Goal: Task Accomplishment & Management: Manage account settings

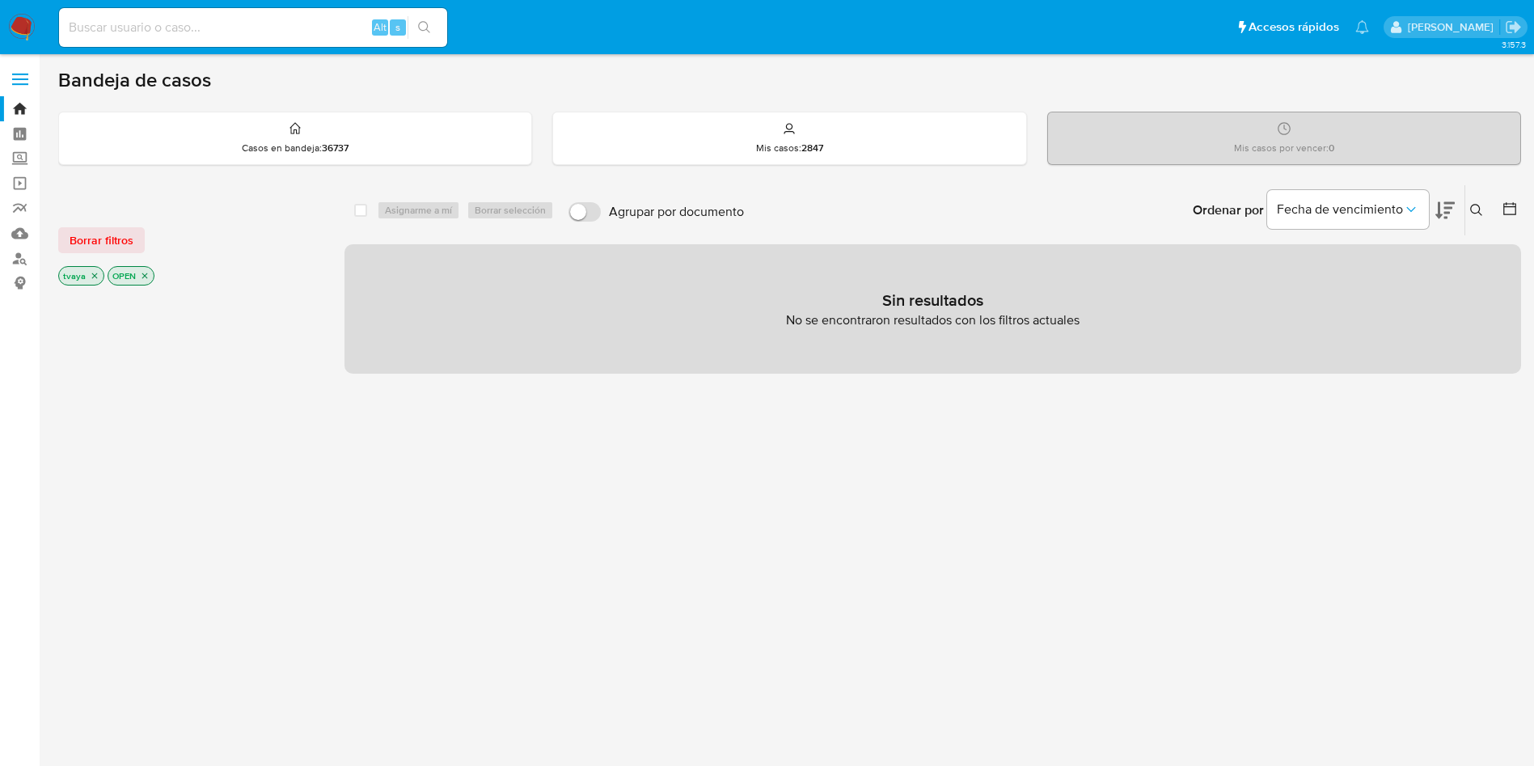
click at [34, 19] on img at bounding box center [21, 27] width 27 height 27
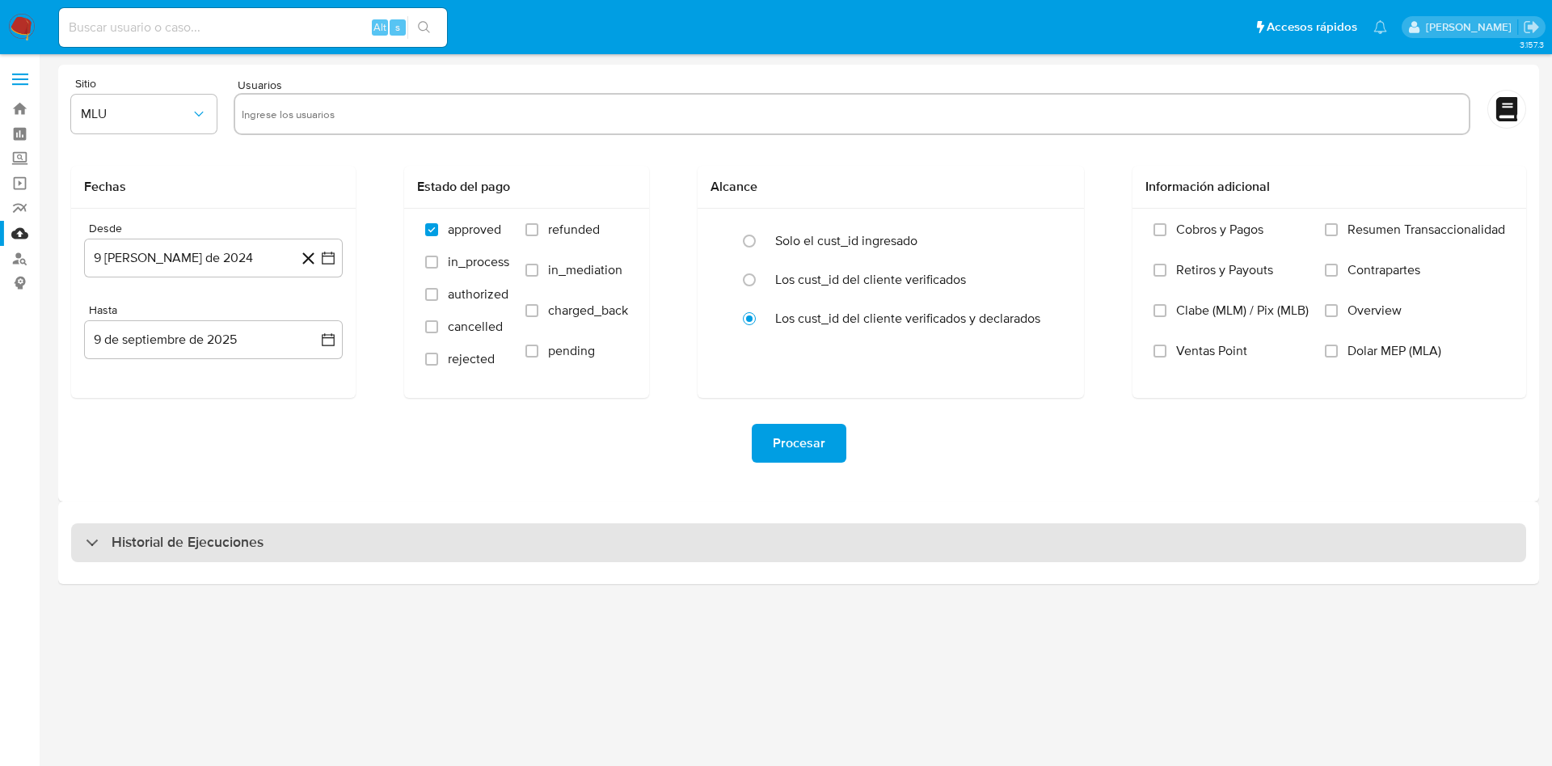
click at [210, 545] on h3 "Historial de Ejecuciones" at bounding box center [188, 542] width 152 height 19
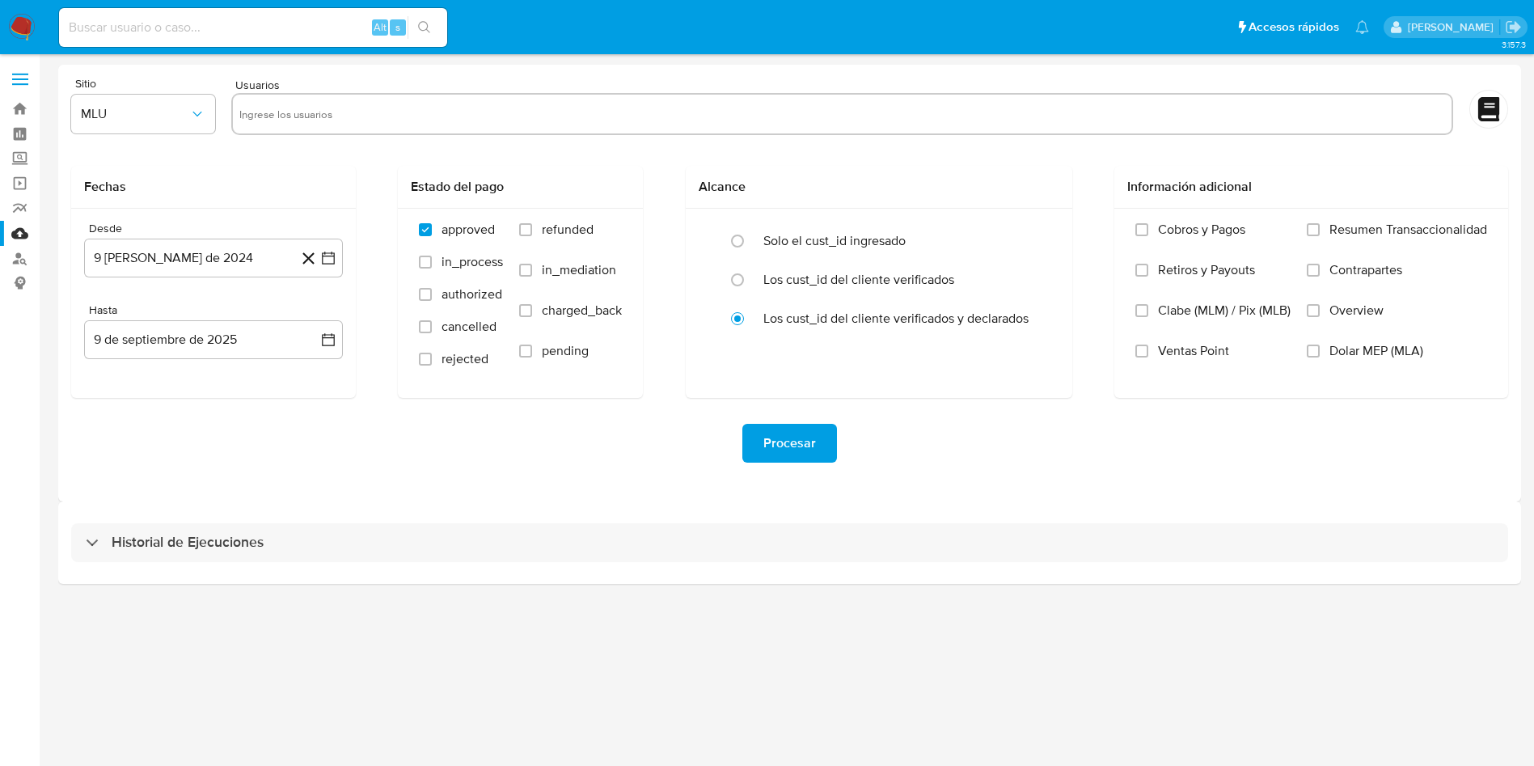
select select "10"
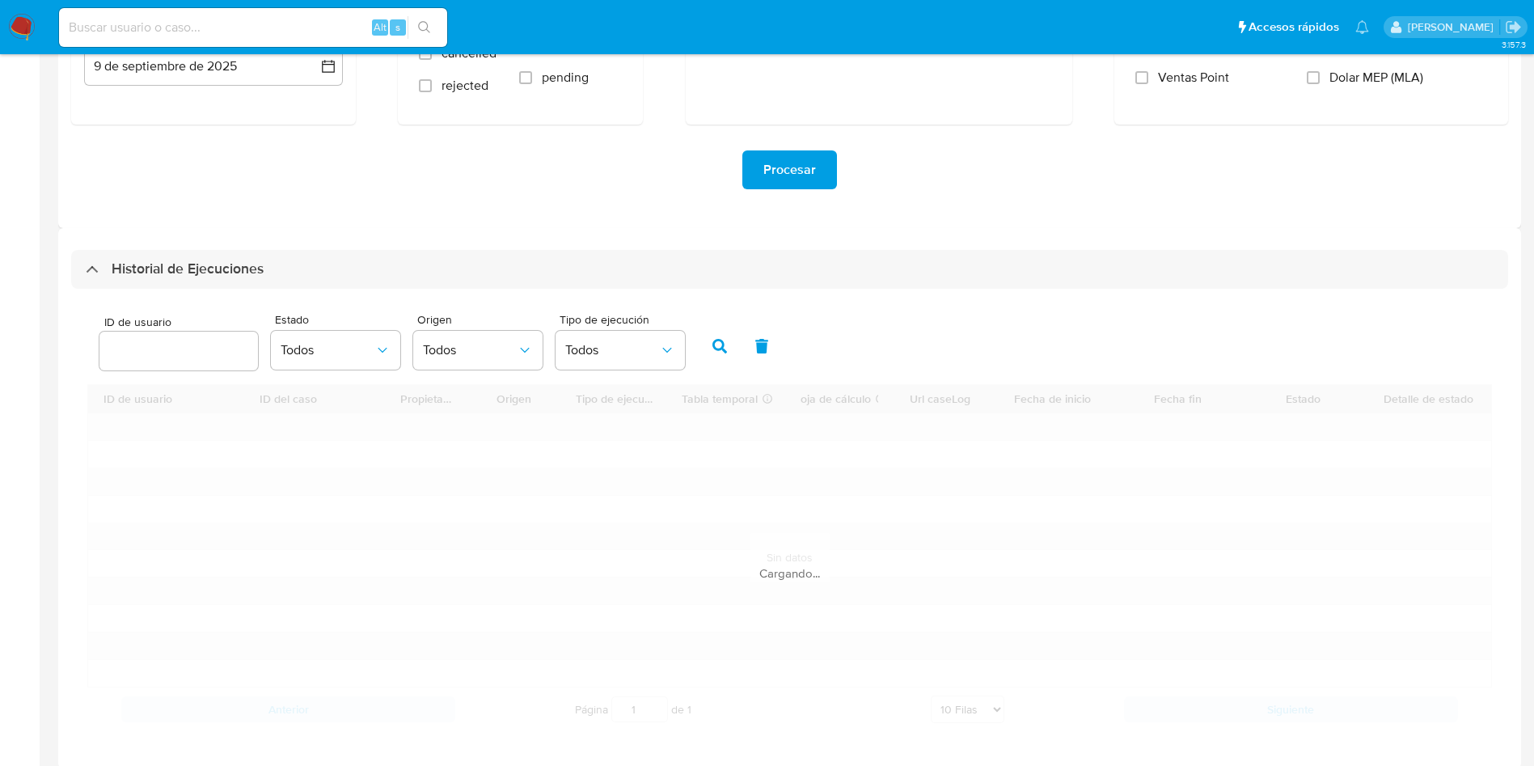
scroll to position [287, 0]
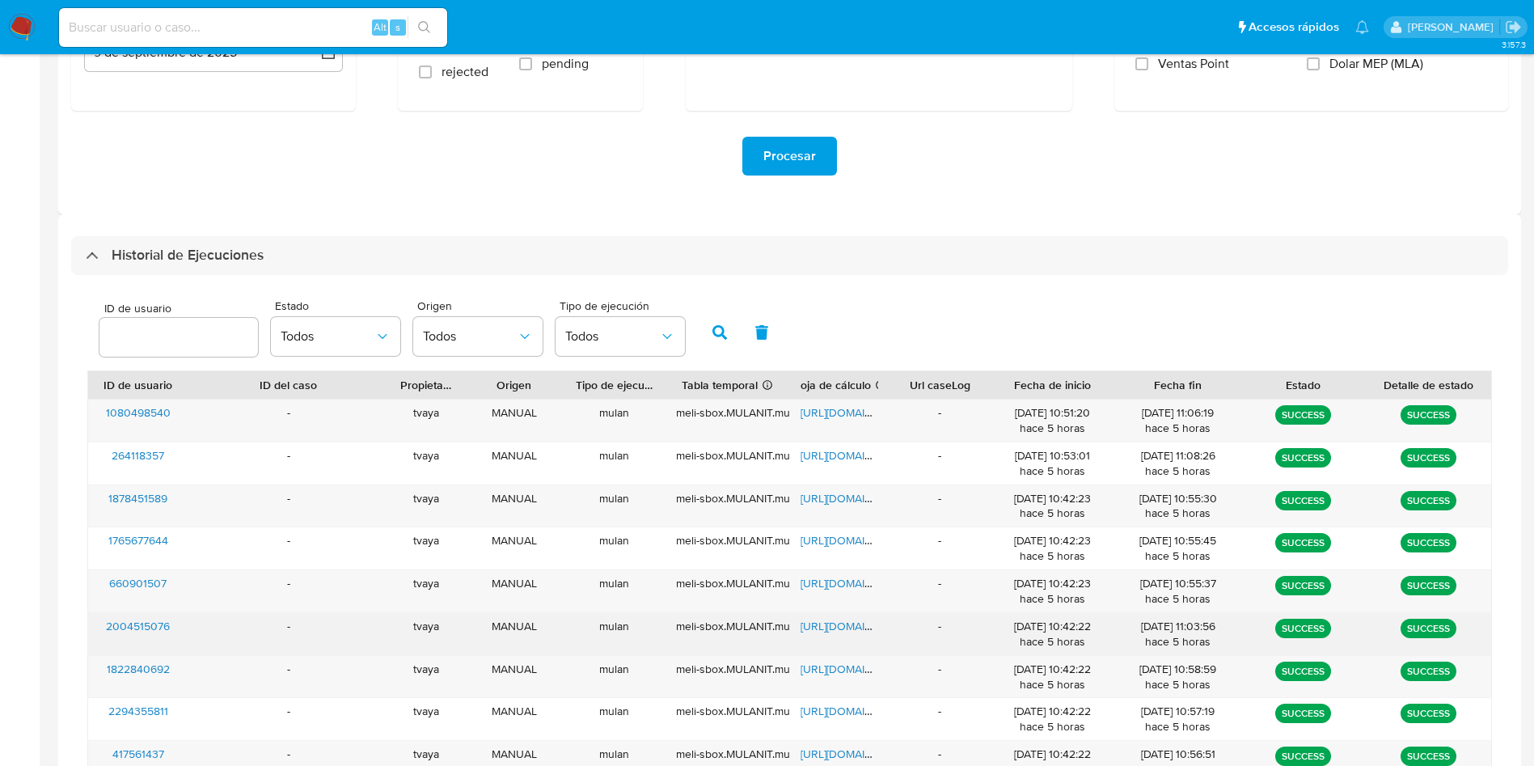
click at [846, 620] on span "https://docs.google.com/spreadsheets/d/1X1w300P-rOgrbg6dpCWmjP-9kL1qeIxsM1LZ5K2…" at bounding box center [856, 626] width 112 height 16
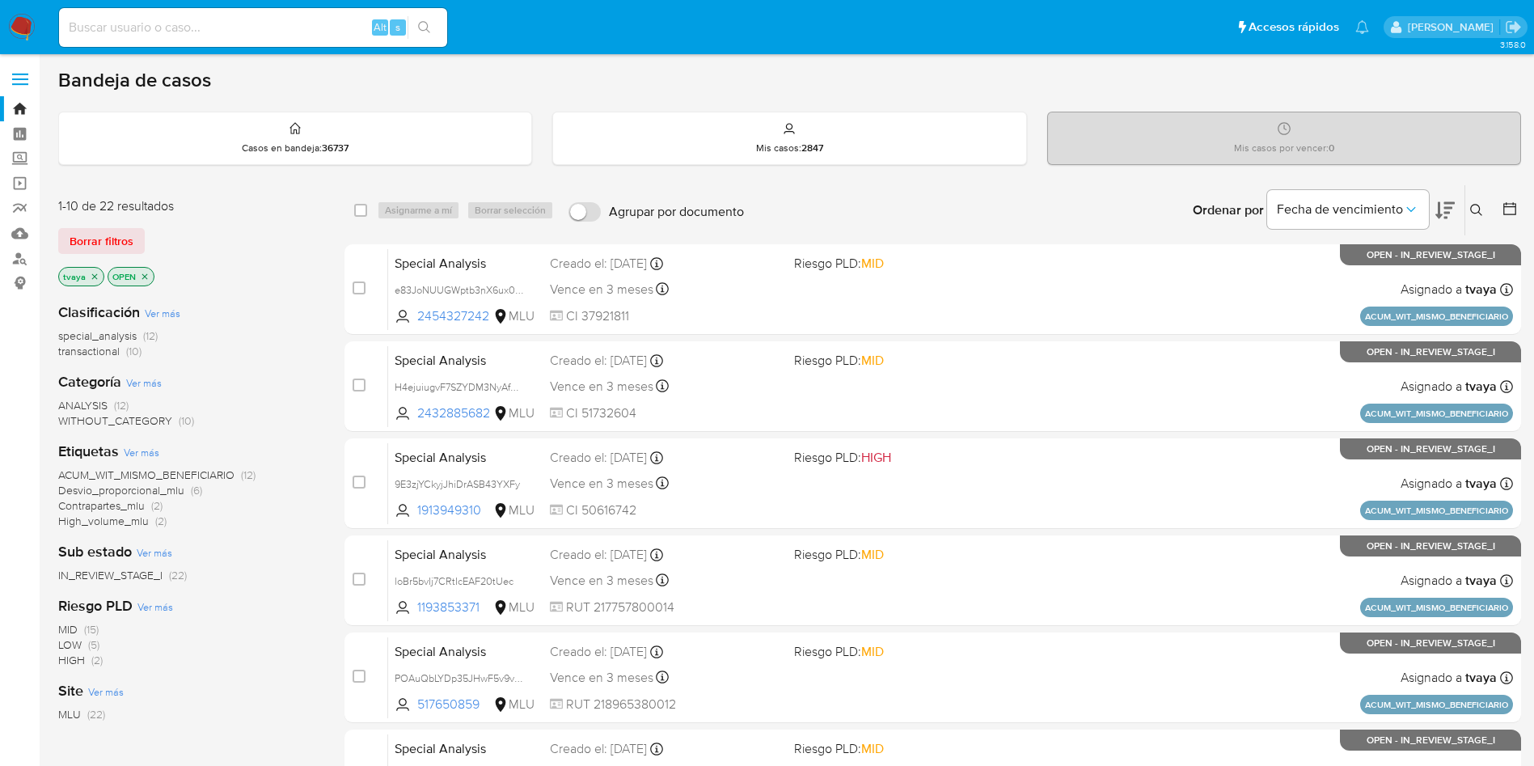
click at [1471, 208] on icon at bounding box center [1476, 210] width 12 height 12
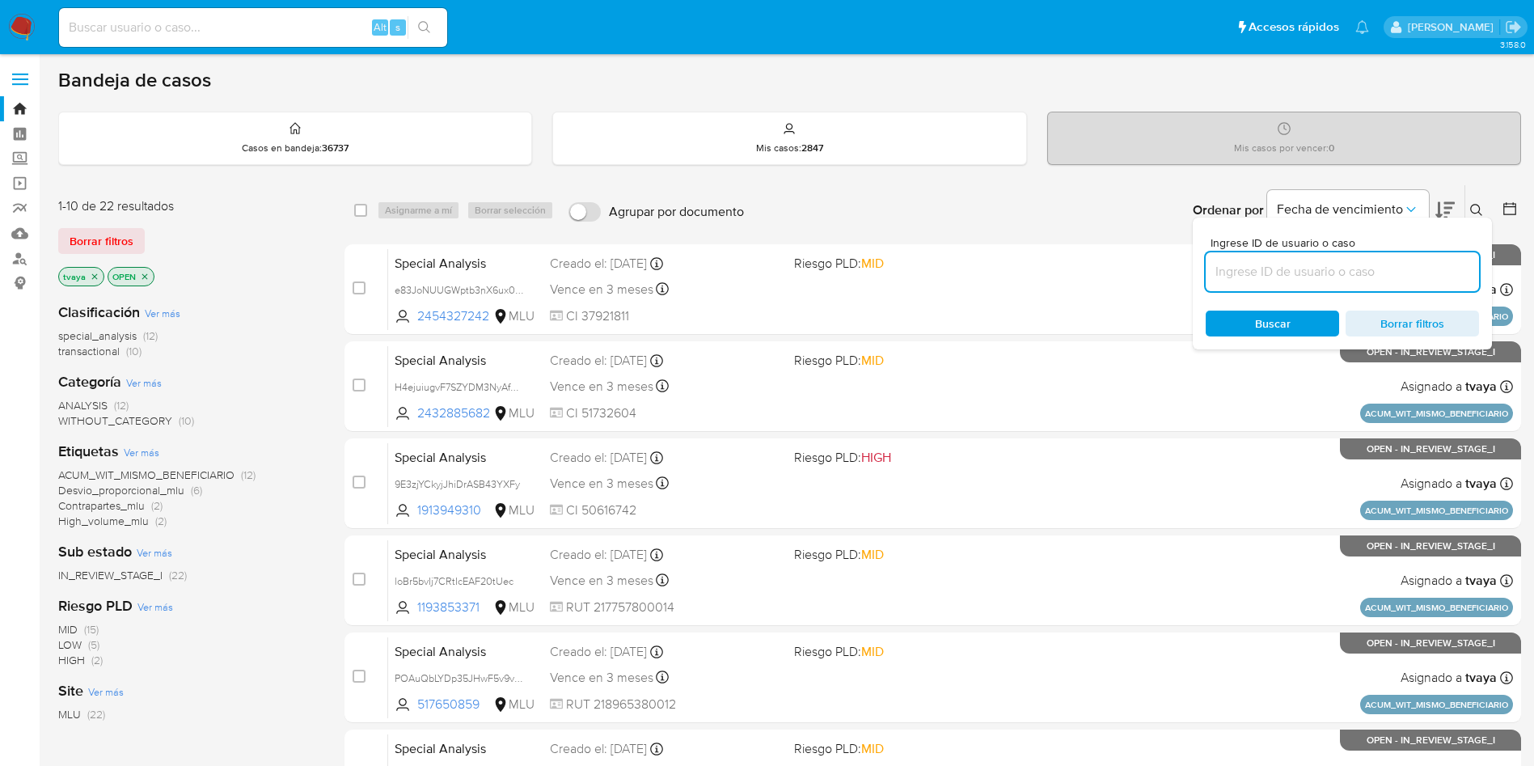
click at [1342, 272] on input at bounding box center [1342, 271] width 273 height 21
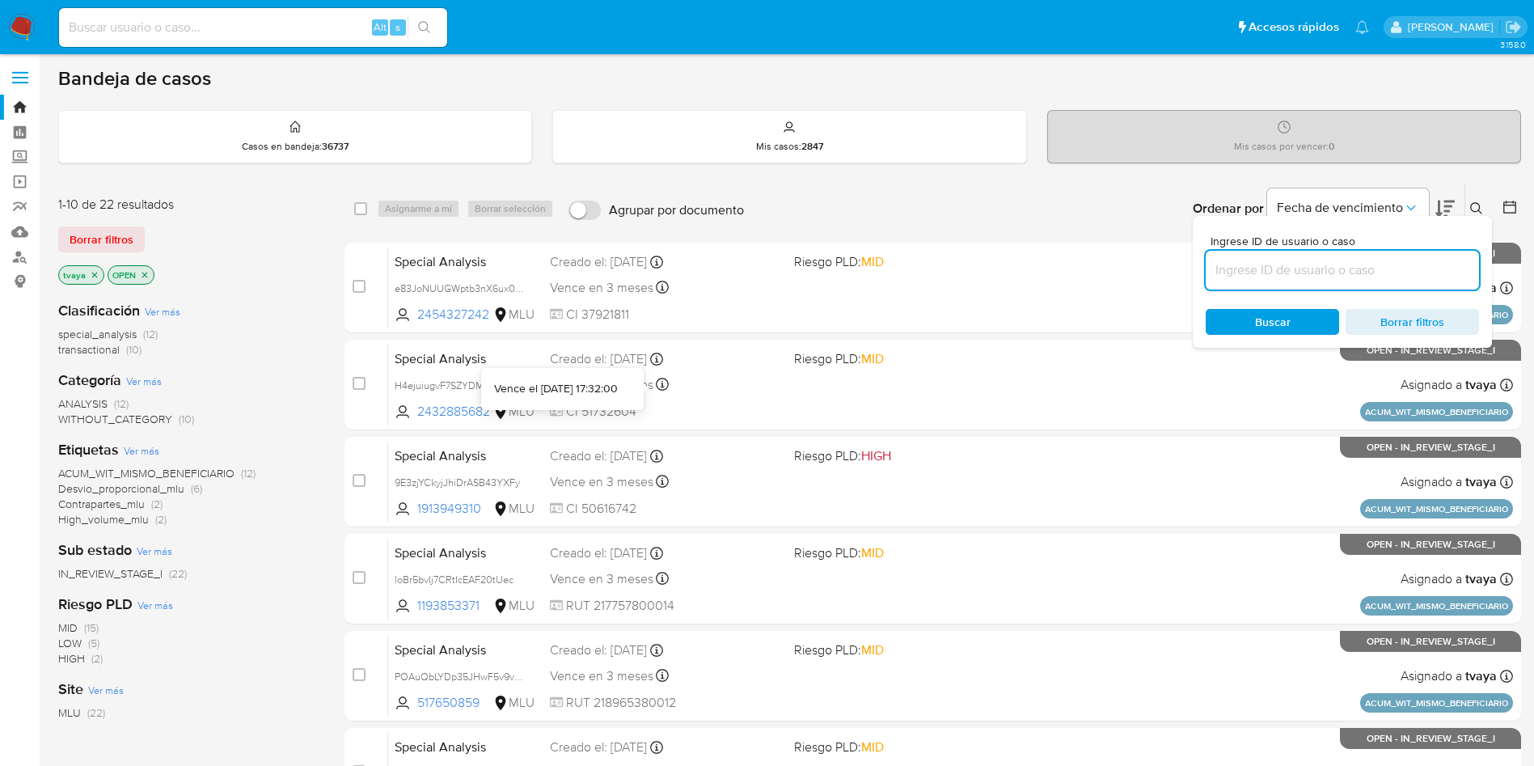
scroll to position [569, 0]
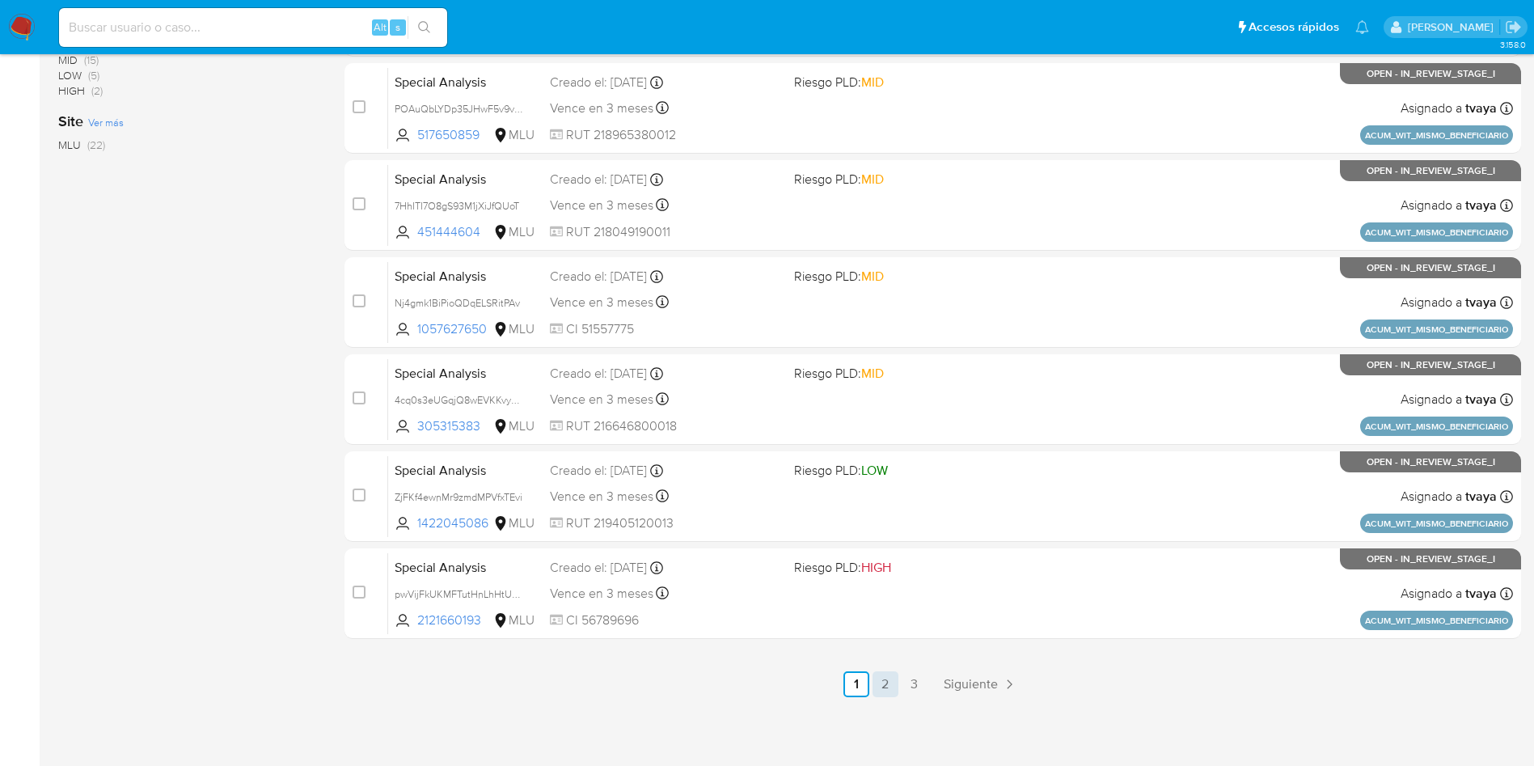
click at [897, 682] on link "2" at bounding box center [885, 684] width 26 height 26
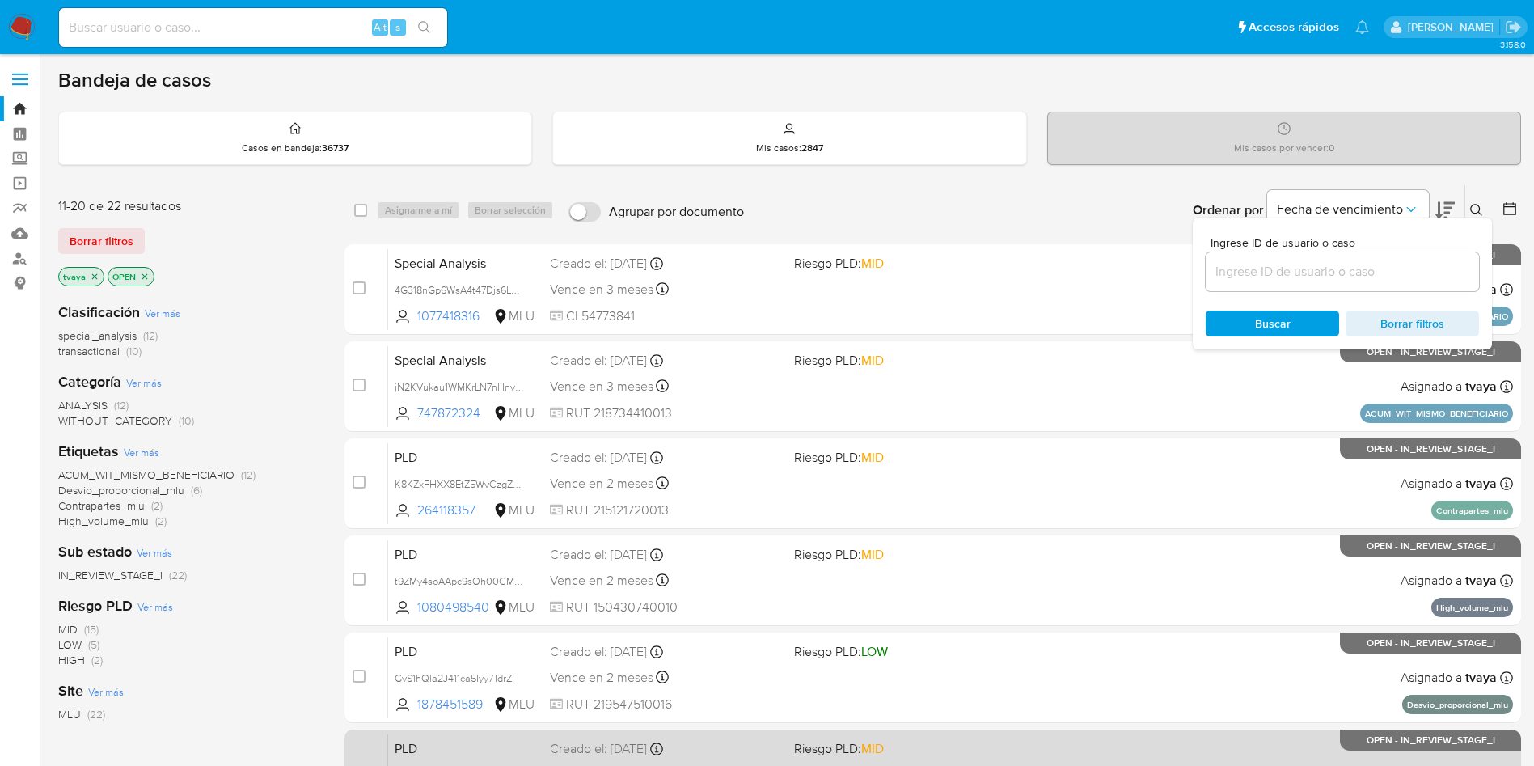
scroll to position [569, 0]
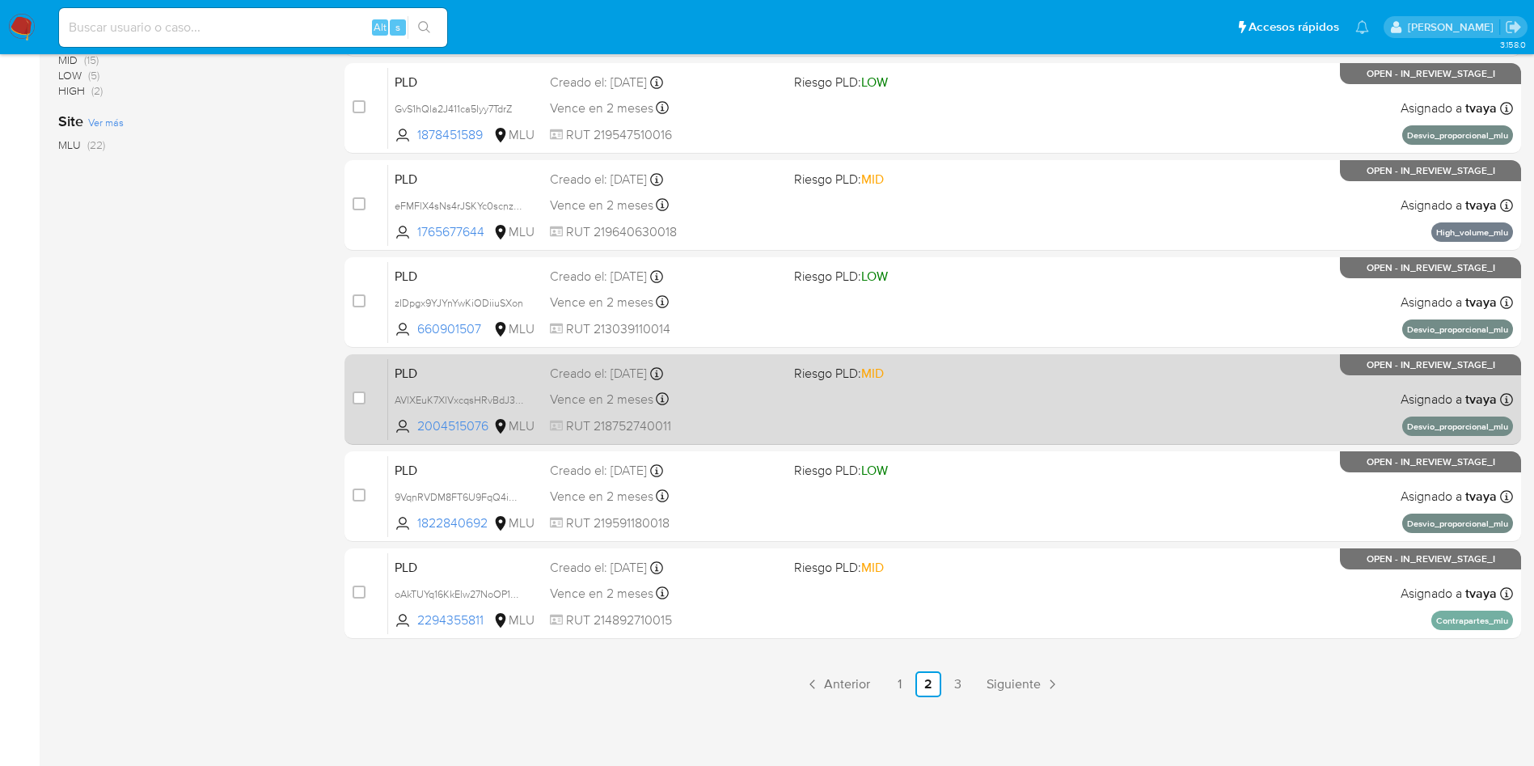
click at [828, 424] on div "PLD AVlXEuK7XlVxcqsHRvBdJ3Z9 2004515076 MLU Riesgo PLD: MID Creado el: 12/08/20…" at bounding box center [950, 399] width 1125 height 82
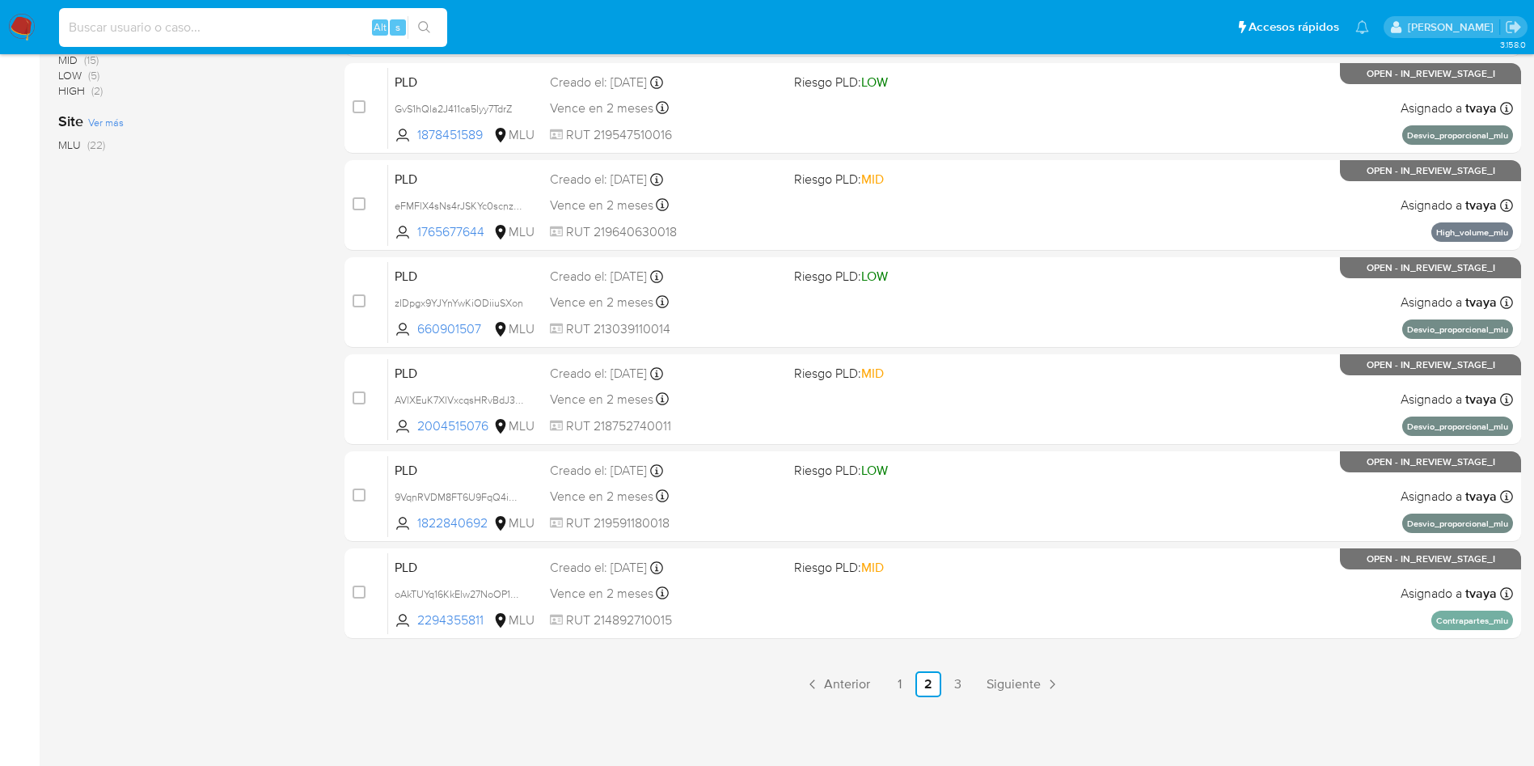
click at [260, 27] on input at bounding box center [253, 27] width 388 height 21
paste input "660901507"
type input "660901507"
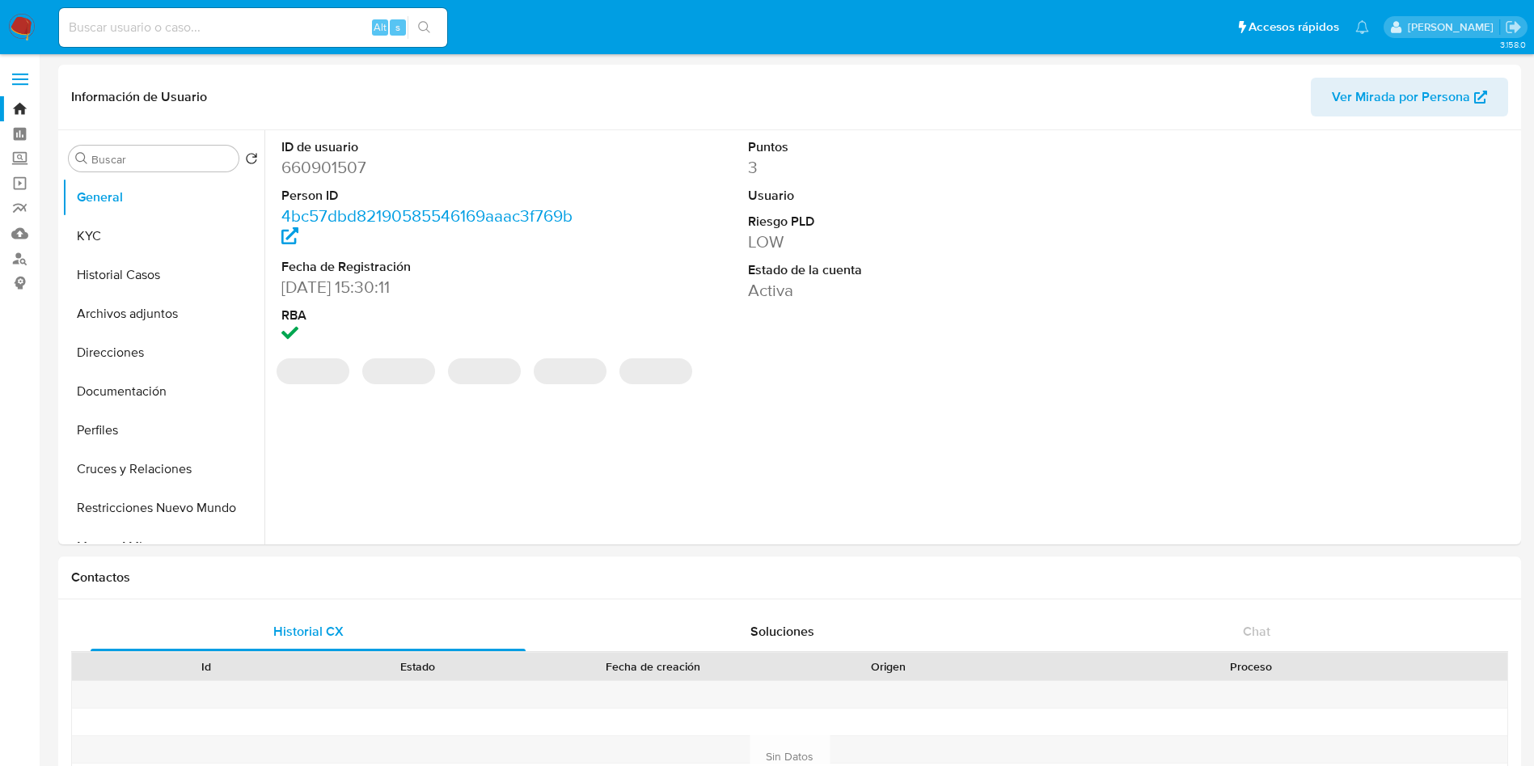
select select "10"
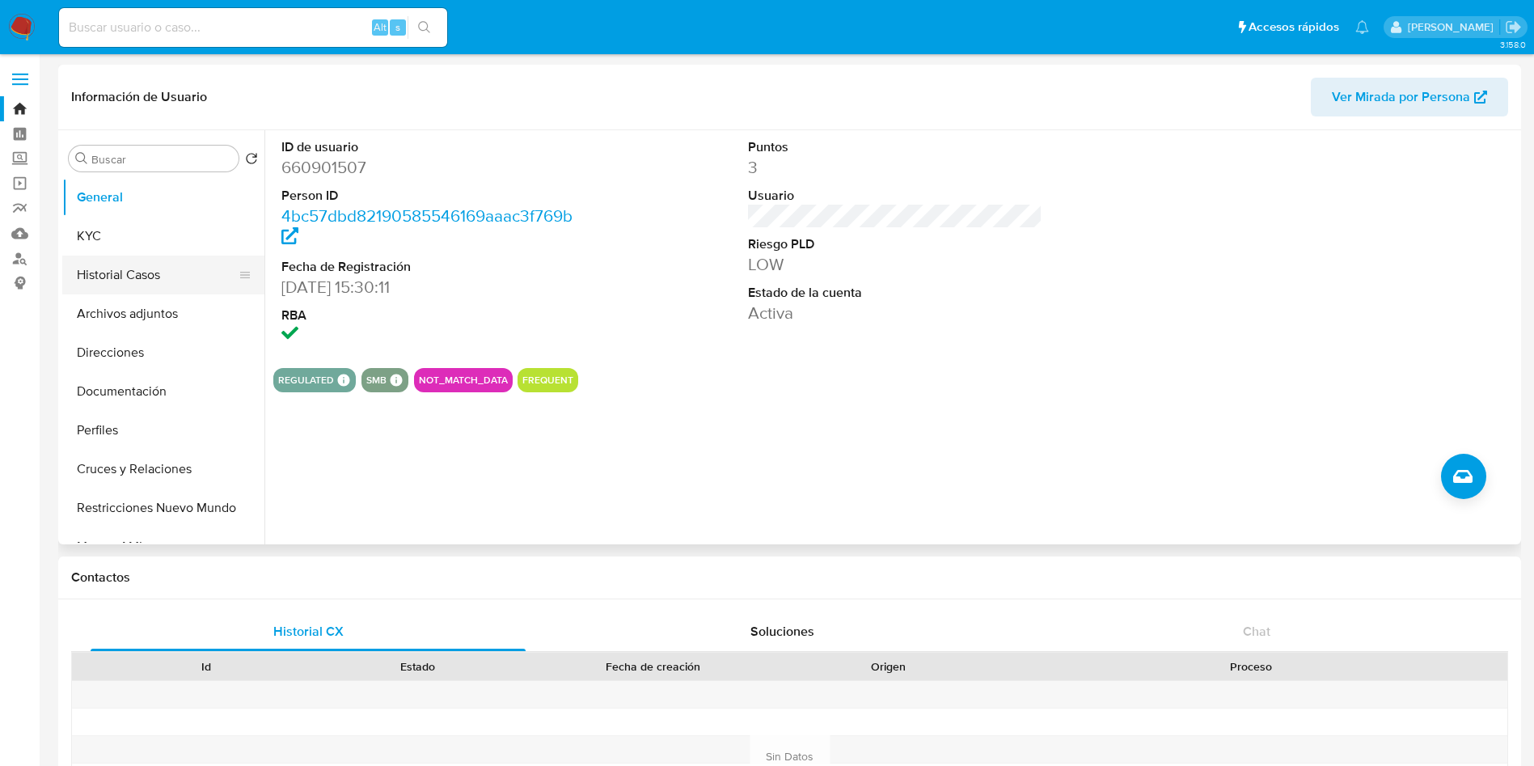
click at [133, 267] on button "Historial Casos" at bounding box center [156, 274] width 189 height 39
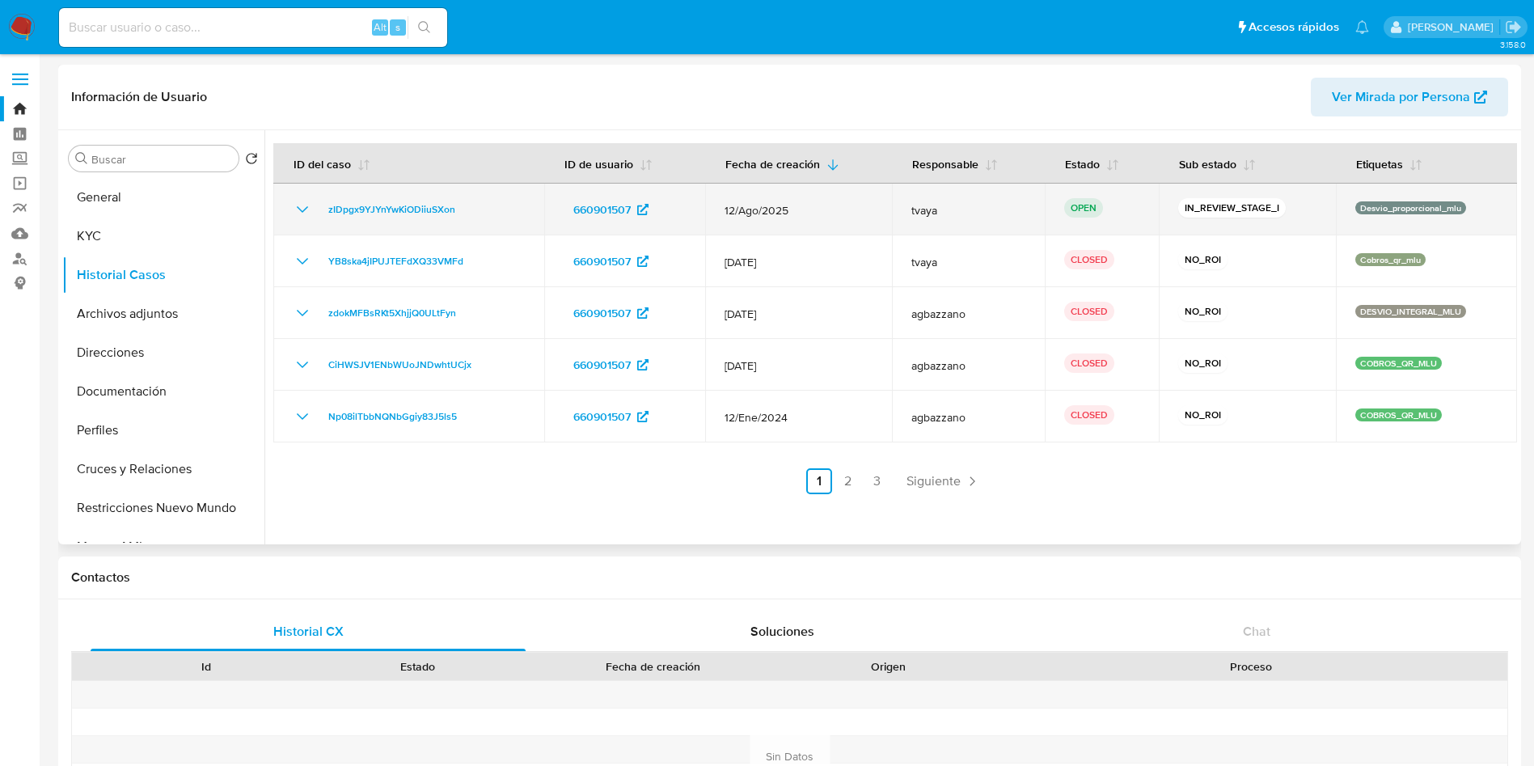
drag, startPoint x: 477, startPoint y: 205, endPoint x: 321, endPoint y: 209, distance: 156.1
click at [321, 209] on div "zIDpgx9YJYnYwKiODiiuSXon" at bounding box center [409, 209] width 232 height 19
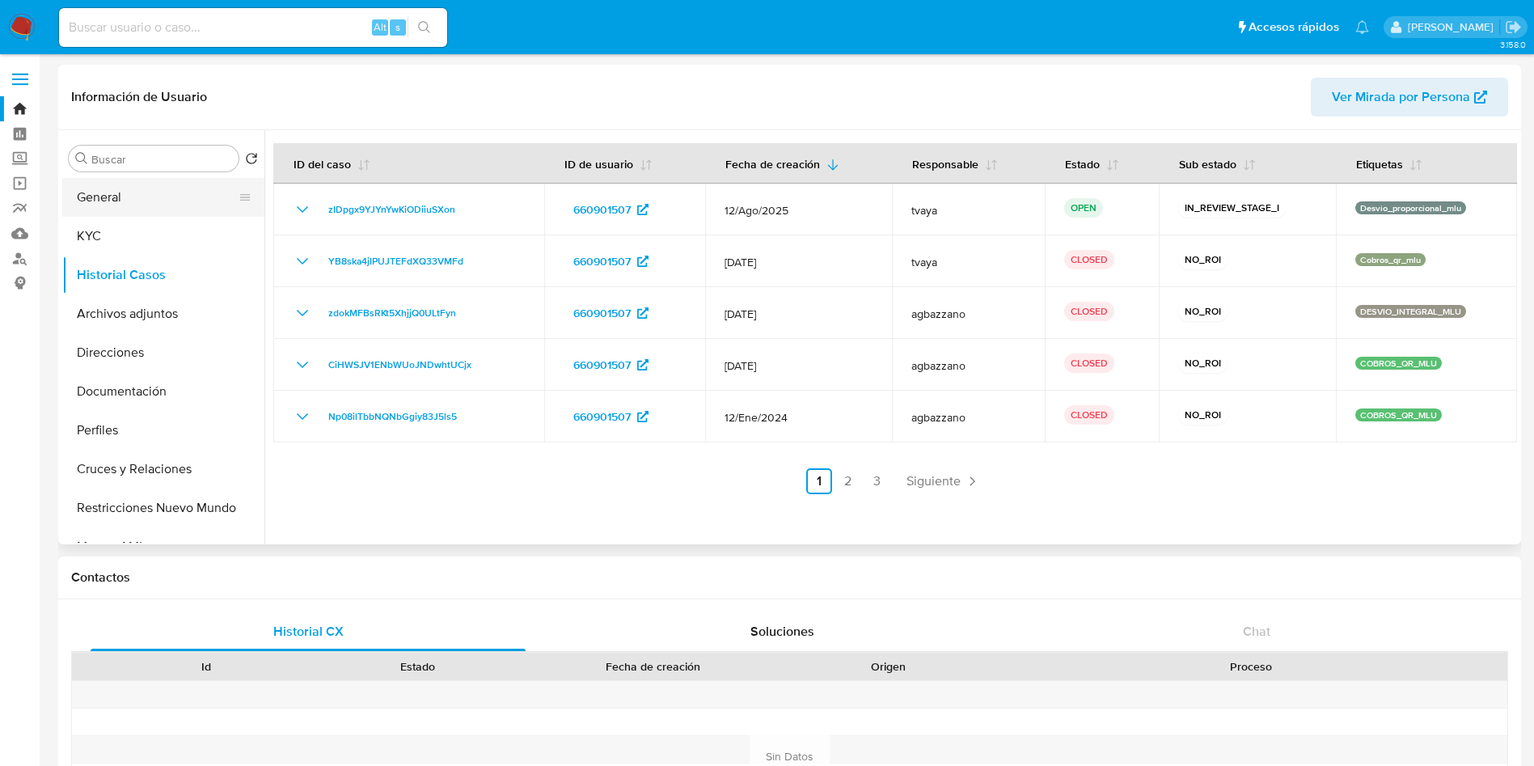
click at [114, 209] on button "General" at bounding box center [156, 197] width 189 height 39
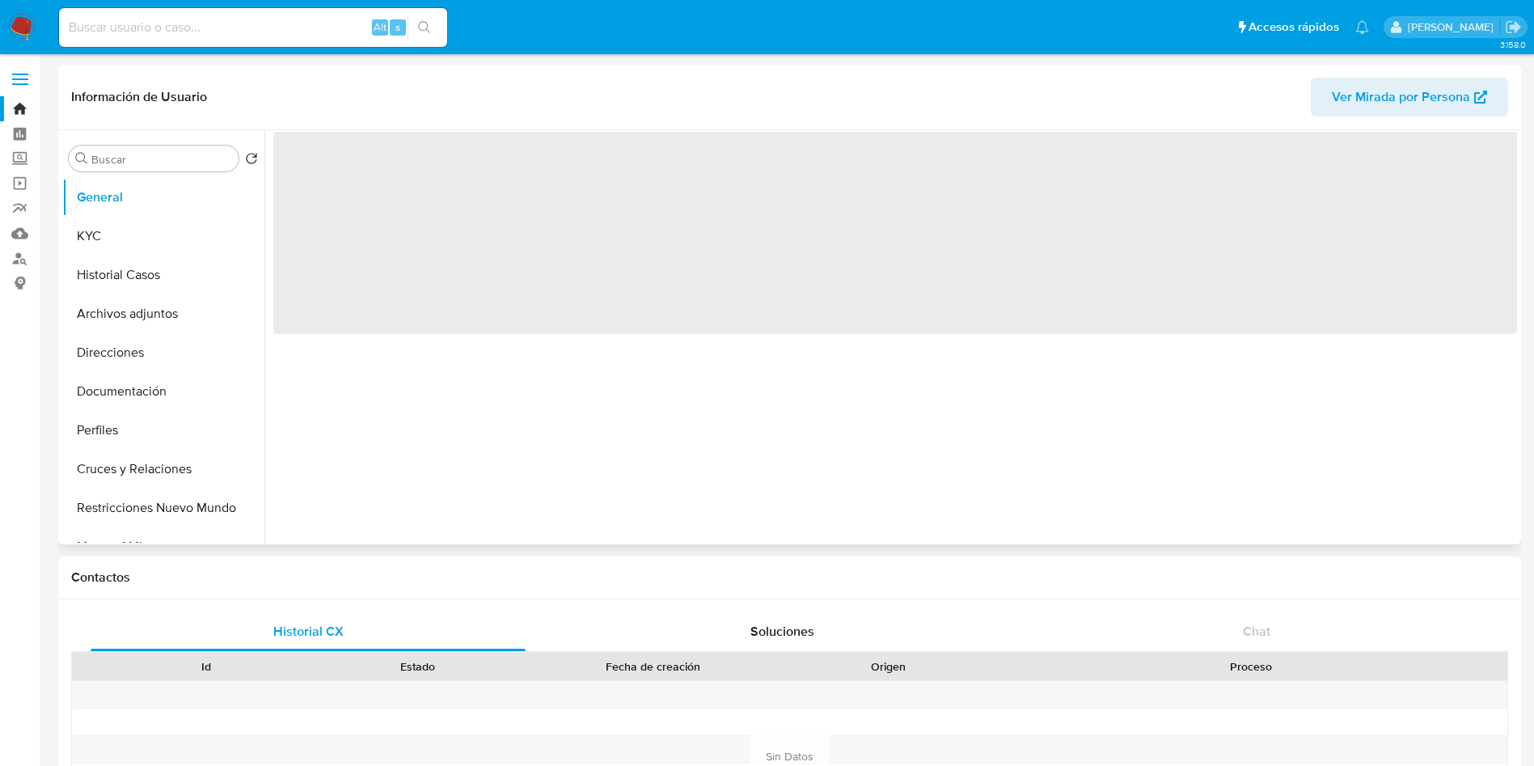
click at [319, 156] on span "‌" at bounding box center [895, 233] width 1244 height 202
click at [321, 164] on span "‌" at bounding box center [895, 233] width 1244 height 202
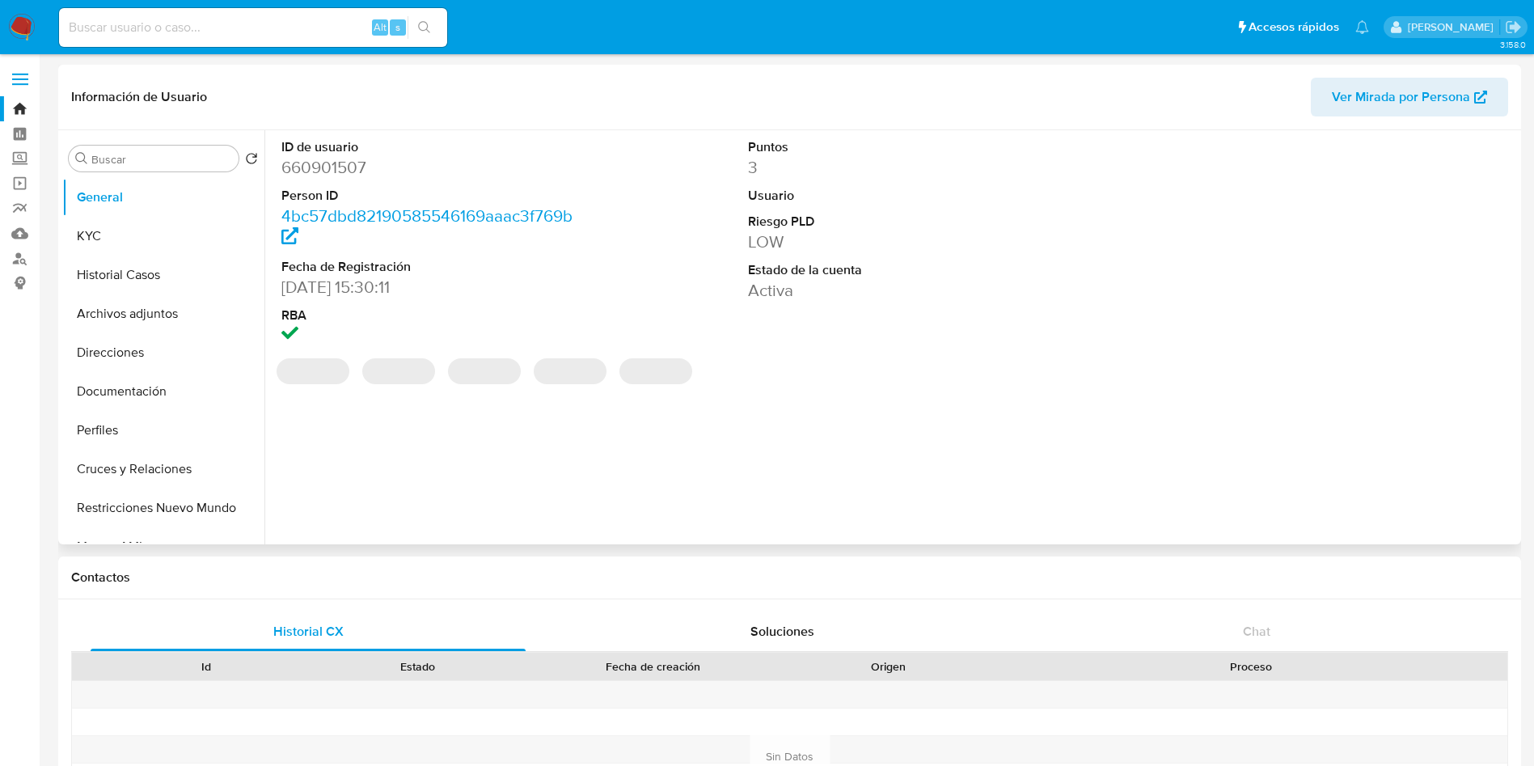
click at [321, 164] on dd "660901507" at bounding box center [428, 167] width 295 height 23
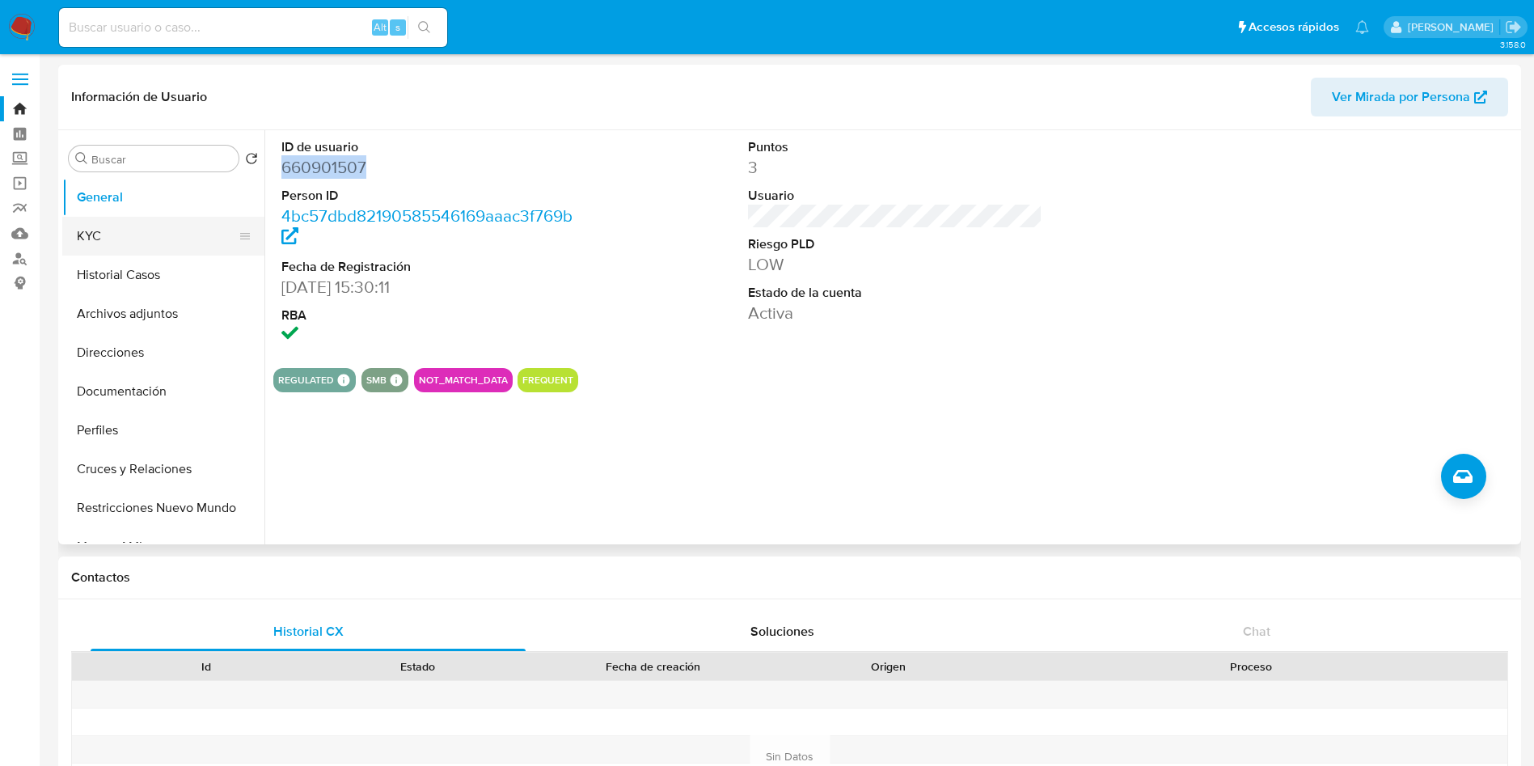
click at [107, 235] on button "KYC" at bounding box center [156, 236] width 189 height 39
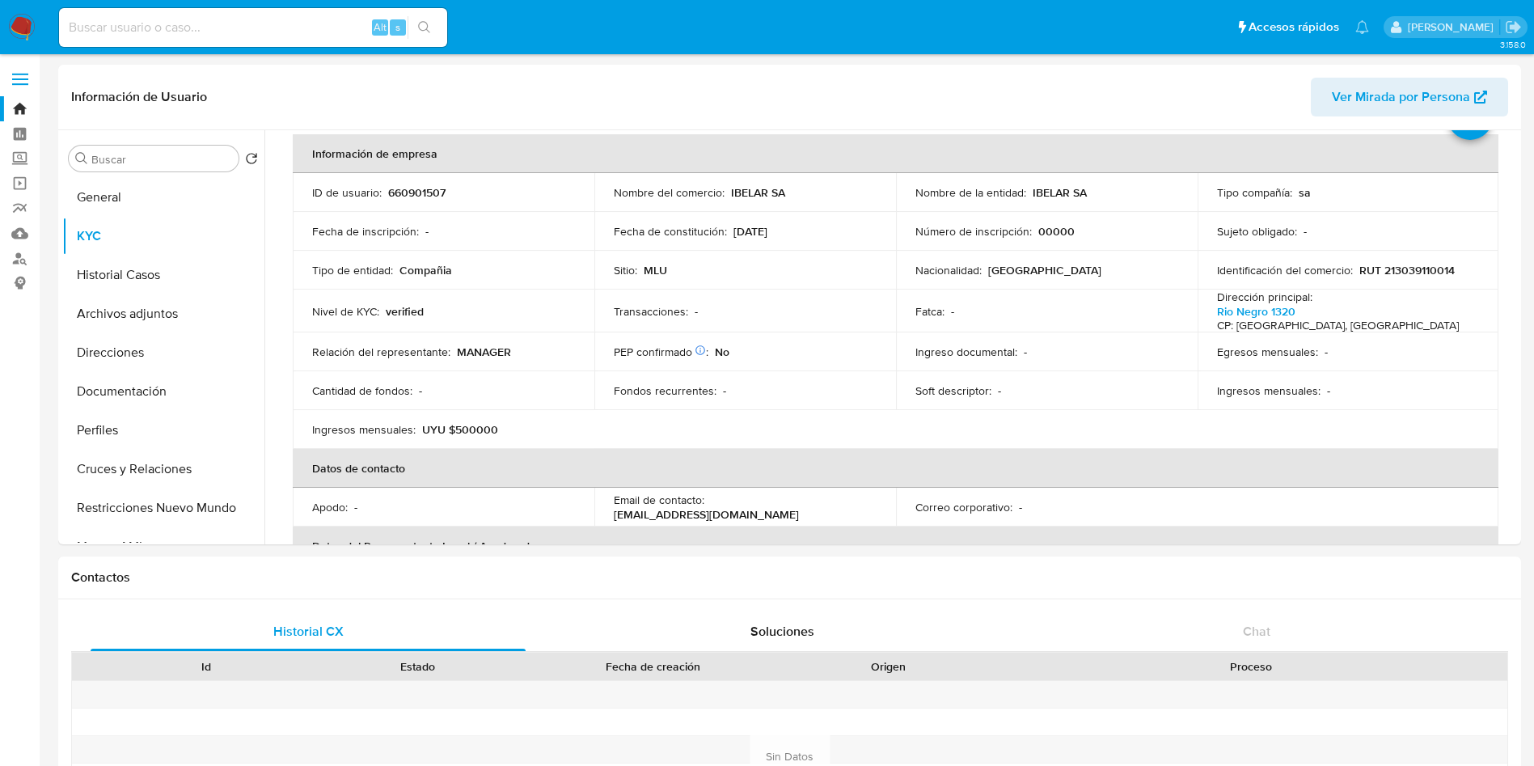
scroll to position [76, 0]
click at [110, 270] on button "Historial Casos" at bounding box center [156, 274] width 189 height 39
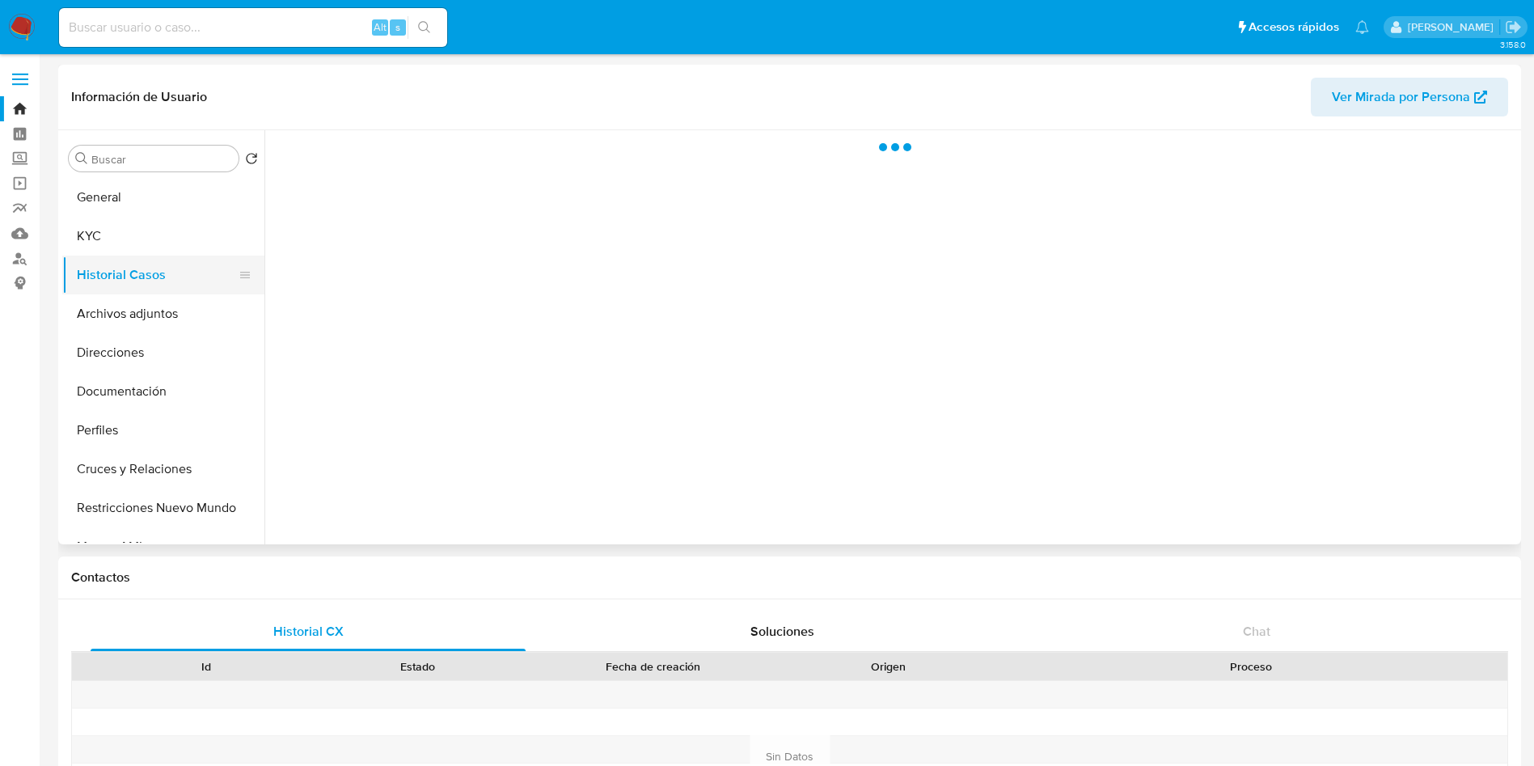
scroll to position [0, 0]
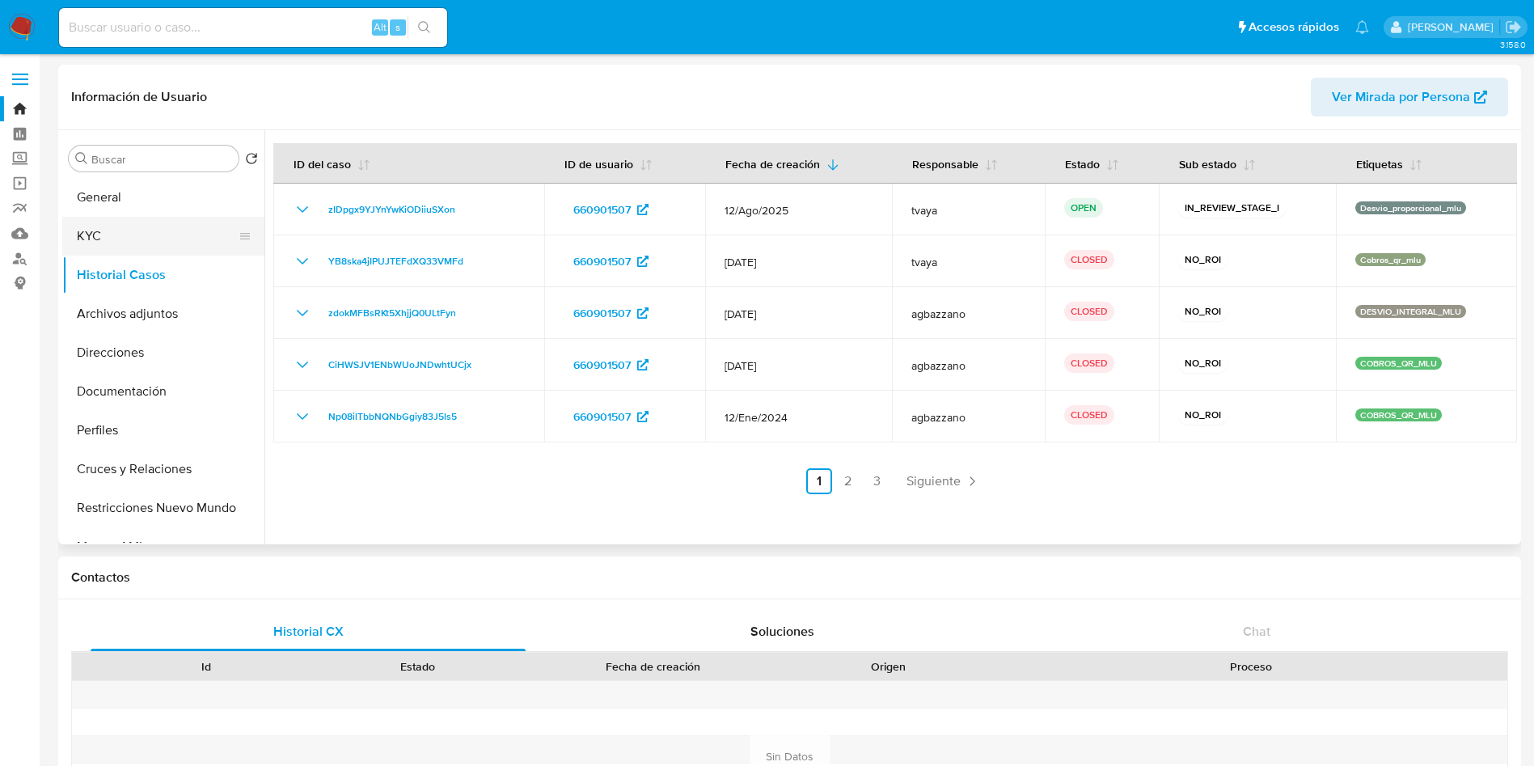
click at [203, 222] on button "KYC" at bounding box center [156, 236] width 189 height 39
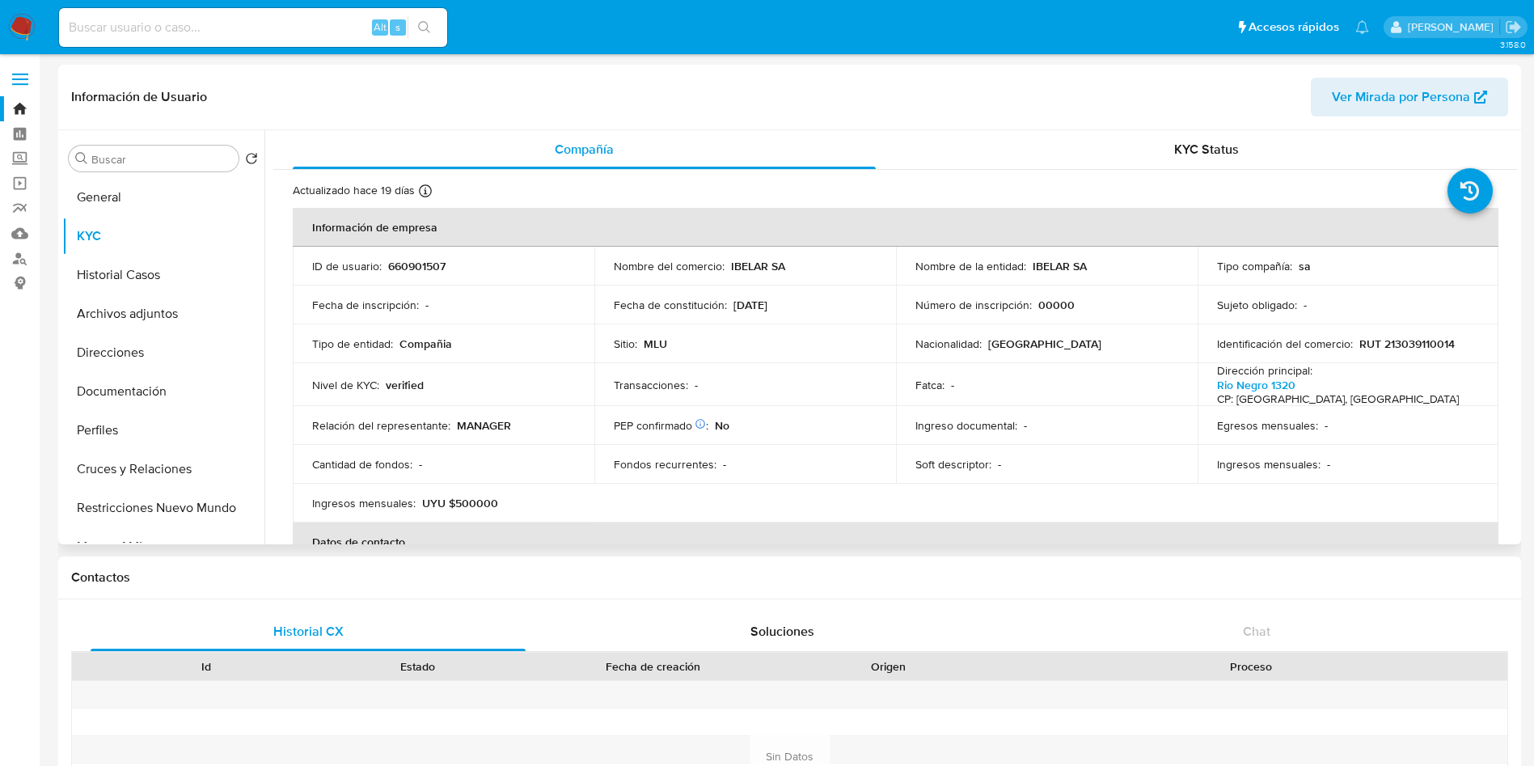
drag, startPoint x: 1252, startPoint y: 195, endPoint x: 1193, endPoint y: 193, distance: 59.0
click at [1252, 195] on div "Actualizado hace 19 días Creado: 13/04/2022 10:40:55 Actualizado: 21/08/2025 16…" at bounding box center [875, 193] width 1164 height 21
click at [145, 382] on button "Documentación" at bounding box center [156, 391] width 189 height 39
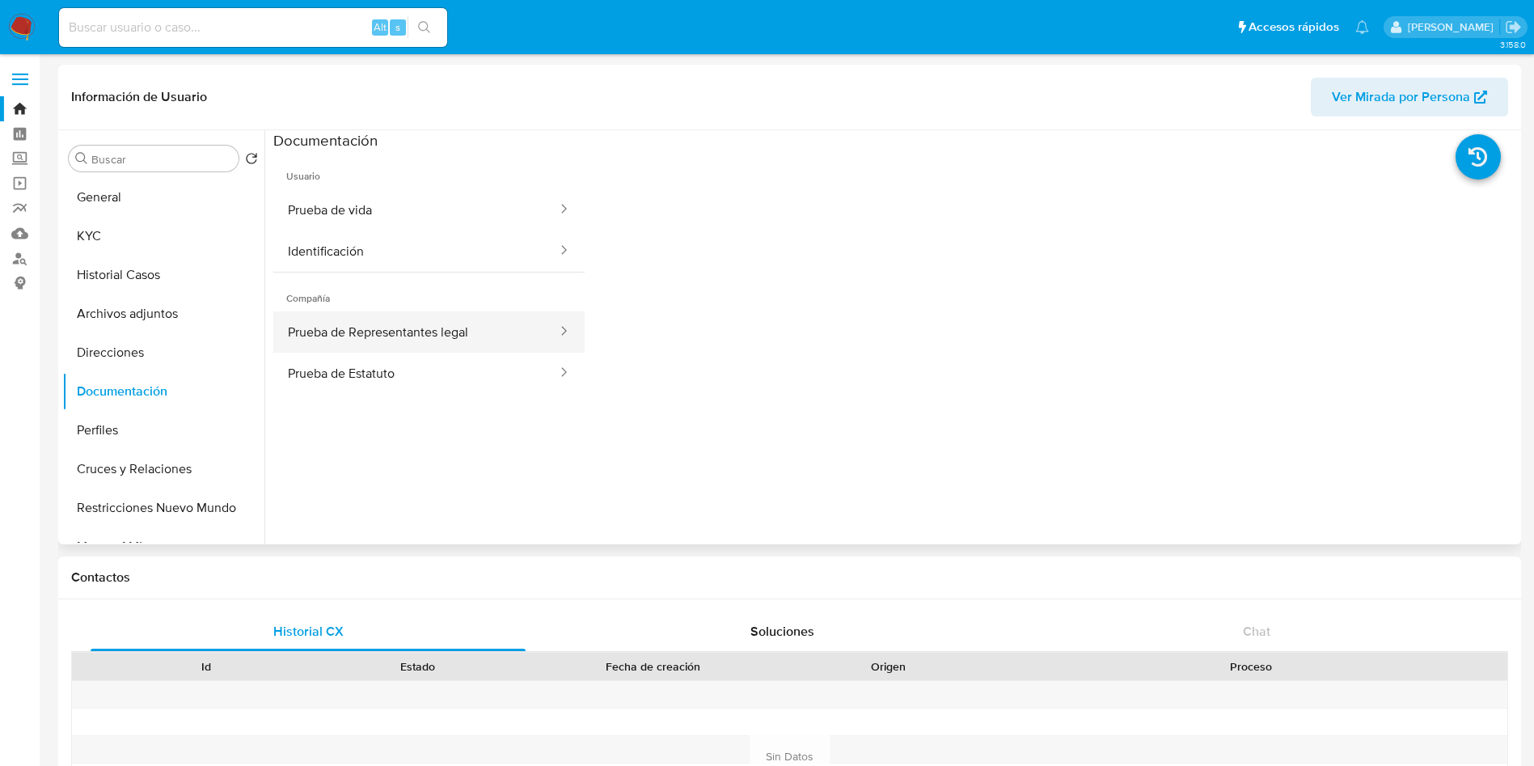
click at [361, 349] on button "Prueba de Representantes legal" at bounding box center [415, 331] width 285 height 41
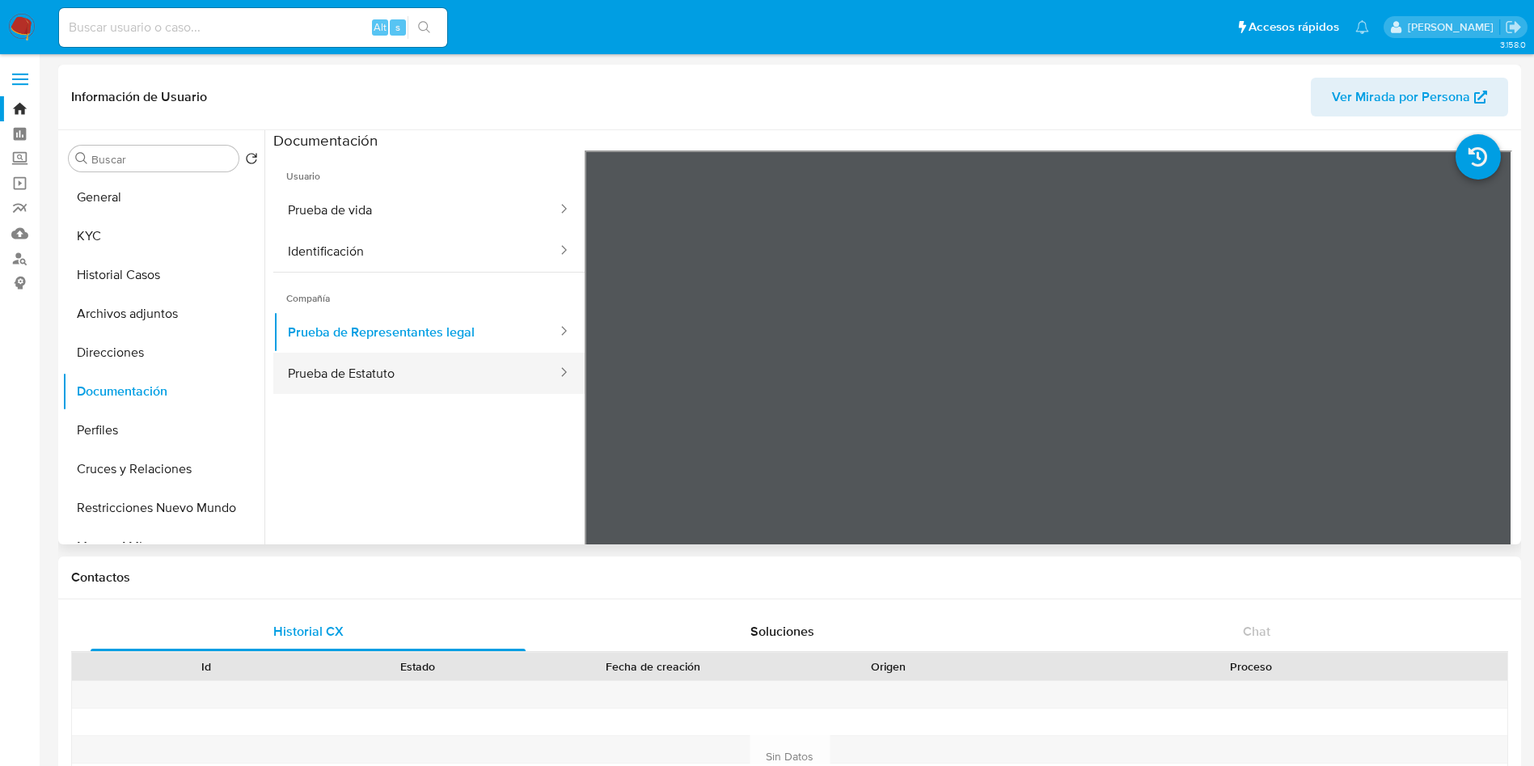
click at [390, 393] on button "Prueba de Estatuto" at bounding box center [415, 373] width 285 height 41
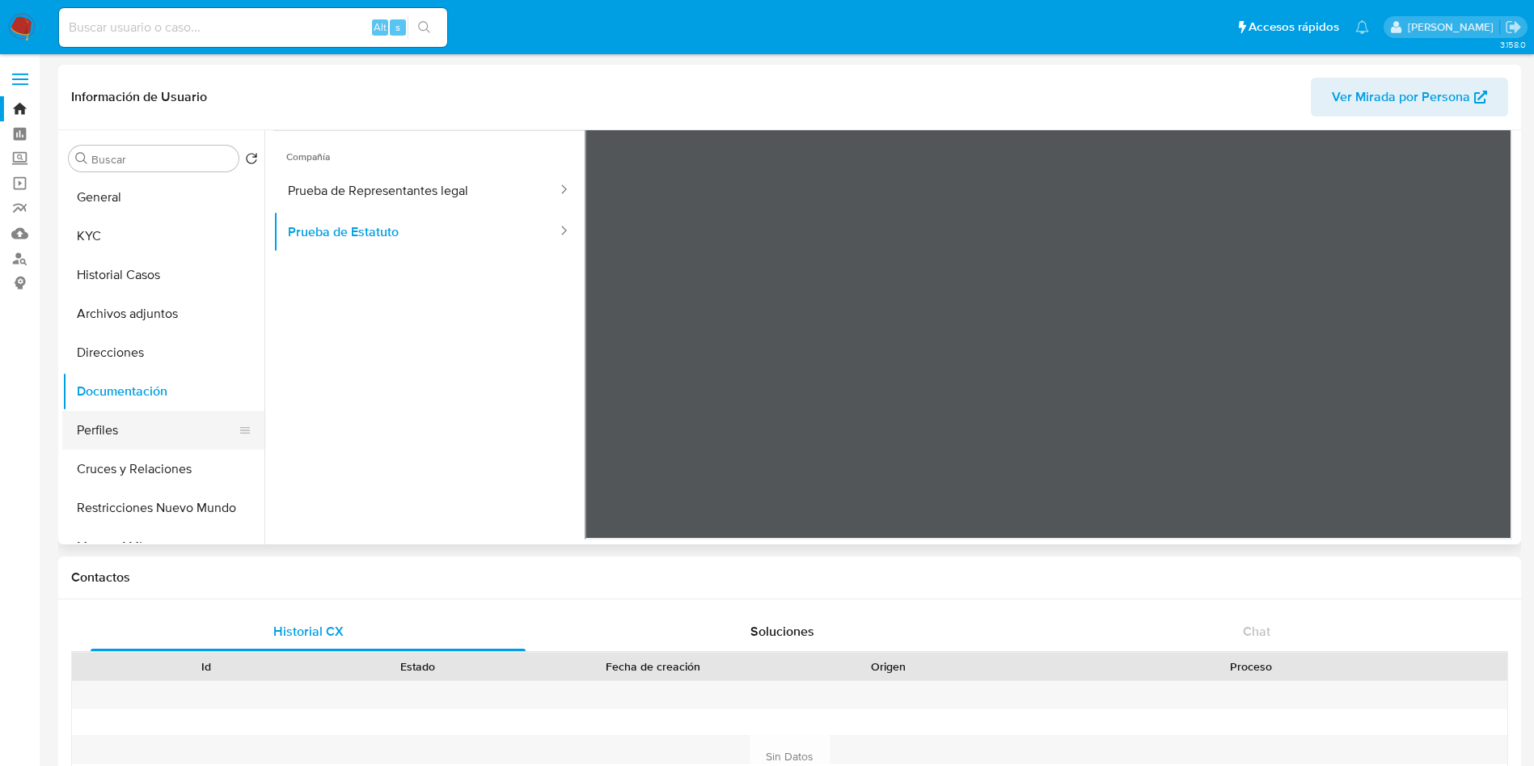
click at [123, 437] on button "Perfiles" at bounding box center [156, 430] width 189 height 39
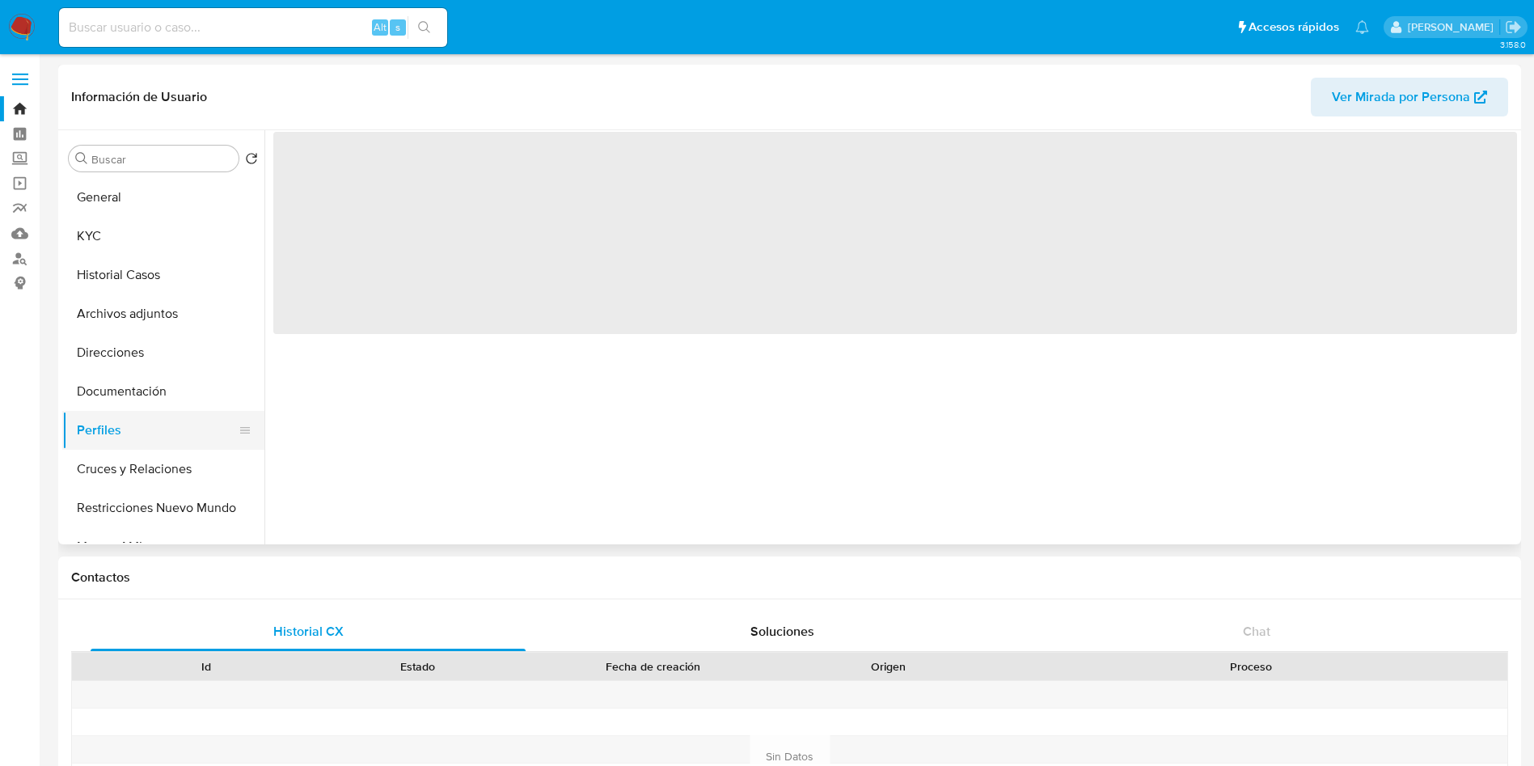
scroll to position [0, 0]
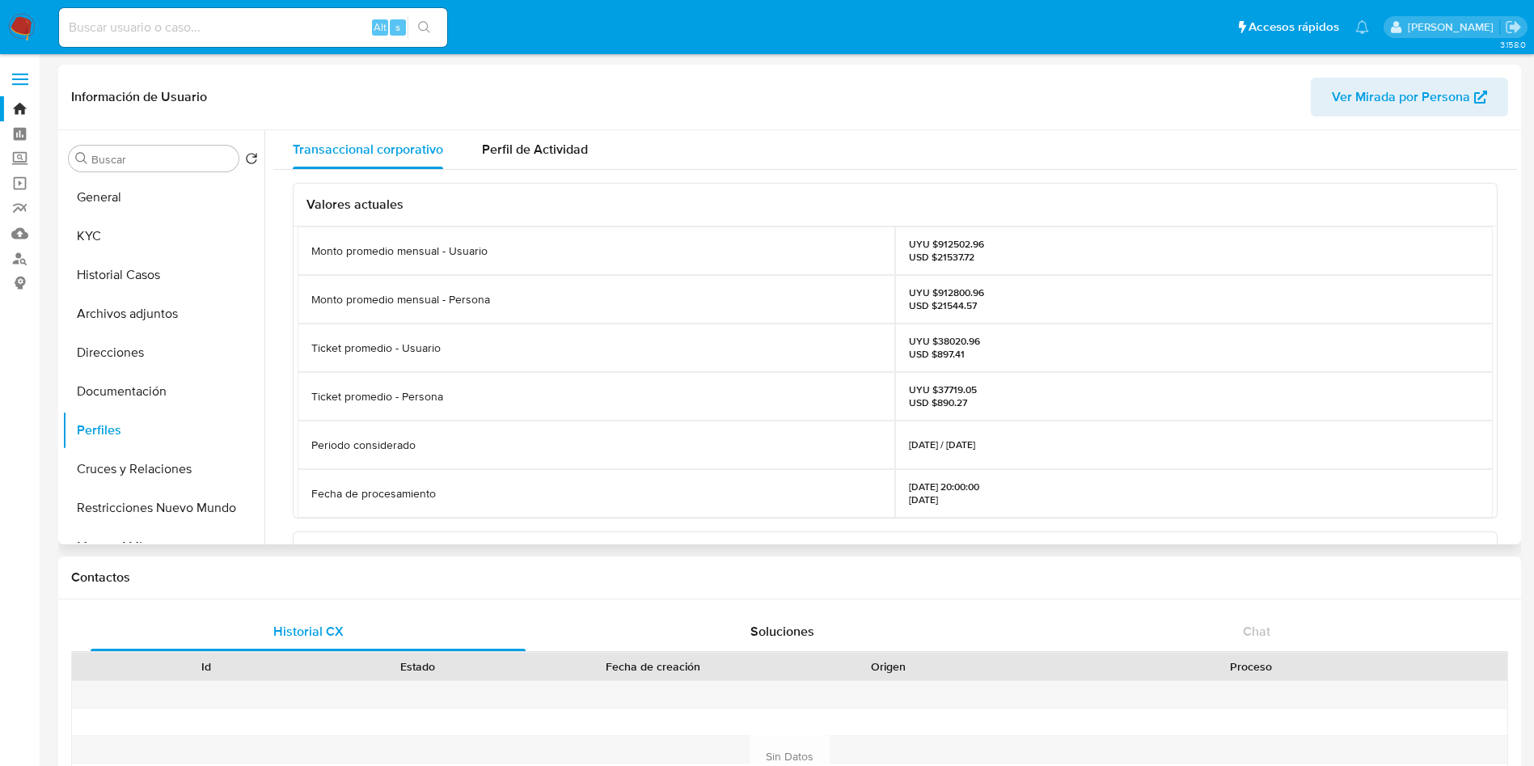
click at [940, 239] on p "UYU $912502.96 USD $21537.72" at bounding box center [946, 251] width 75 height 26
copy p "912502.96"
drag, startPoint x: 1256, startPoint y: 285, endPoint x: 1250, endPoint y: 277, distance: 9.9
click at [1256, 285] on div "UYU $912800.96 USD $21544.57" at bounding box center [1194, 299] width 598 height 49
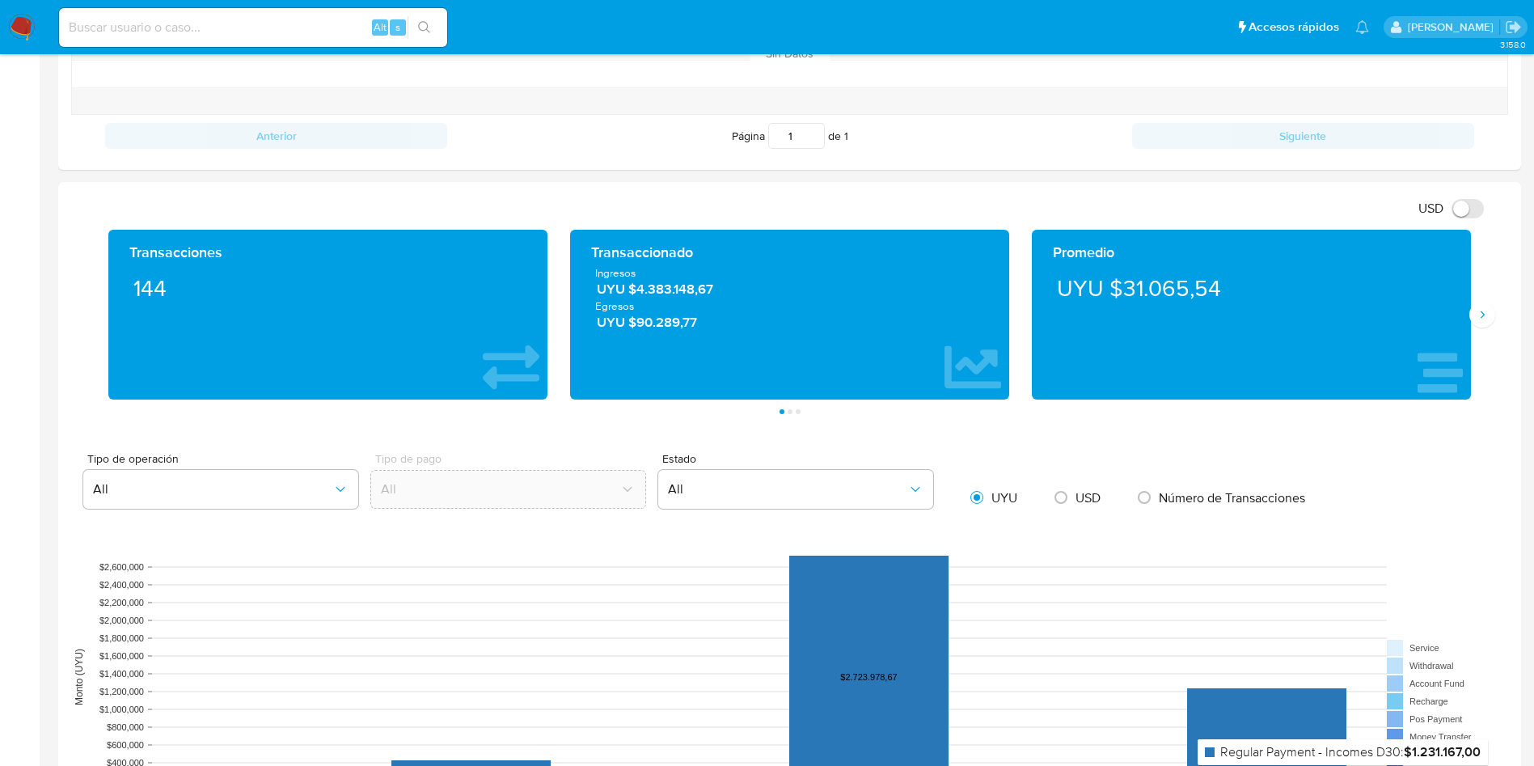
scroll to position [849, 0]
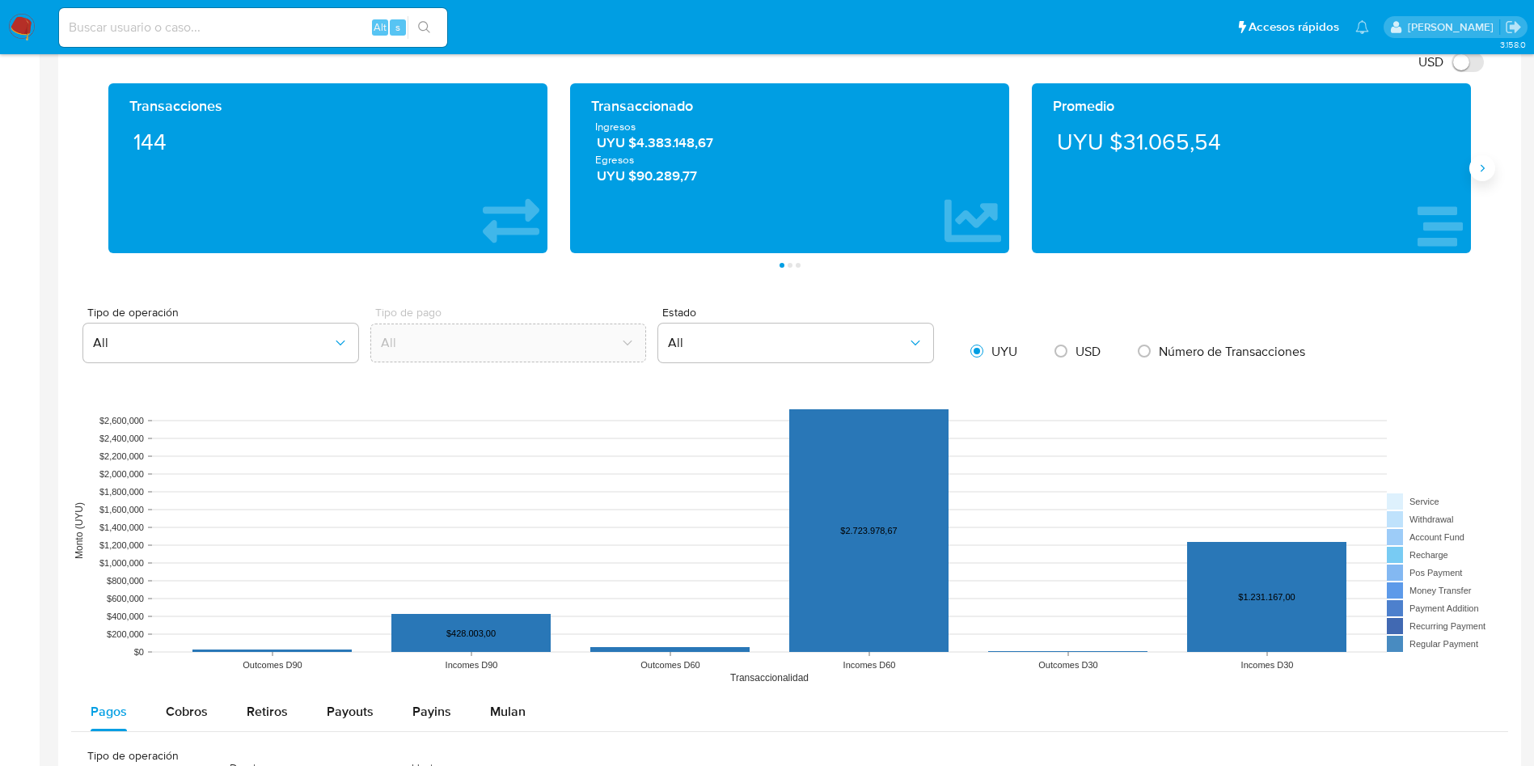
click at [1482, 170] on icon "Siguiente" at bounding box center [1482, 168] width 4 height 7
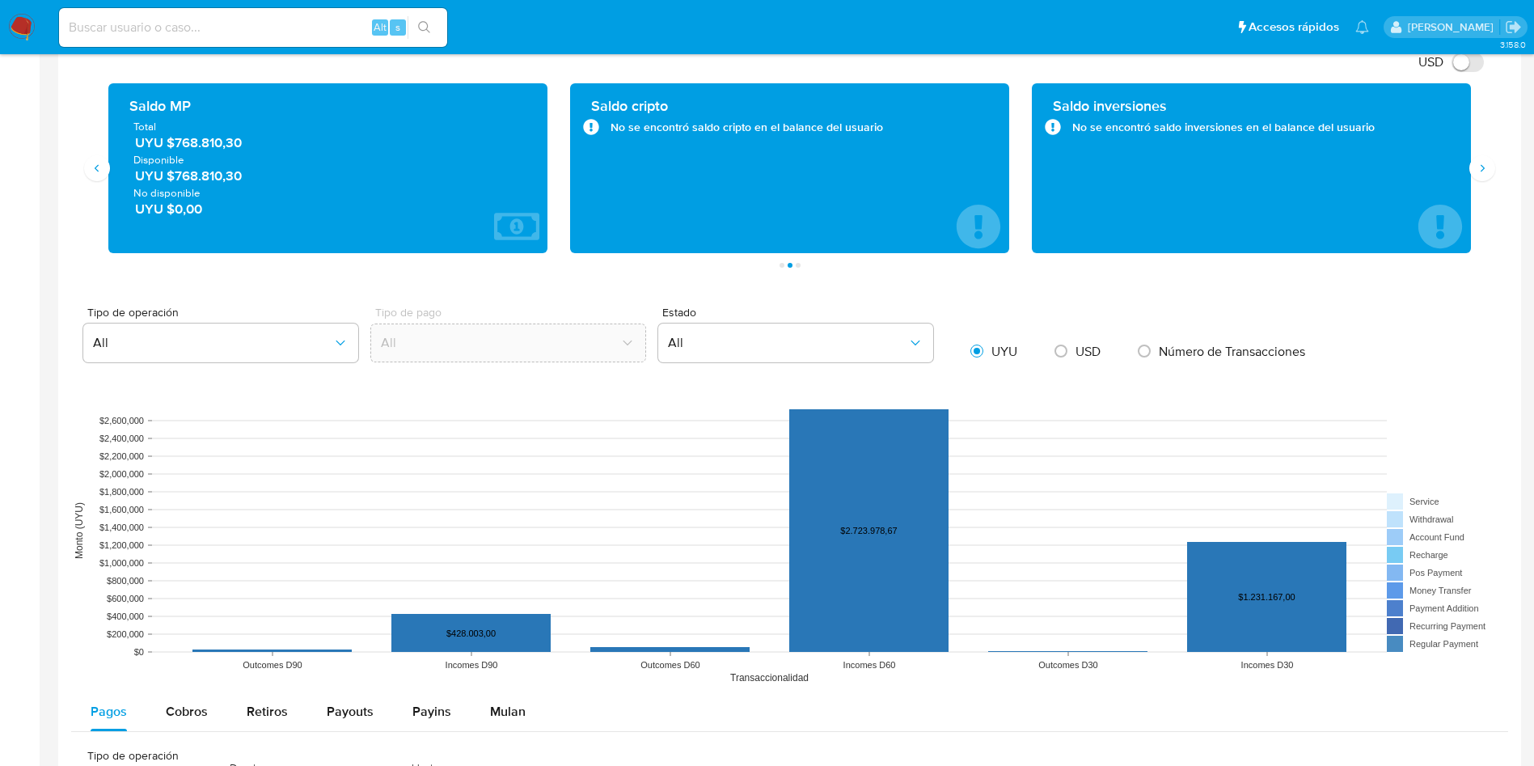
click at [201, 146] on span "UYU $768.810,30" at bounding box center [328, 142] width 387 height 19
drag, startPoint x: 1435, startPoint y: 326, endPoint x: 1288, endPoint y: 196, distance: 195.9
click at [1435, 326] on div "Tipo de operación All Tipo de pago All Estado All UYU USD Número de Transaccion…" at bounding box center [789, 337] width 1437 height 62
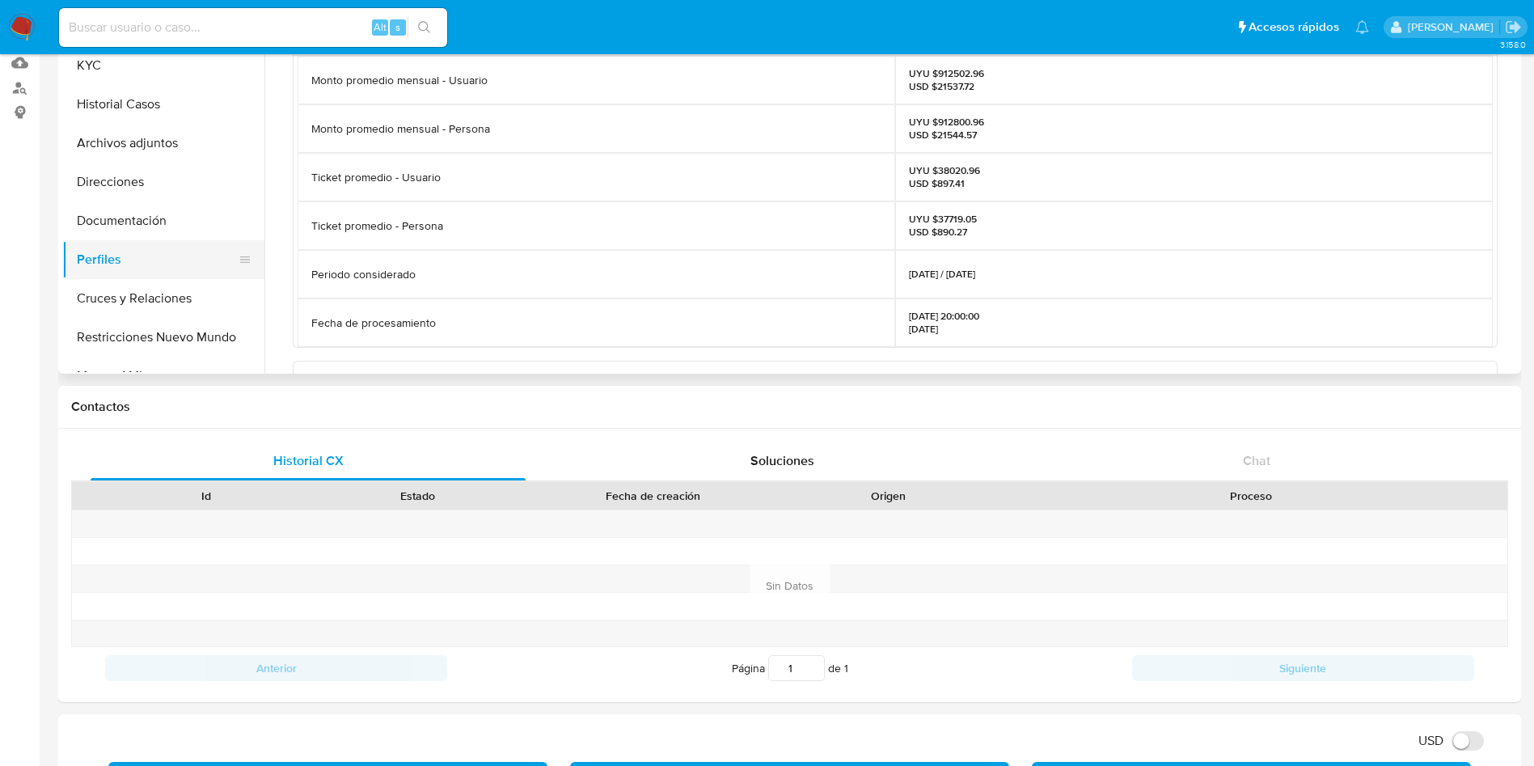
scroll to position [0, 0]
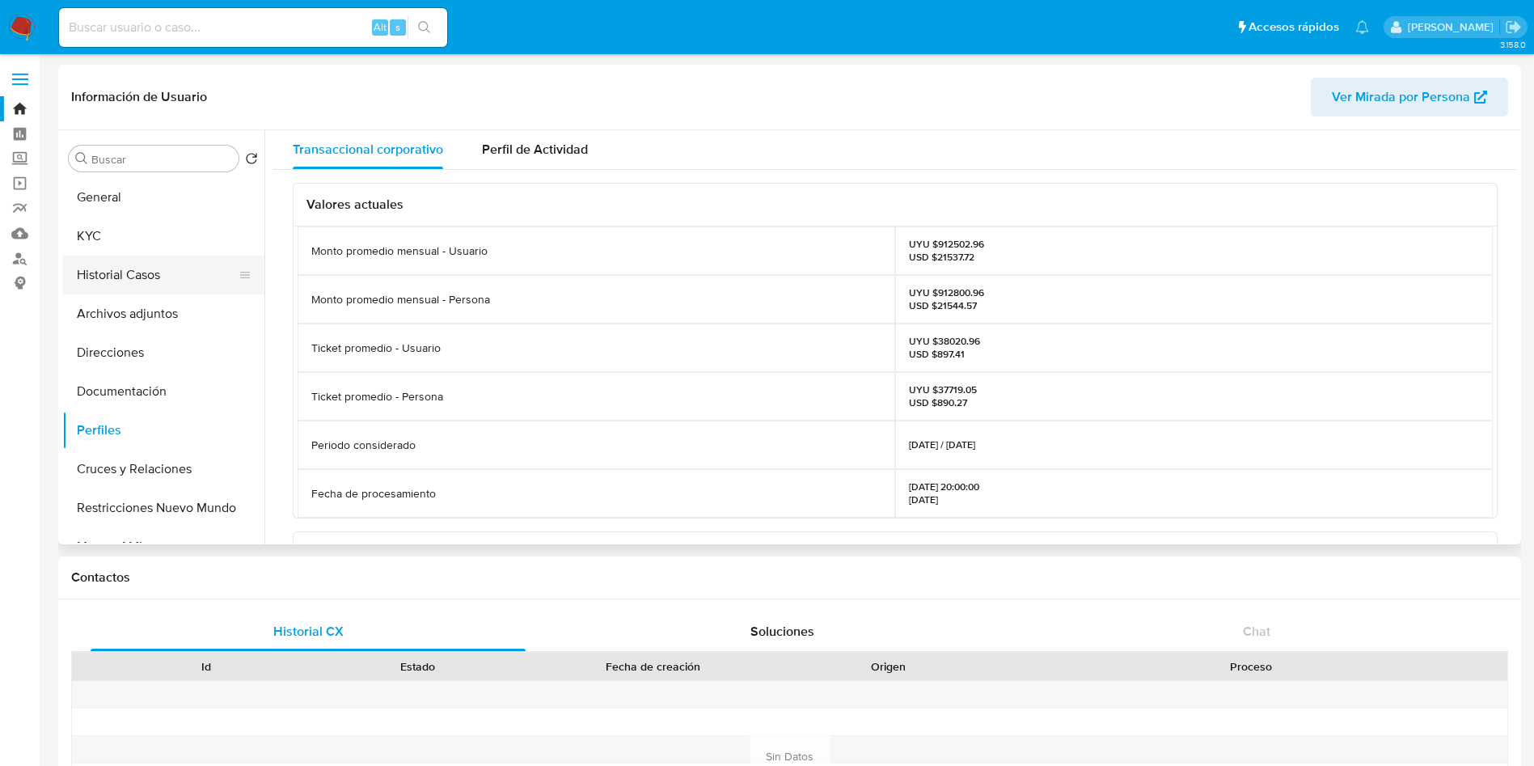
click at [124, 270] on button "Historial Casos" at bounding box center [156, 274] width 189 height 39
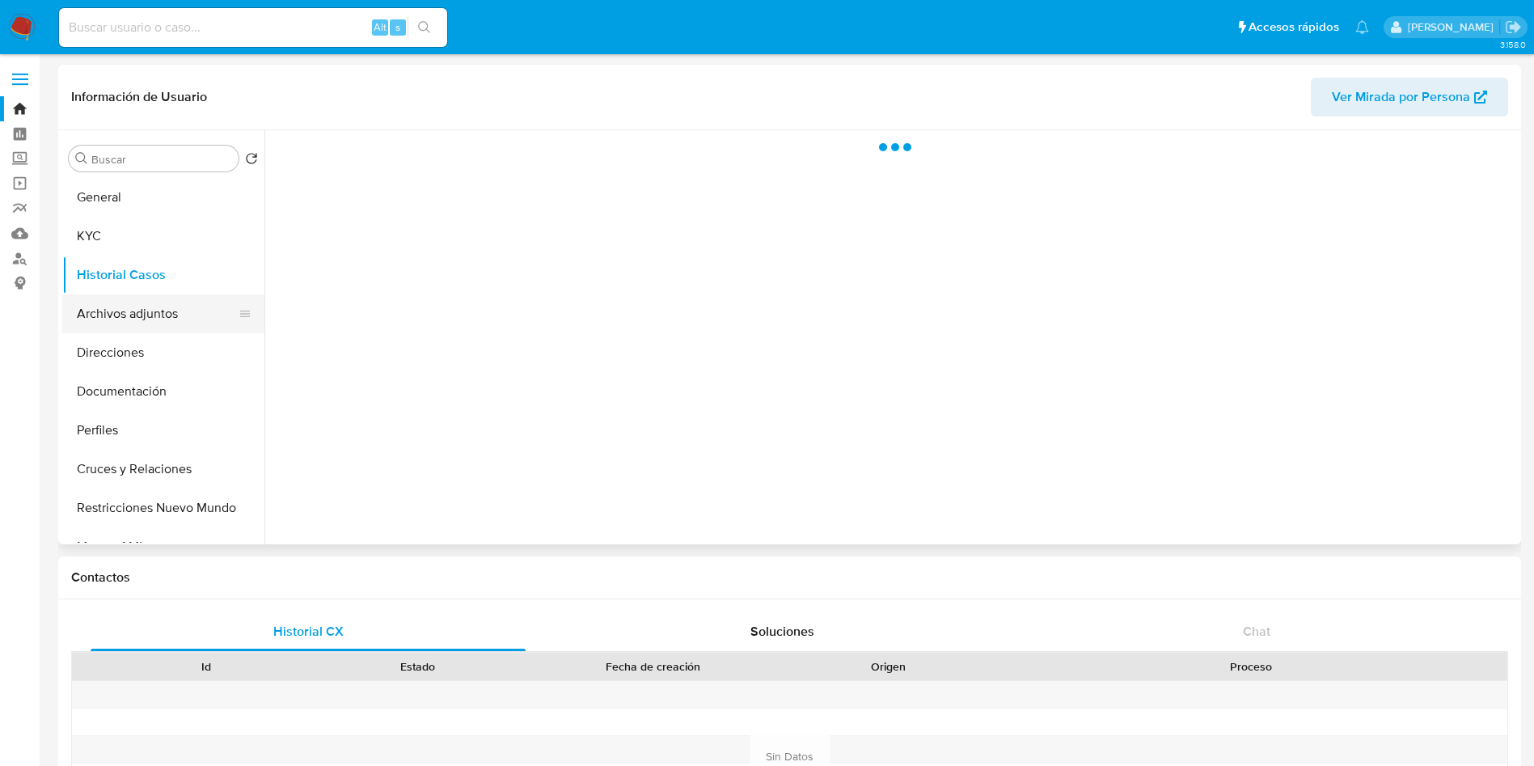
click at [130, 310] on button "Archivos adjuntos" at bounding box center [156, 313] width 189 height 39
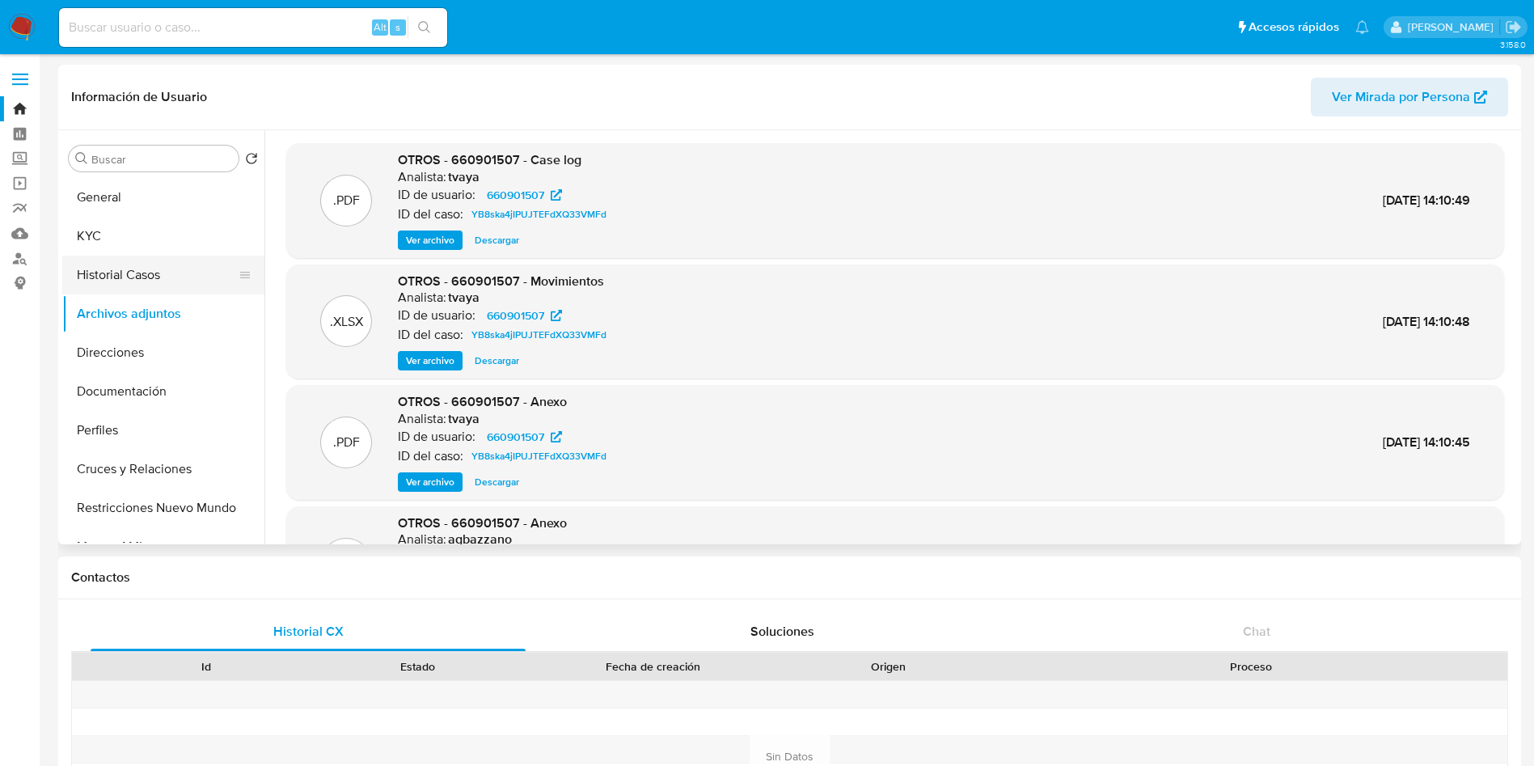
click at [133, 272] on button "Historial Casos" at bounding box center [156, 274] width 189 height 39
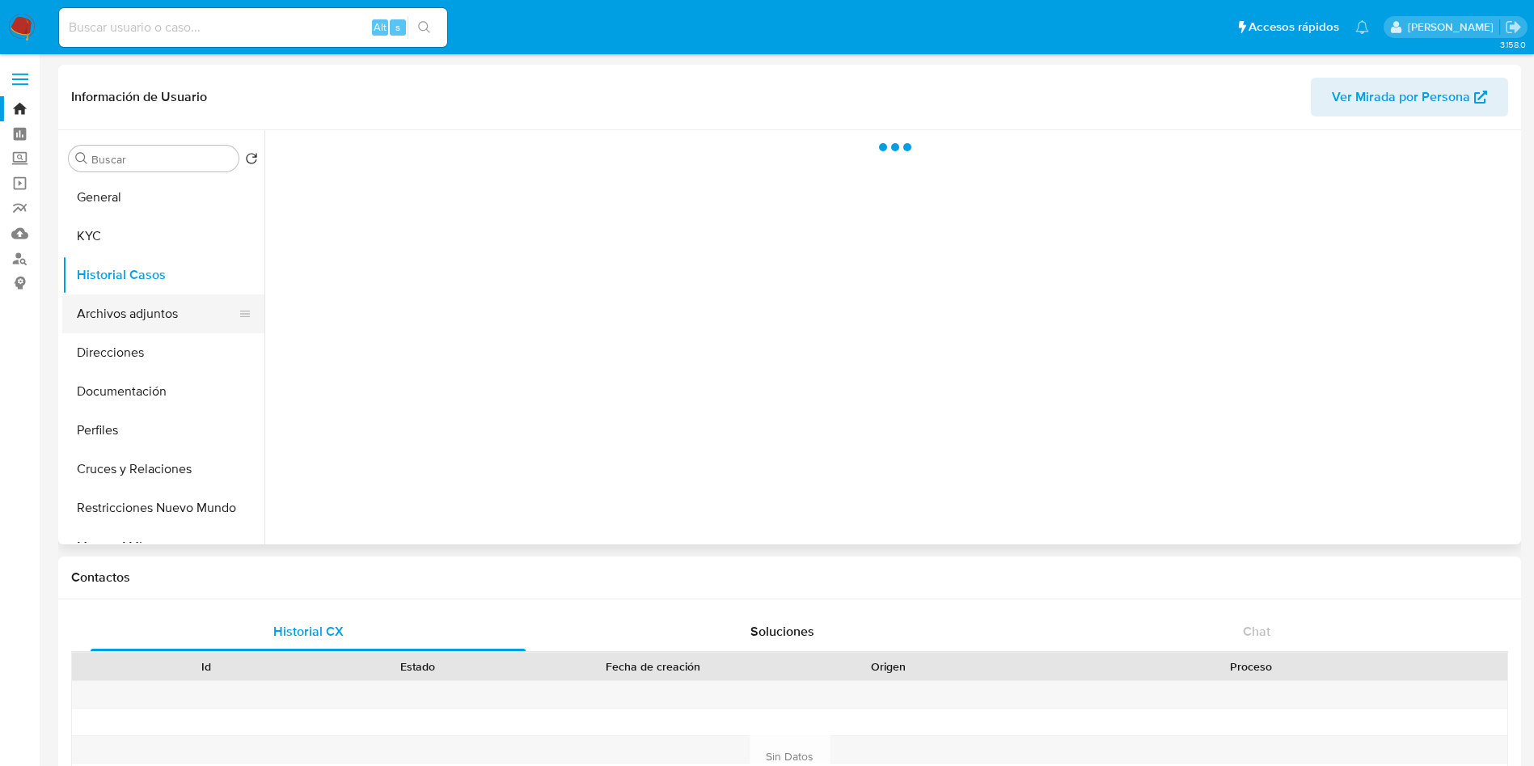
click at [141, 318] on button "Archivos adjuntos" at bounding box center [156, 313] width 189 height 39
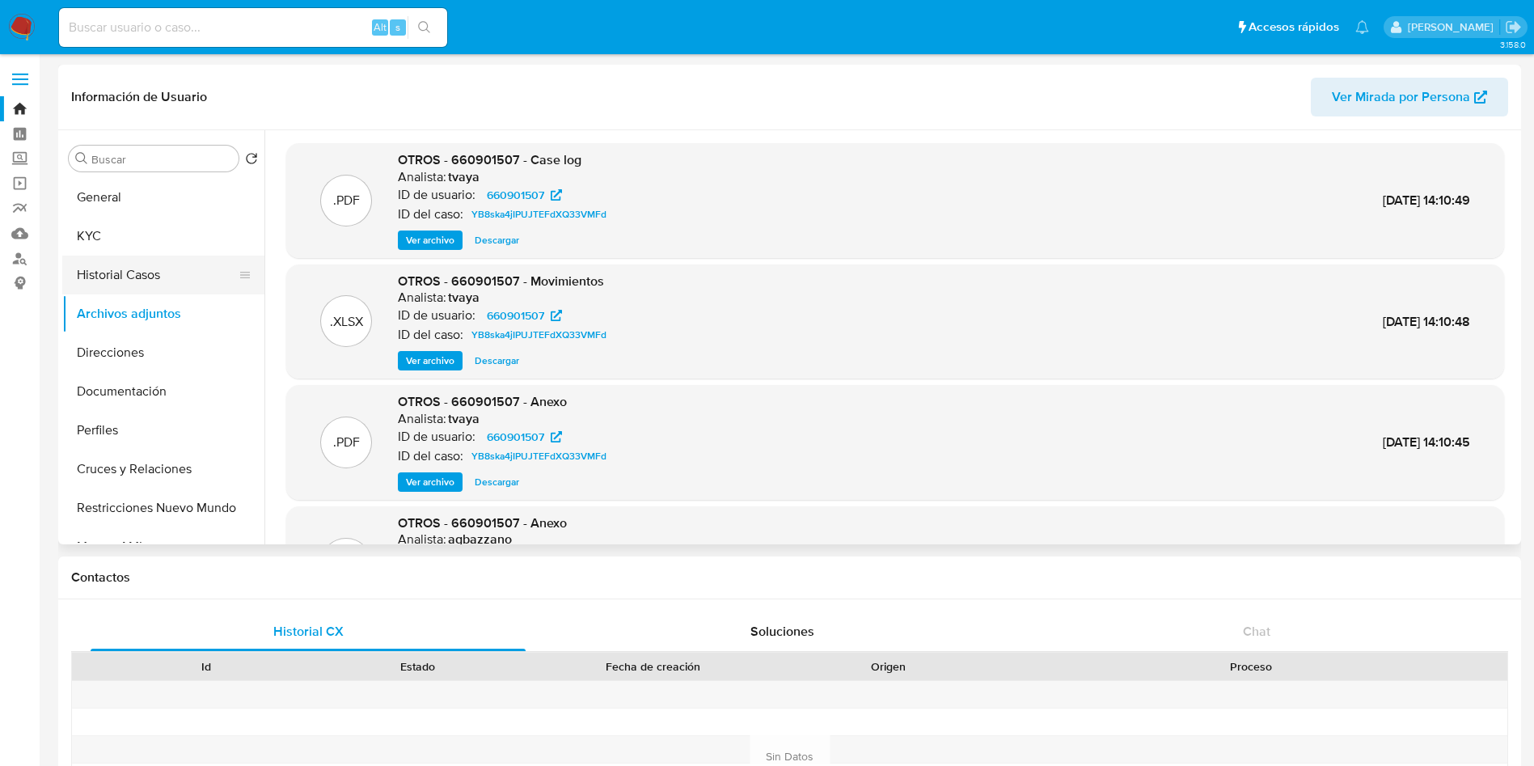
click at [148, 280] on button "Historial Casos" at bounding box center [156, 274] width 189 height 39
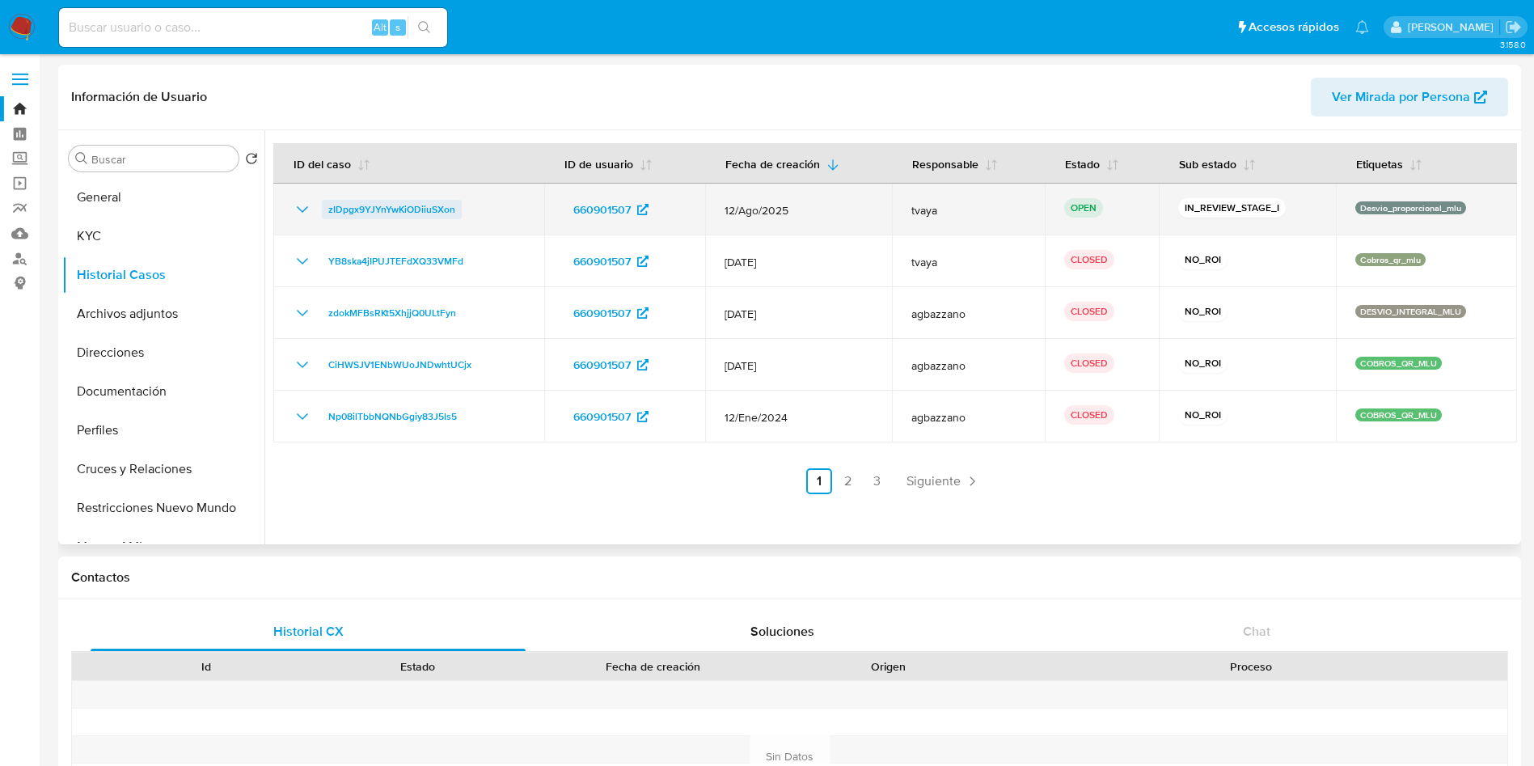
click at [357, 206] on span "zIDpgx9YJYnYwKiODiiuSXon" at bounding box center [391, 209] width 127 height 19
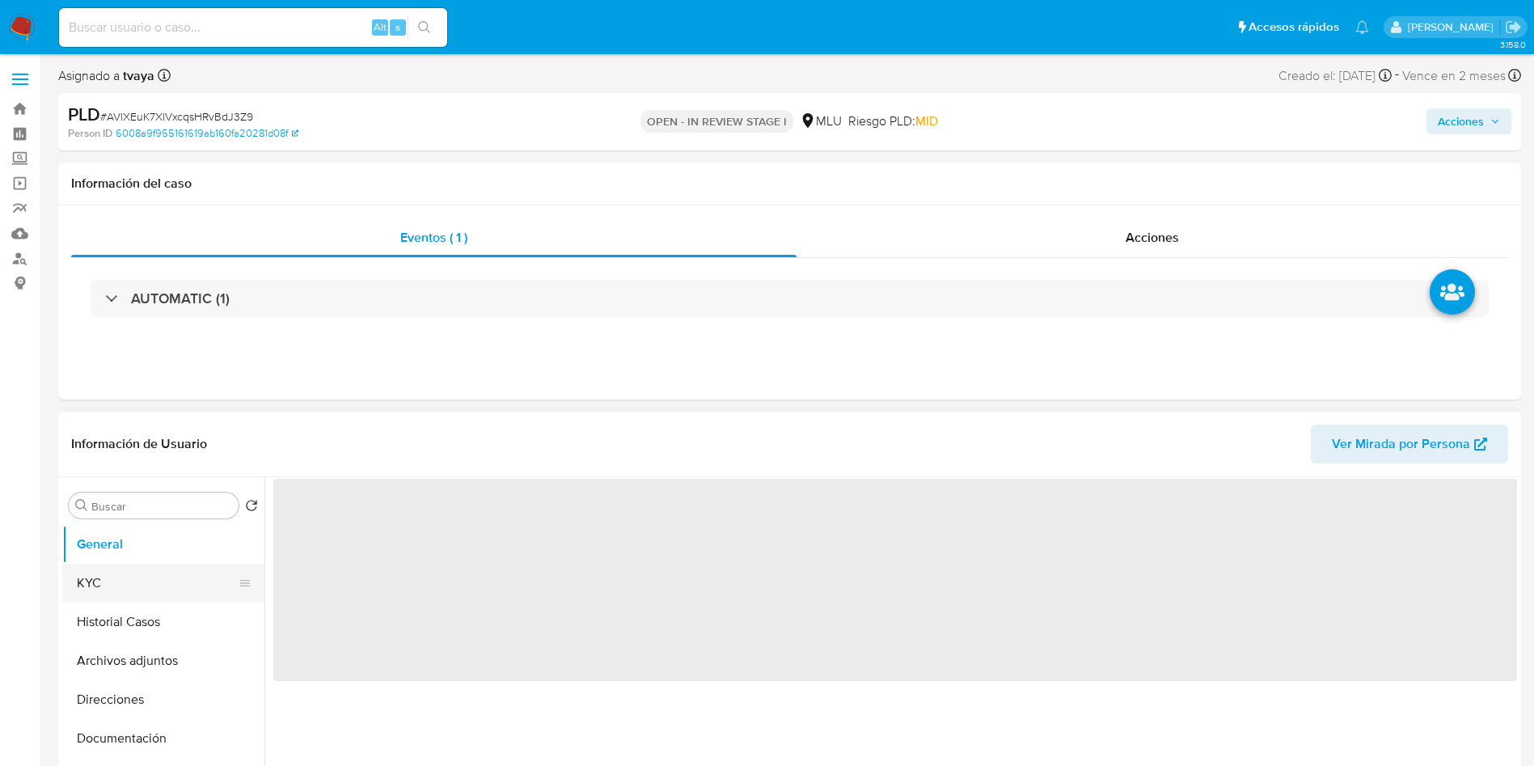
click at [119, 589] on button "KYC" at bounding box center [156, 583] width 189 height 39
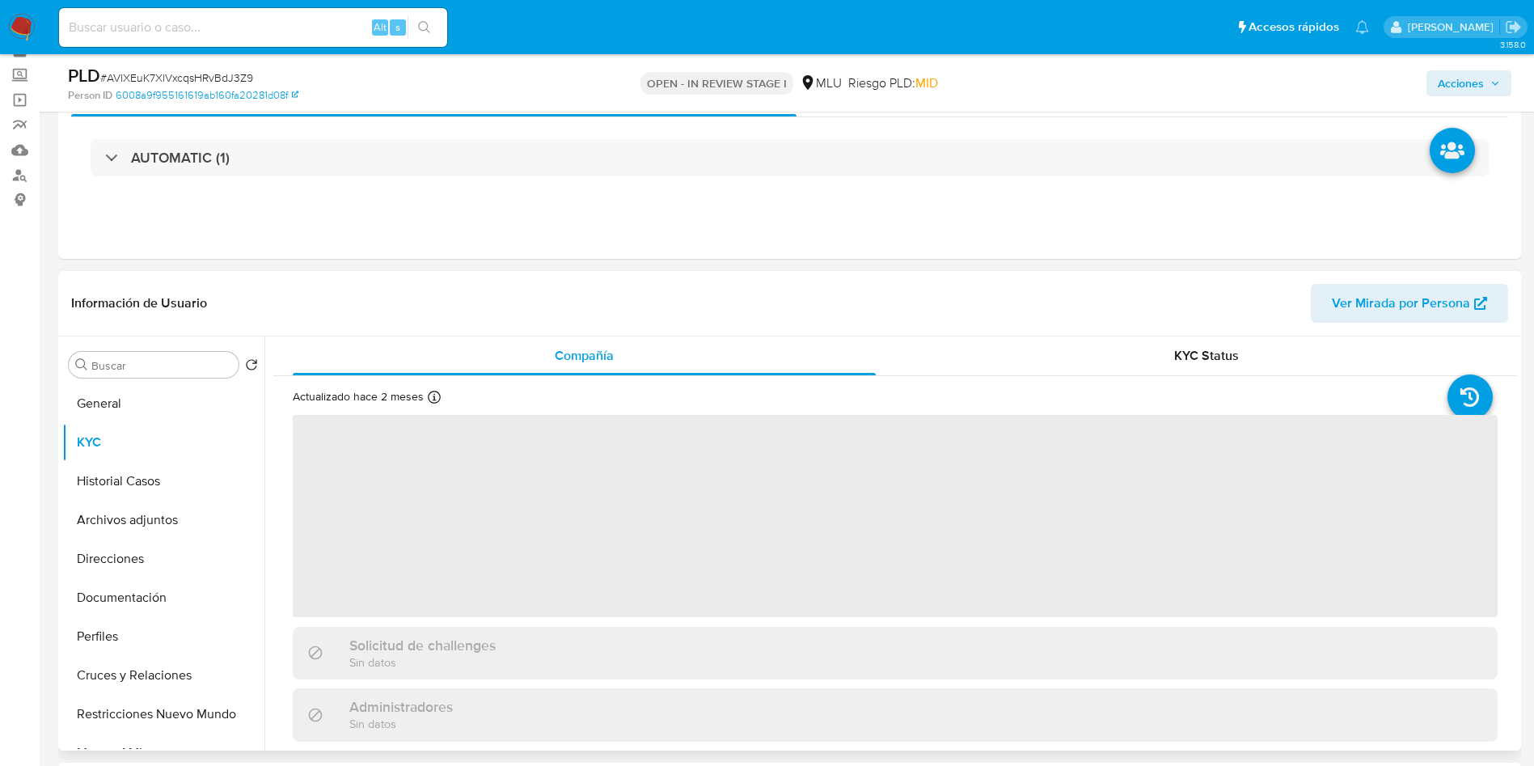
scroll to position [121, 0]
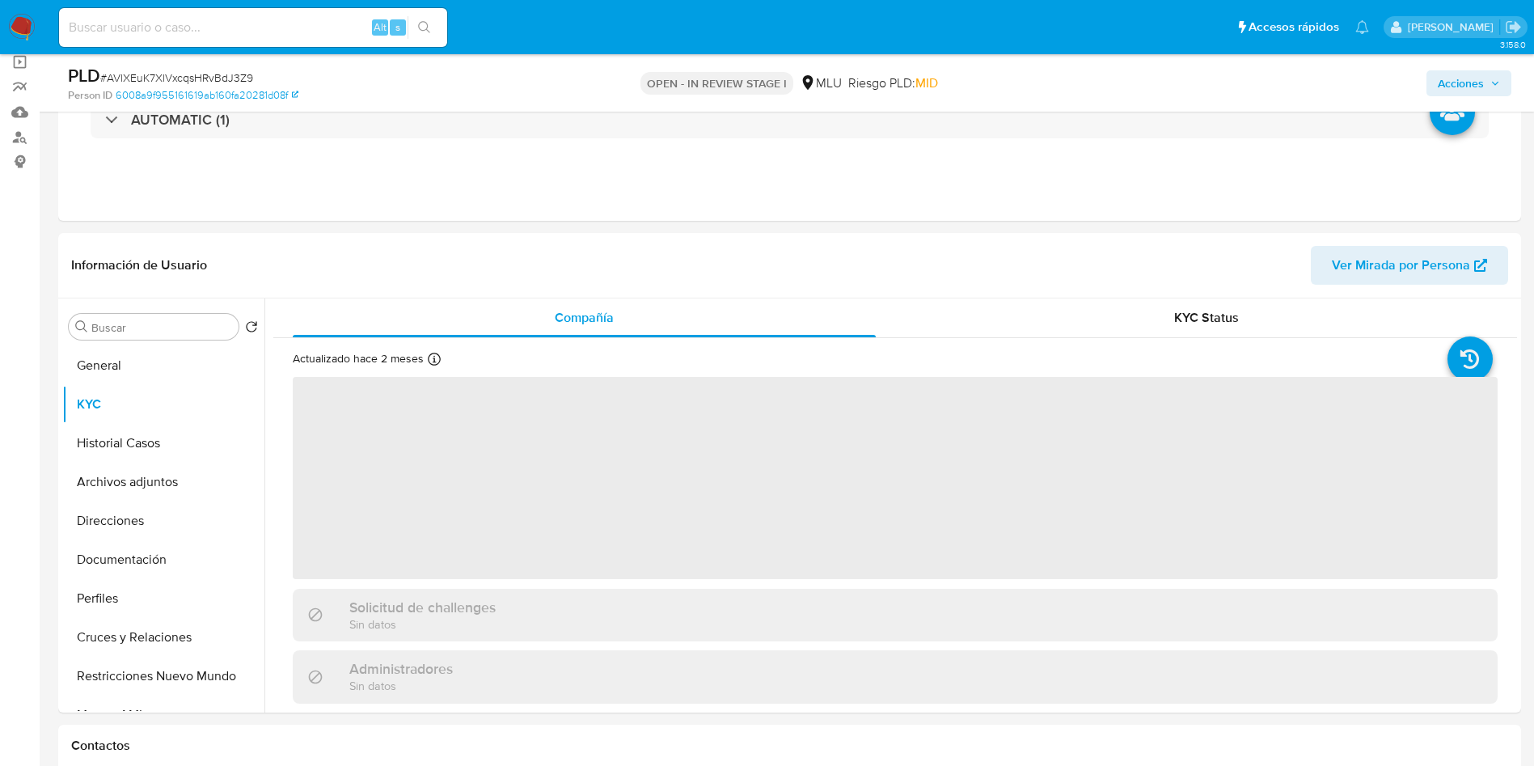
select select "10"
drag, startPoint x: 1518, startPoint y: 361, endPoint x: 1520, endPoint y: 377, distance: 15.6
click at [1520, 377] on div "Buscar Volver al orden por defecto General KYC Historial Casos Archivos adjunto…" at bounding box center [789, 505] width 1463 height 414
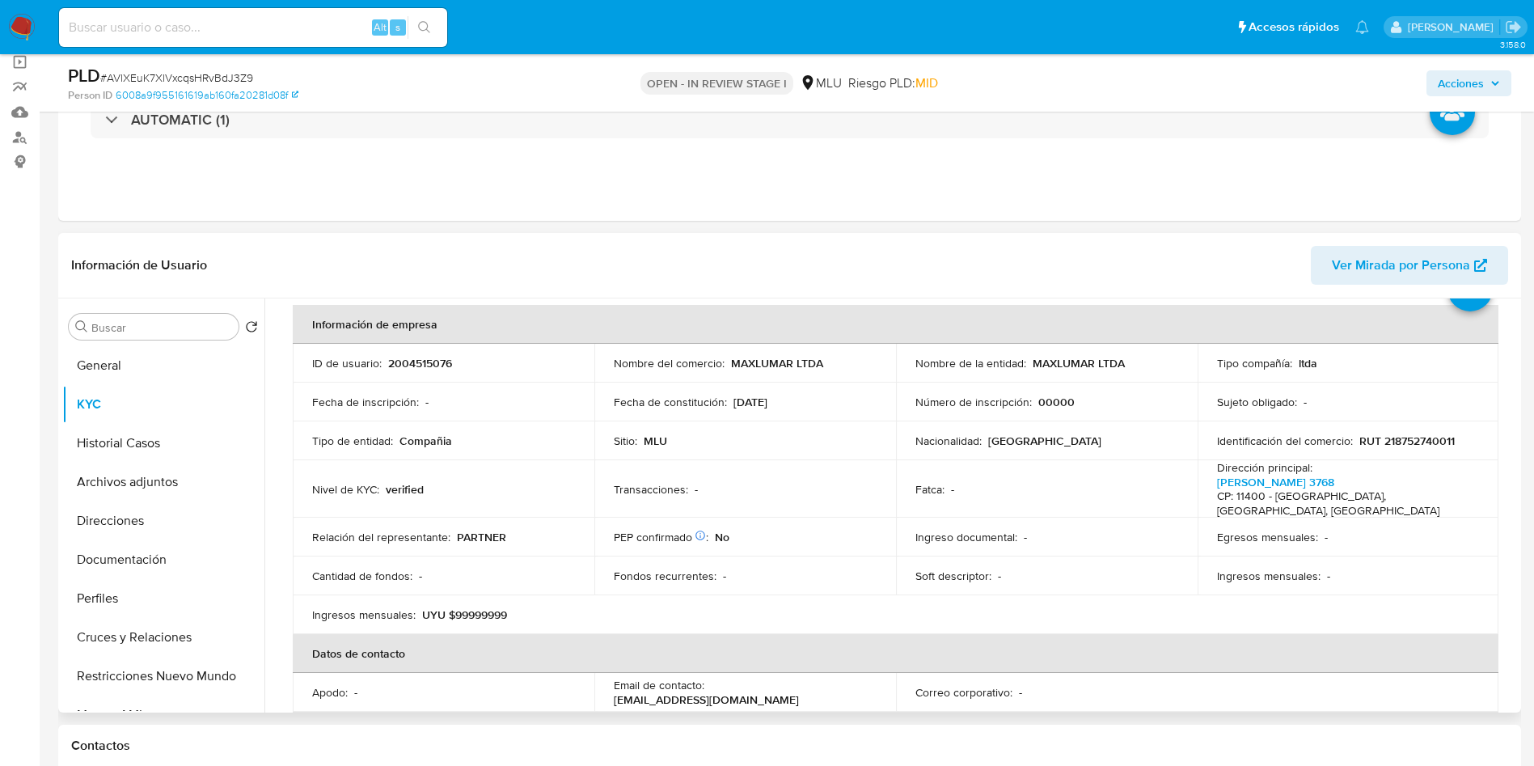
scroll to position [78, 0]
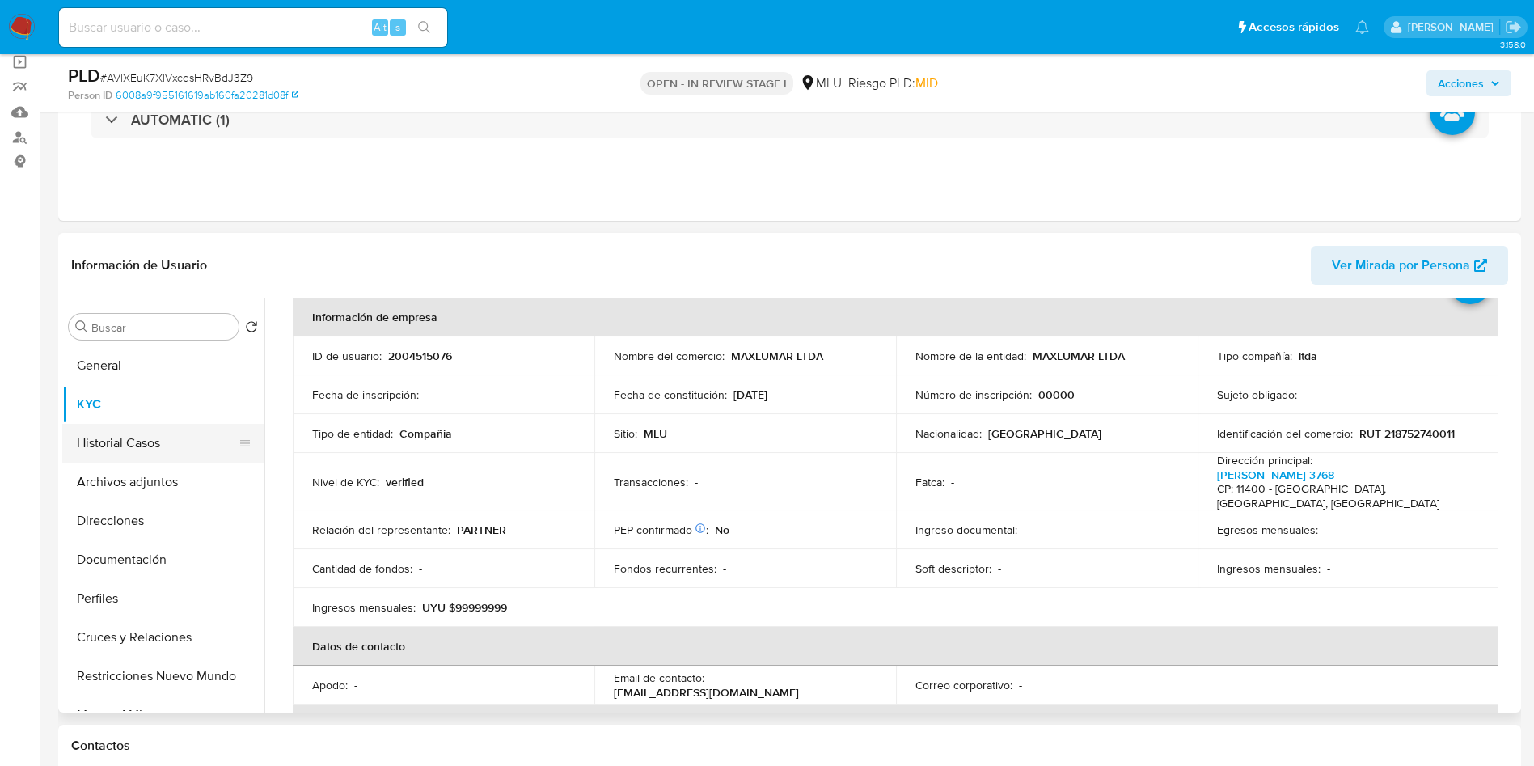
click at [133, 436] on button "Historial Casos" at bounding box center [156, 443] width 189 height 39
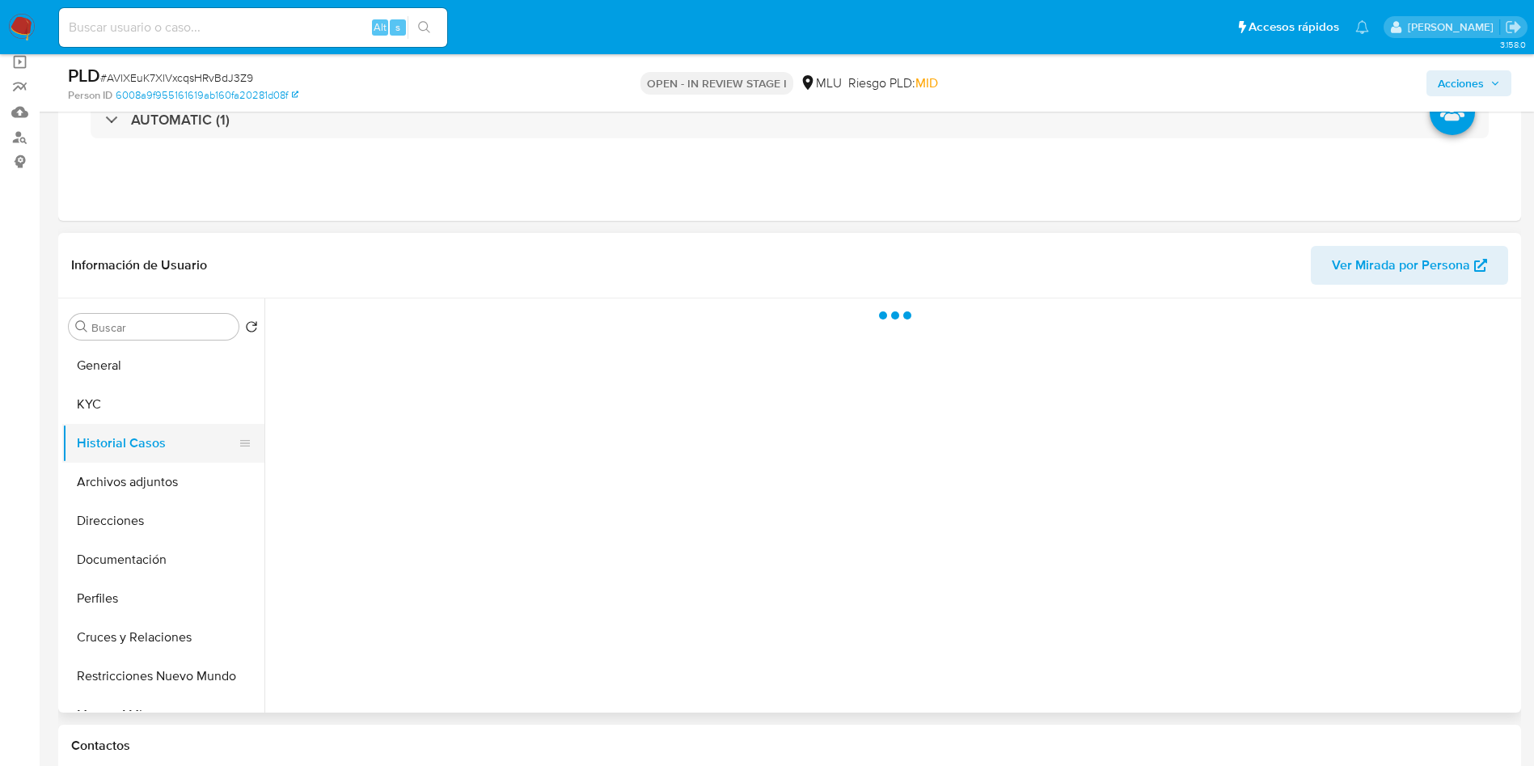
scroll to position [0, 0]
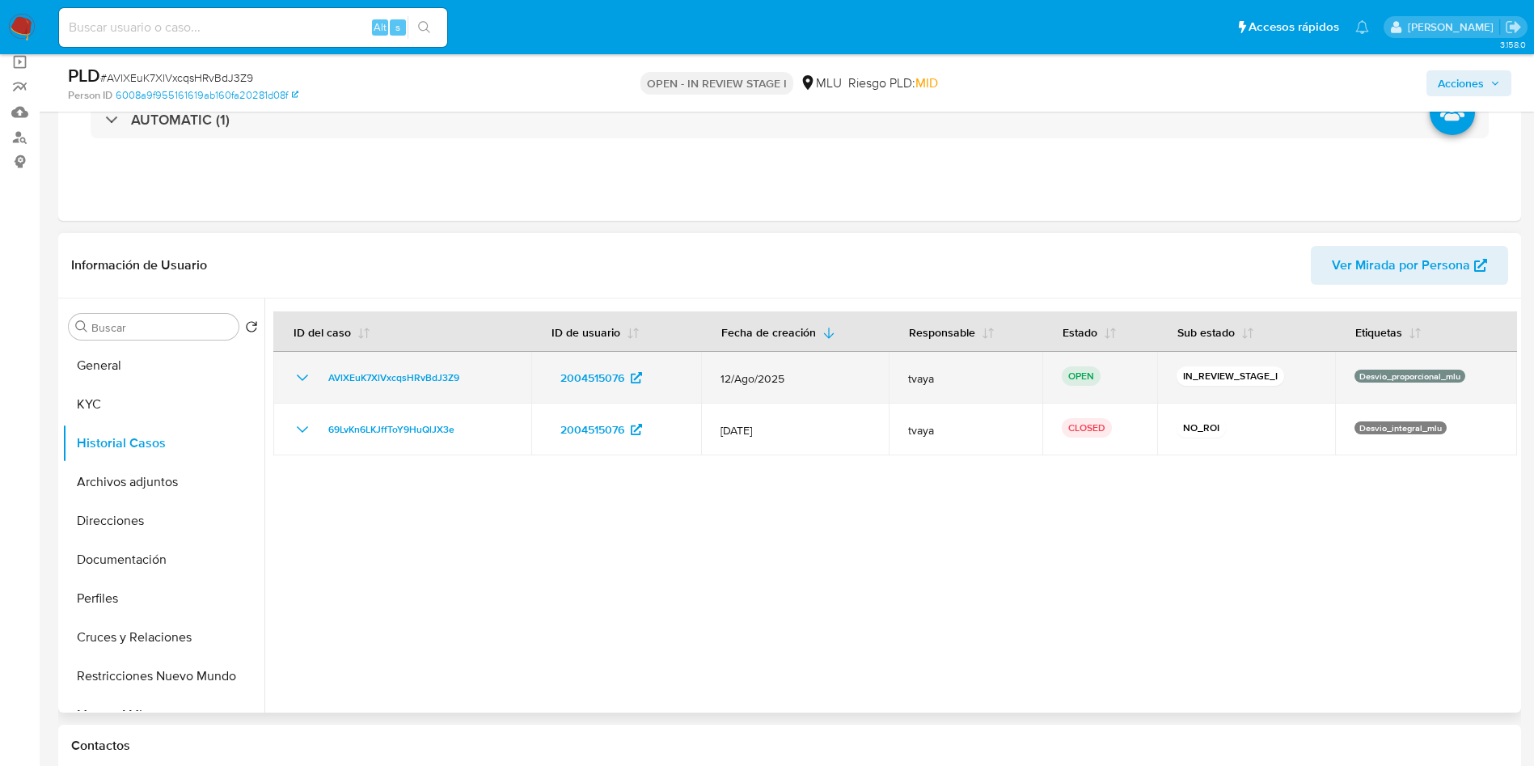
drag, startPoint x: 467, startPoint y: 392, endPoint x: 318, endPoint y: 378, distance: 149.5
click at [318, 378] on td "AVlXEuK7XlVxcqsHRvBdJ3Z9" at bounding box center [402, 378] width 258 height 52
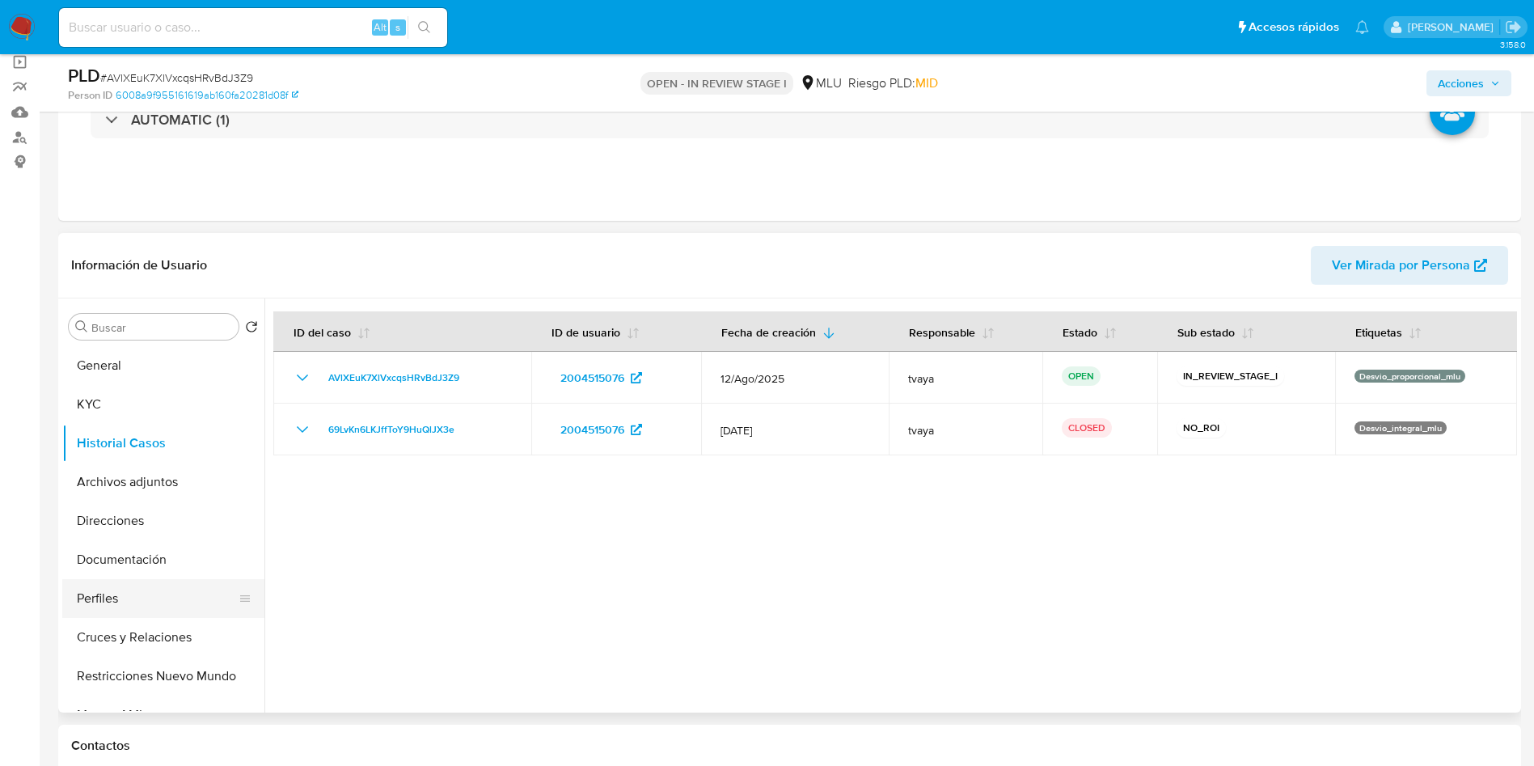
click at [115, 585] on button "Perfiles" at bounding box center [156, 598] width 189 height 39
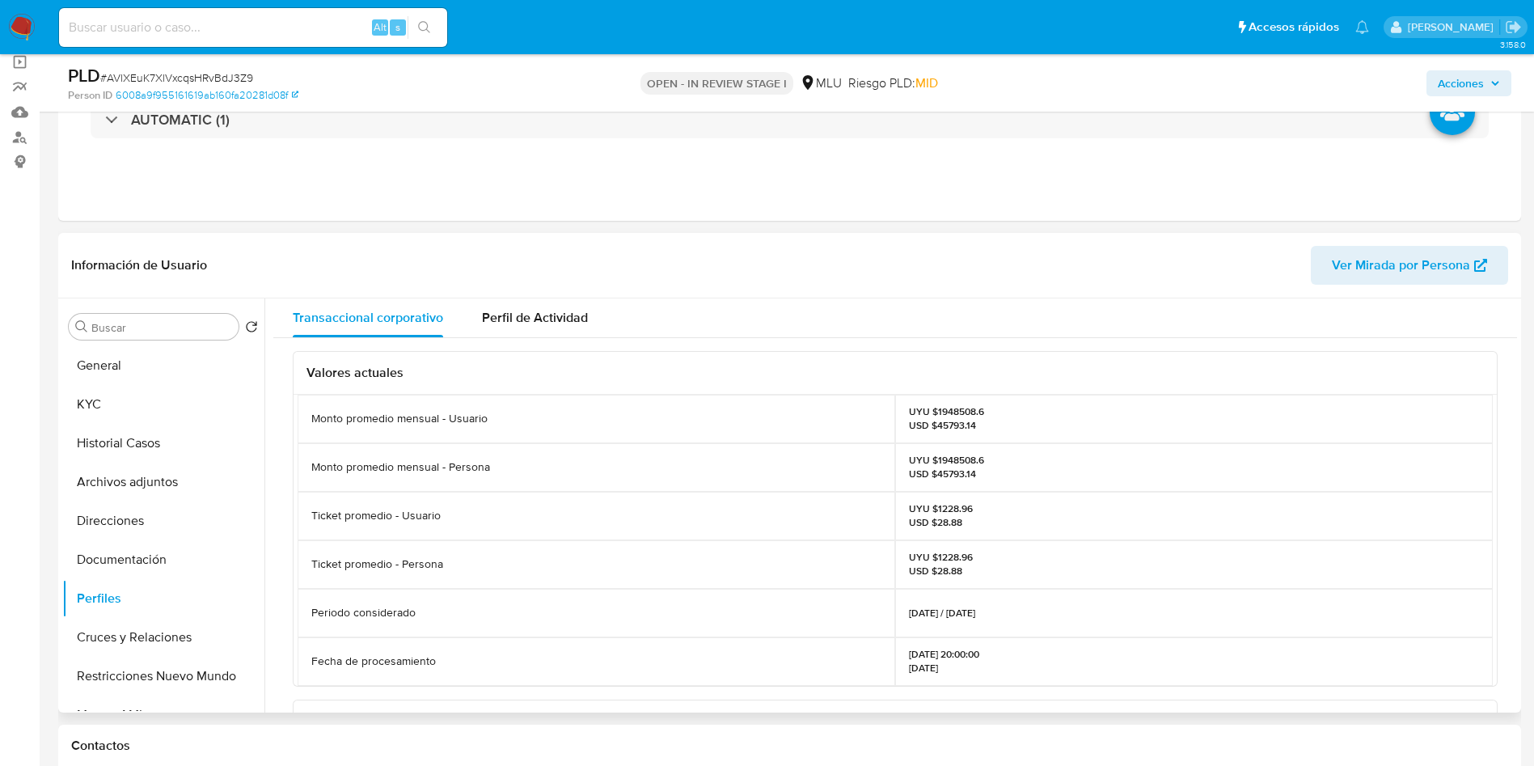
click at [961, 411] on p "UYU $1948508.6 USD $45793.14" at bounding box center [946, 418] width 75 height 26
copy p "1948508.6"
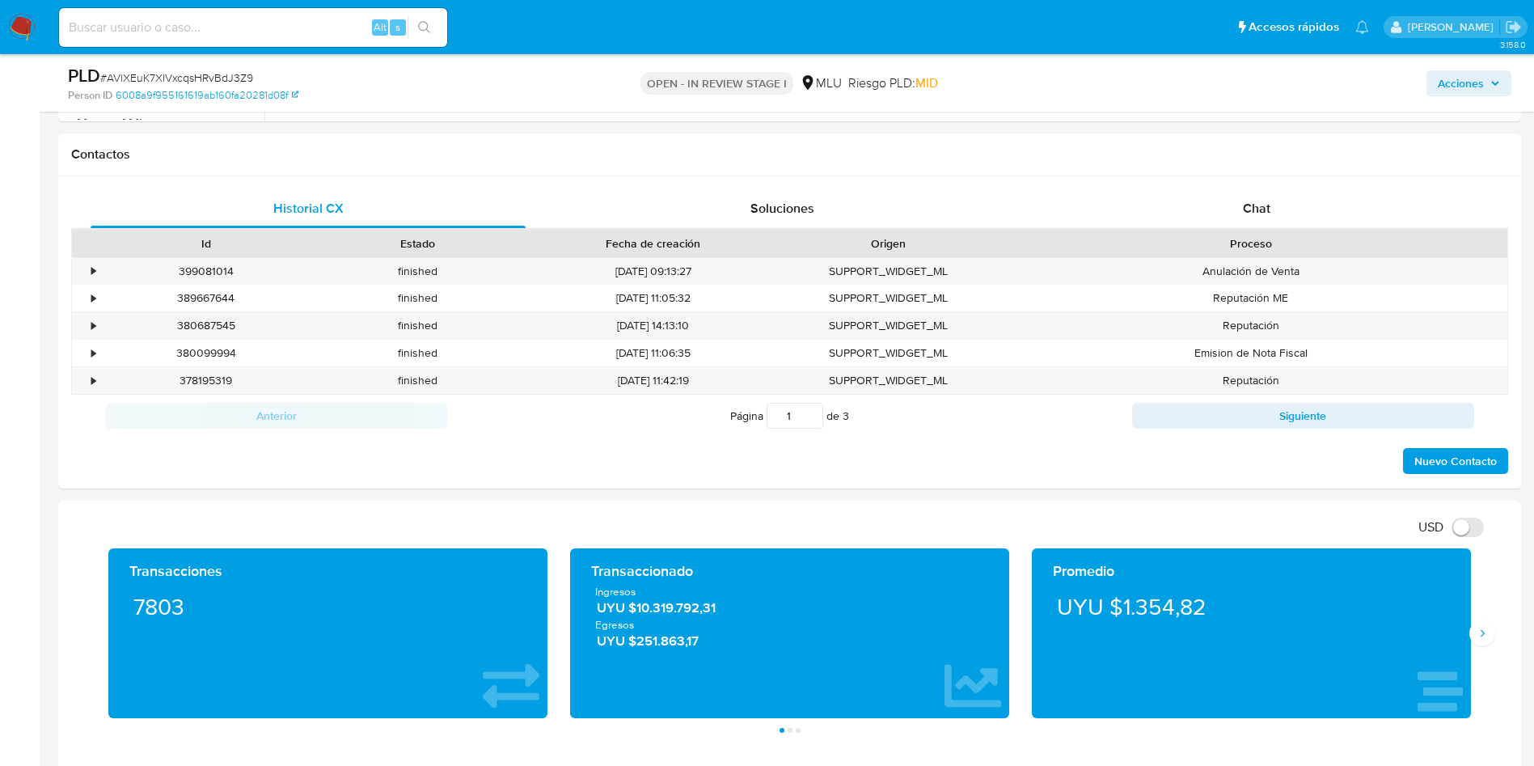
scroll to position [849, 0]
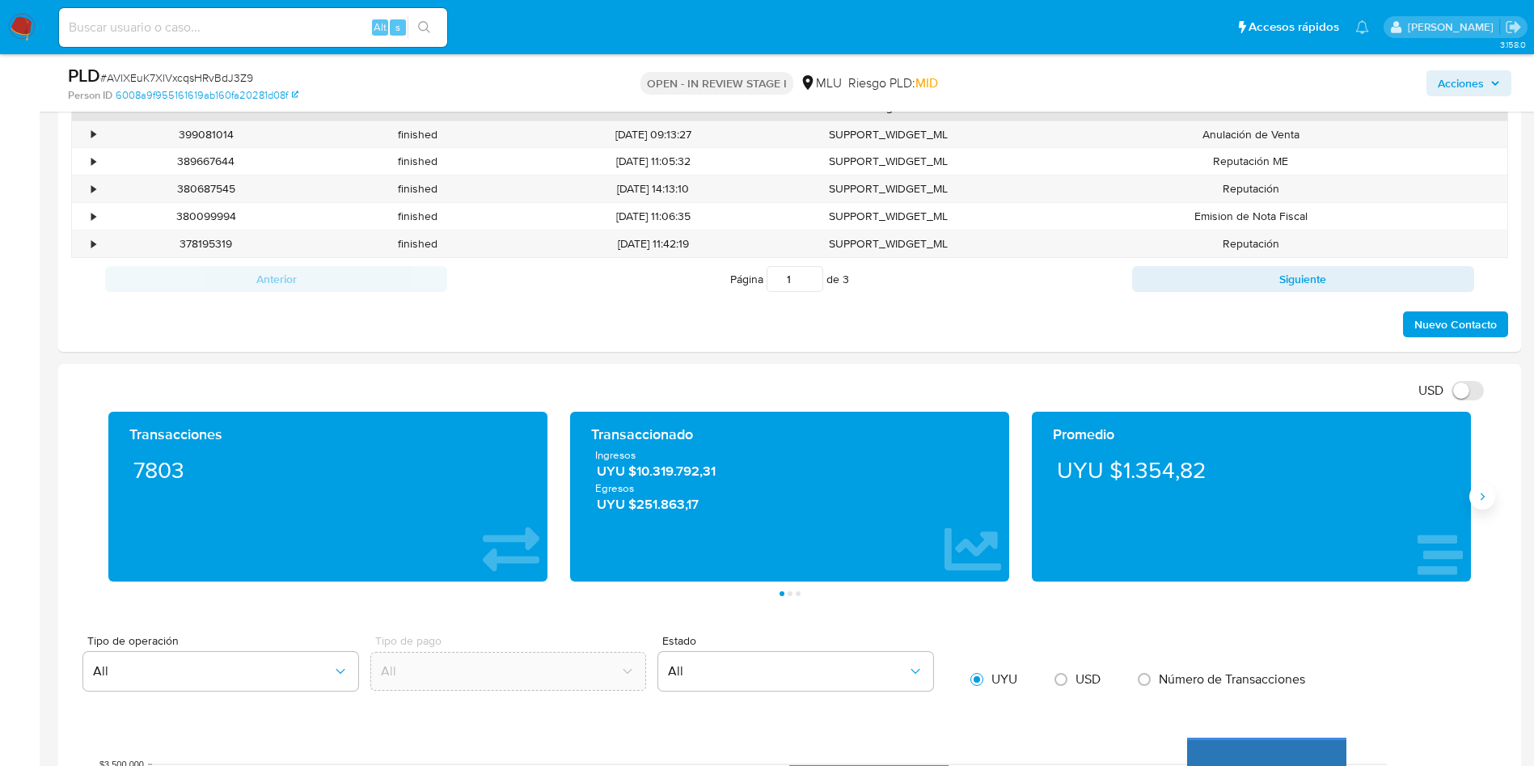
click at [1489, 500] on button "Siguiente" at bounding box center [1482, 496] width 26 height 26
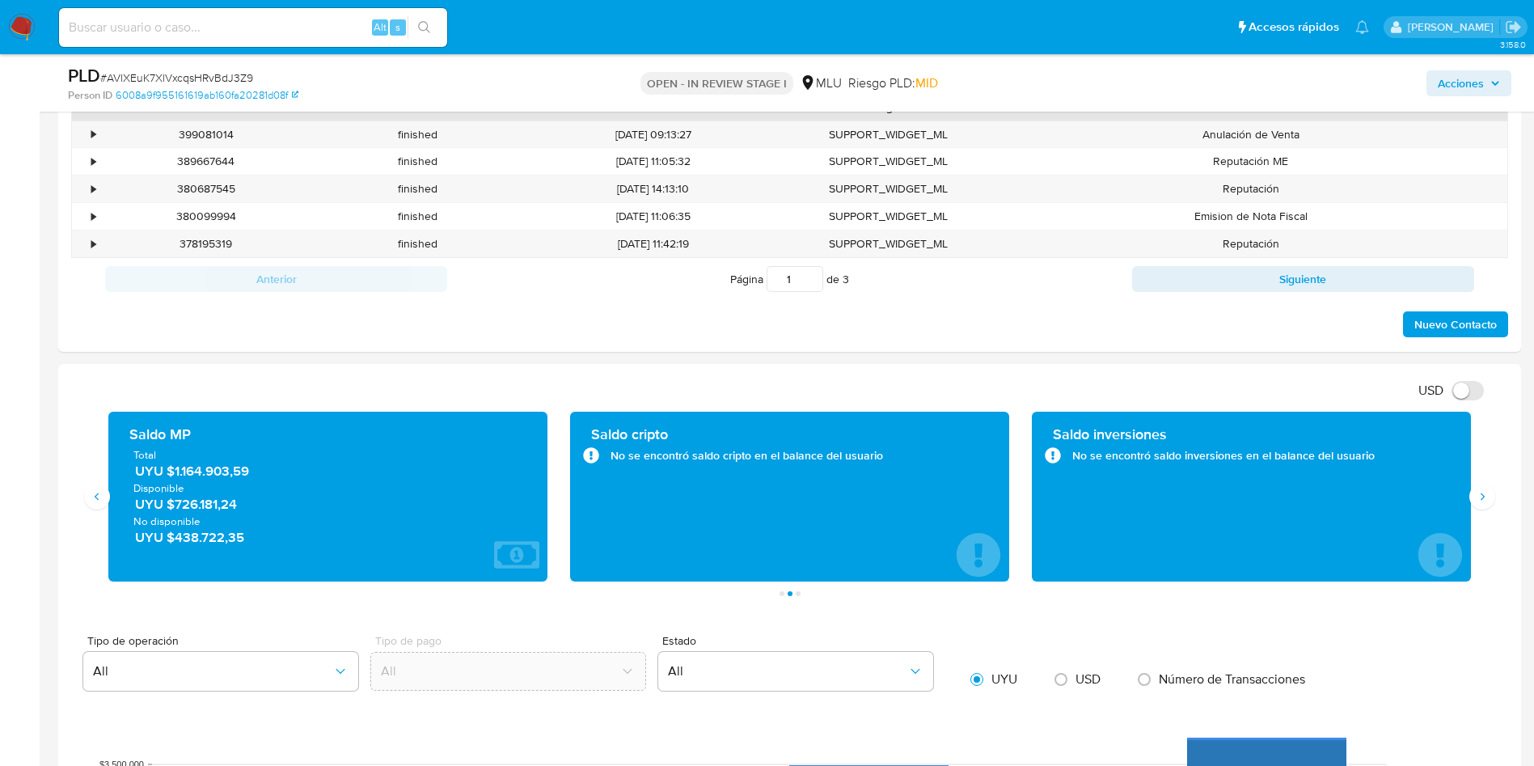
click at [211, 471] on span "UYU $1.164.903,59" at bounding box center [328, 471] width 387 height 19
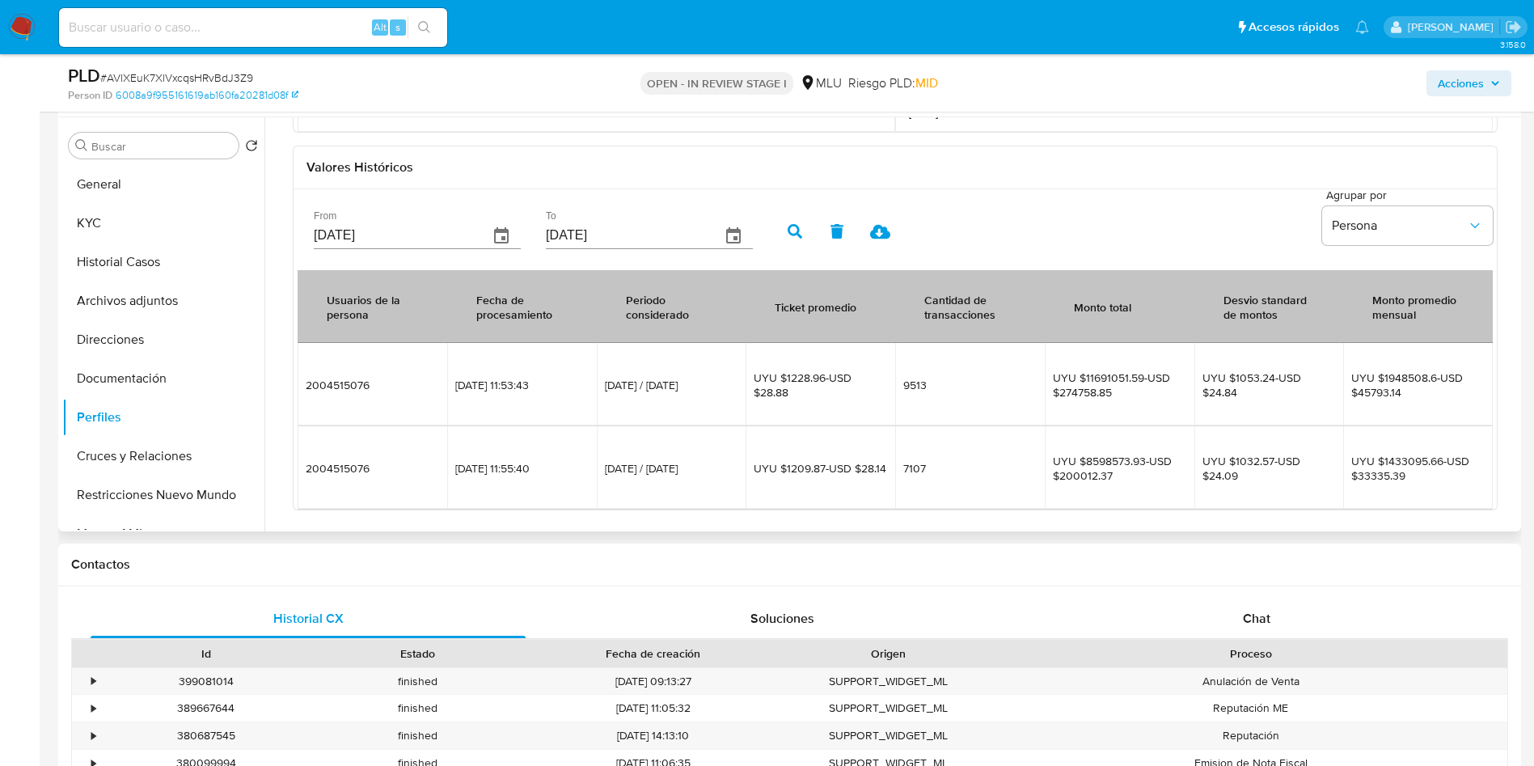
scroll to position [243, 0]
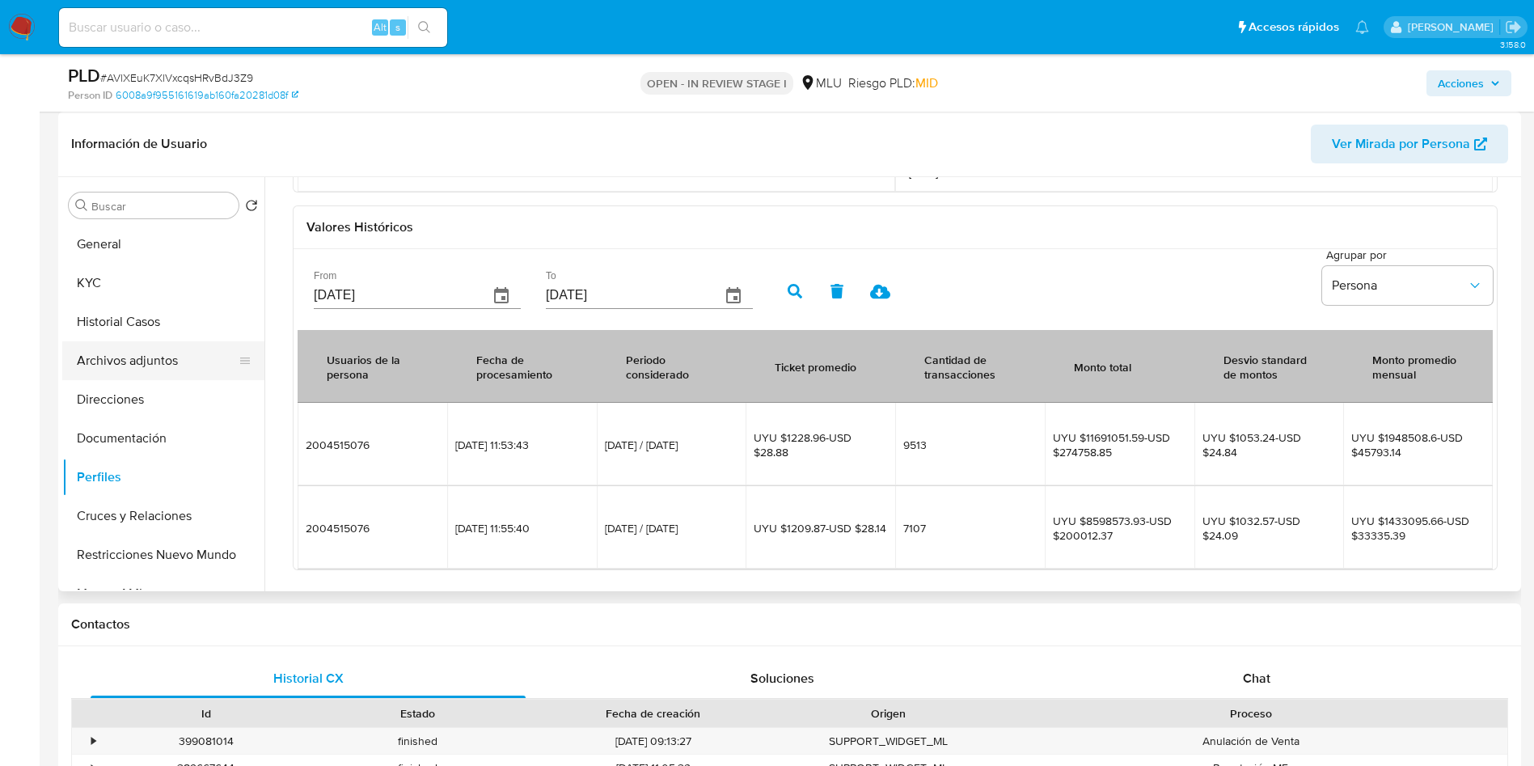
click at [171, 357] on button "Archivos adjuntos" at bounding box center [156, 360] width 189 height 39
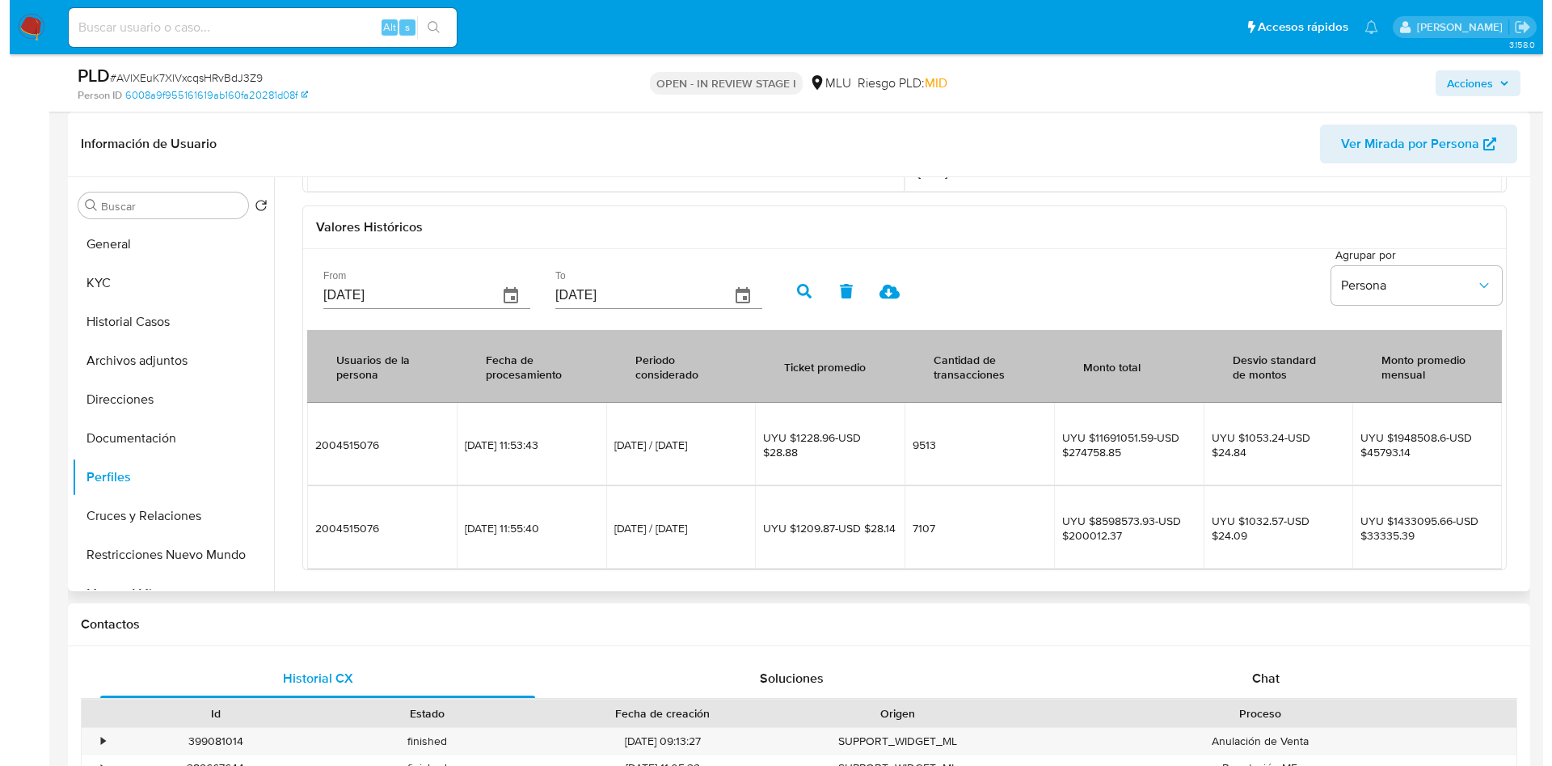
scroll to position [0, 0]
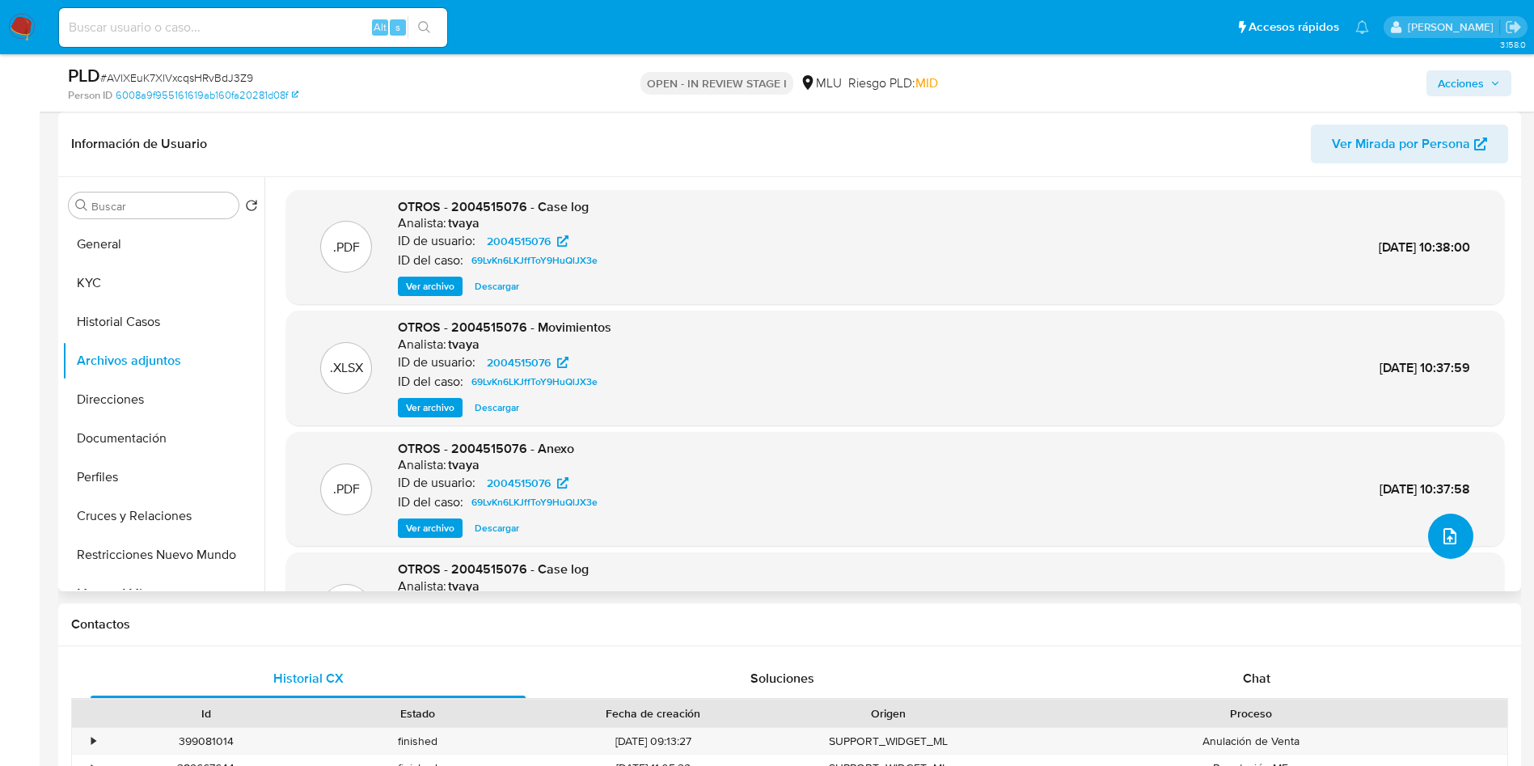
click at [1450, 544] on icon "upload-file" at bounding box center [1449, 535] width 19 height 19
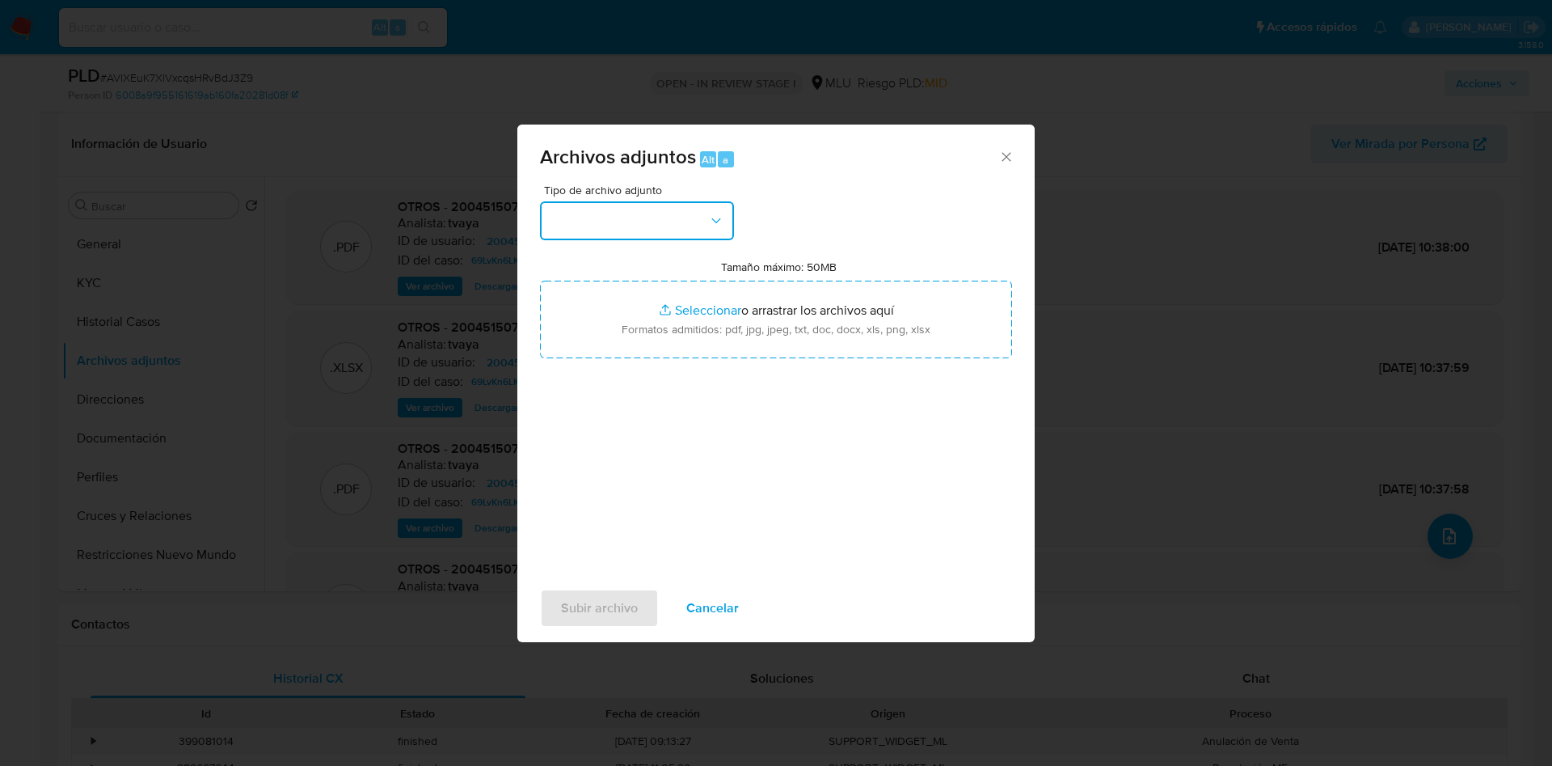
click at [623, 213] on button "button" at bounding box center [637, 220] width 194 height 39
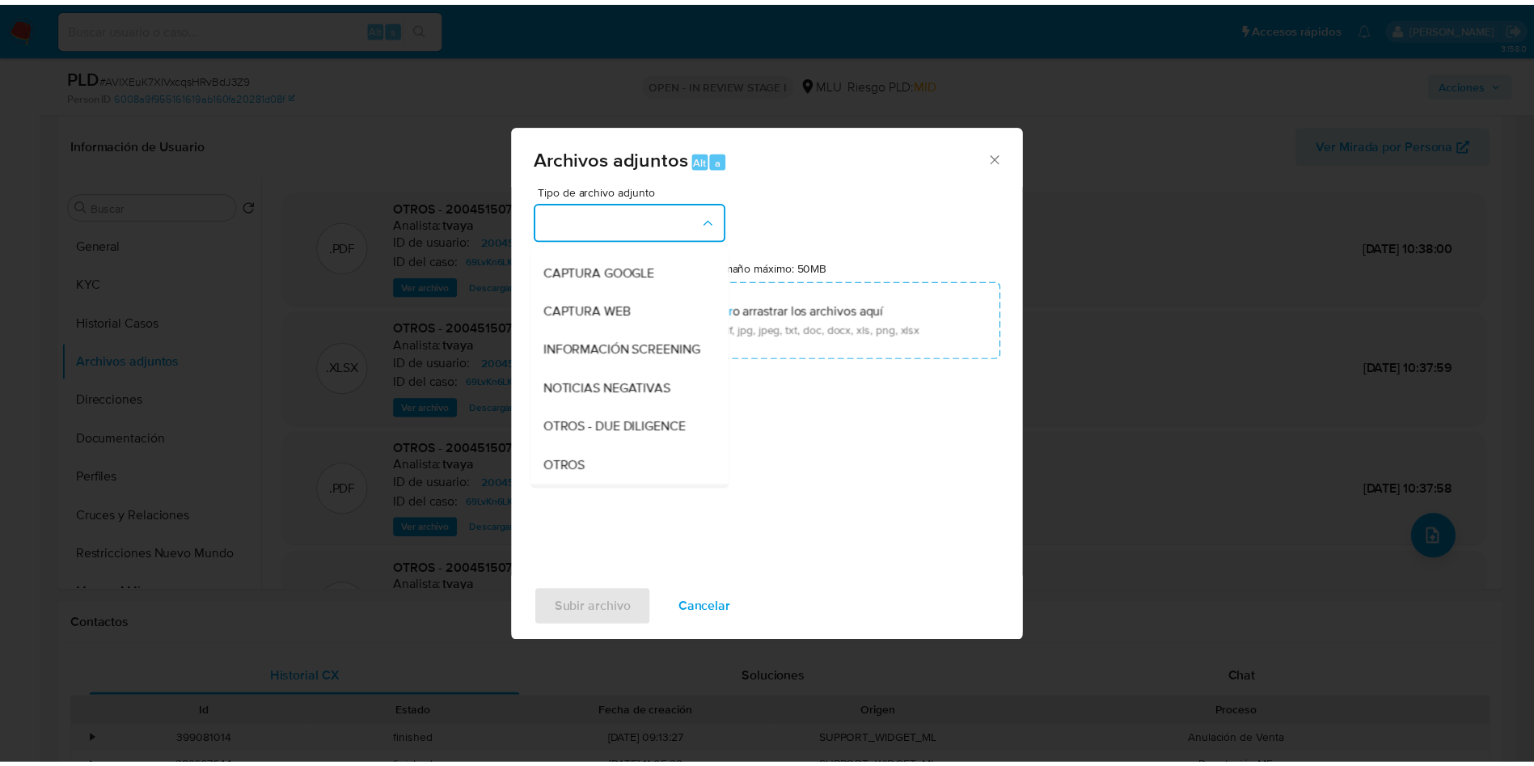
scroll to position [121, 0]
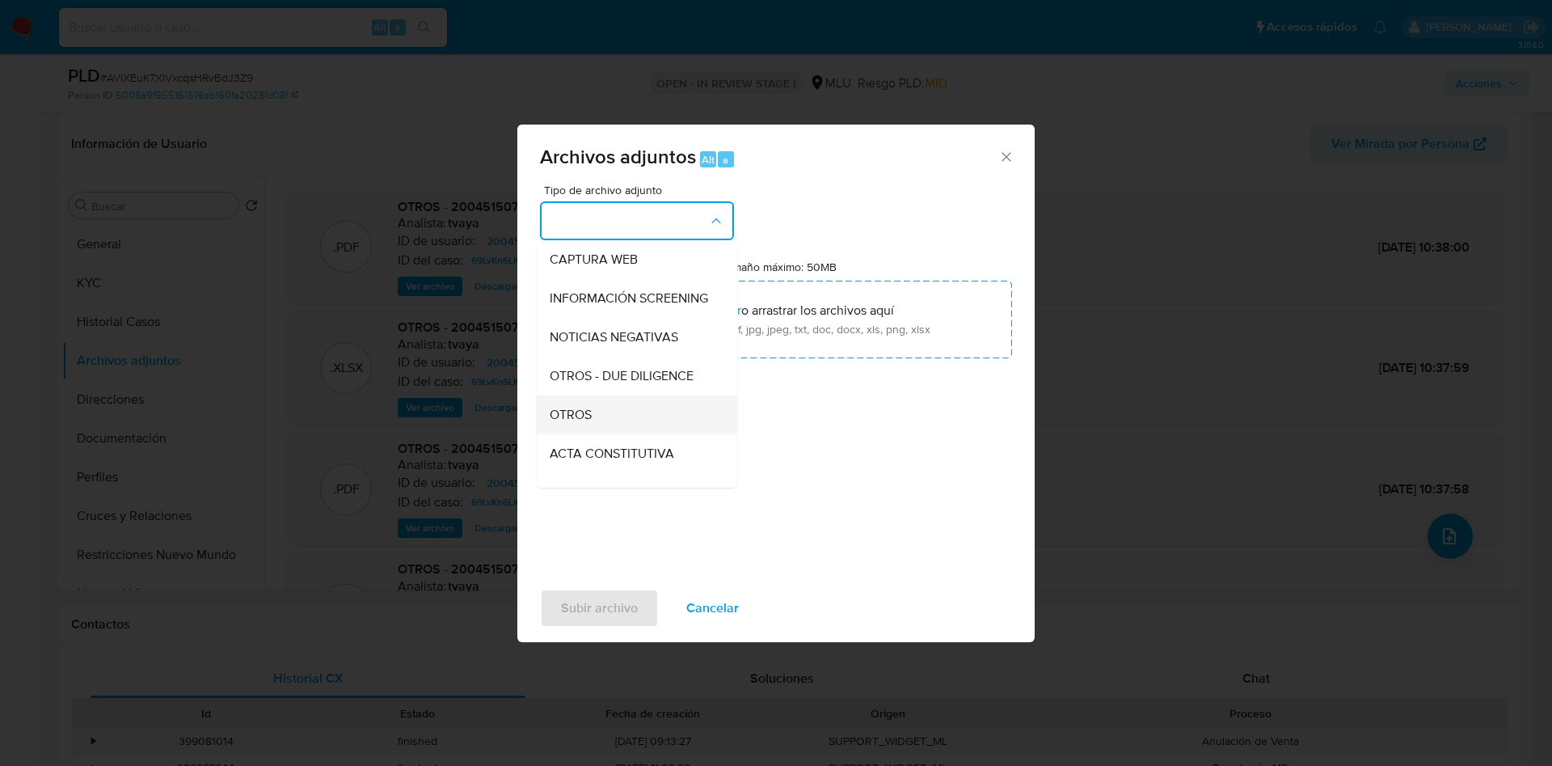
click at [621, 432] on div "OTROS" at bounding box center [632, 414] width 165 height 39
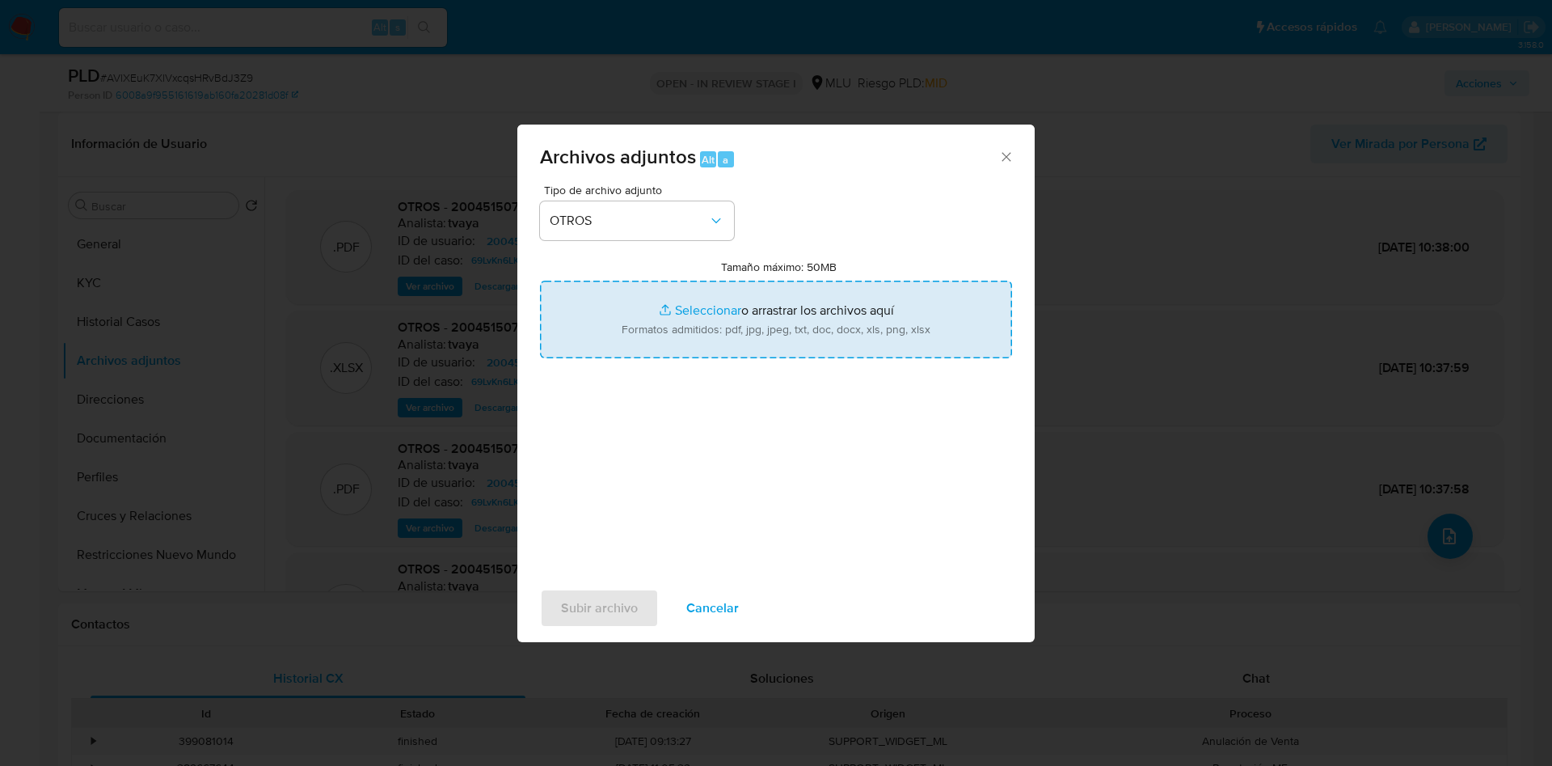
click at [724, 306] on input "Tamaño máximo: 50MB Seleccionar archivos" at bounding box center [776, 320] width 472 height 78
type input "C:\fakepath\2004515076 - Anexo.pdf"
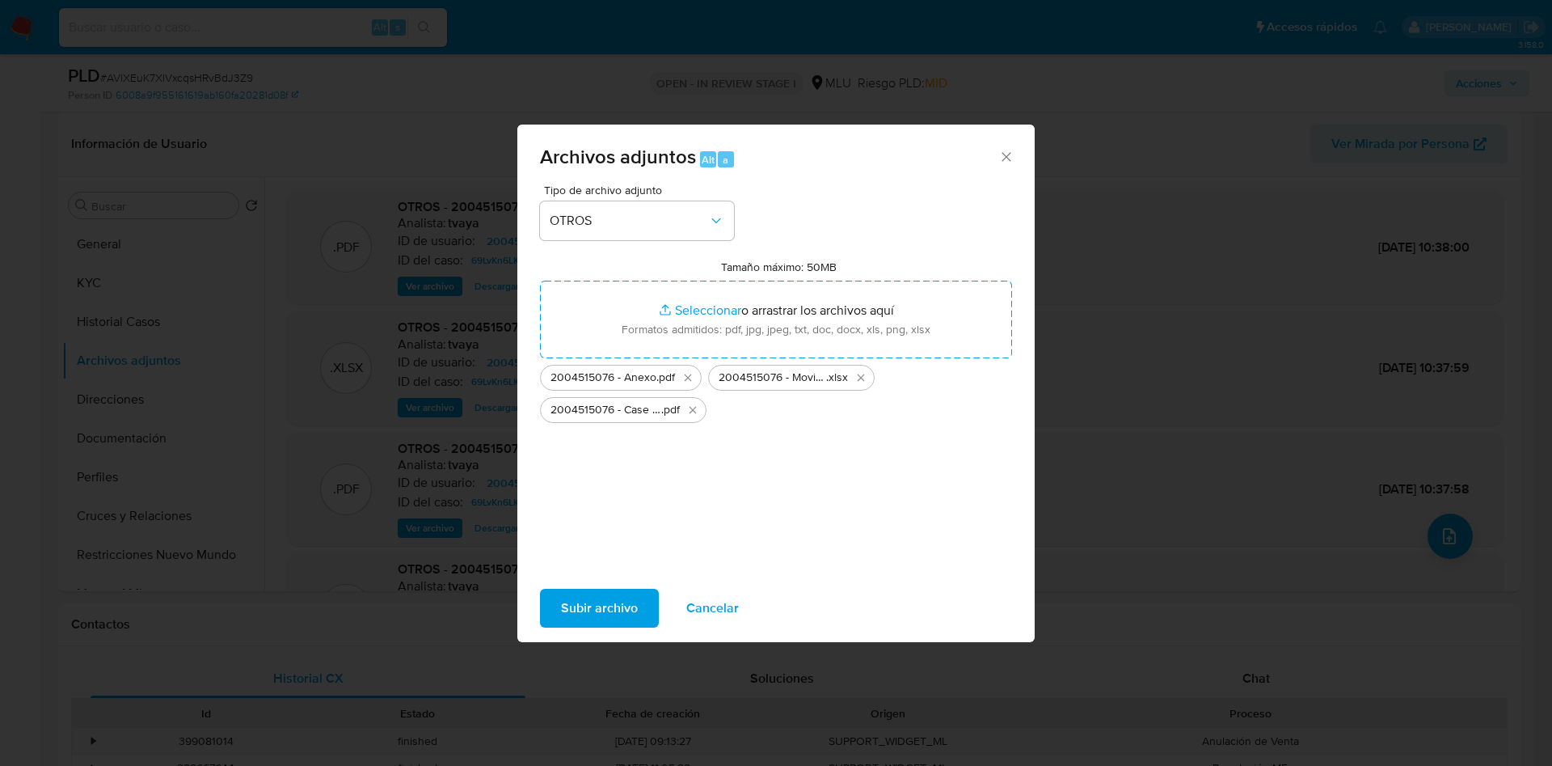
click at [609, 612] on span "Subir archivo" at bounding box center [599, 608] width 77 height 36
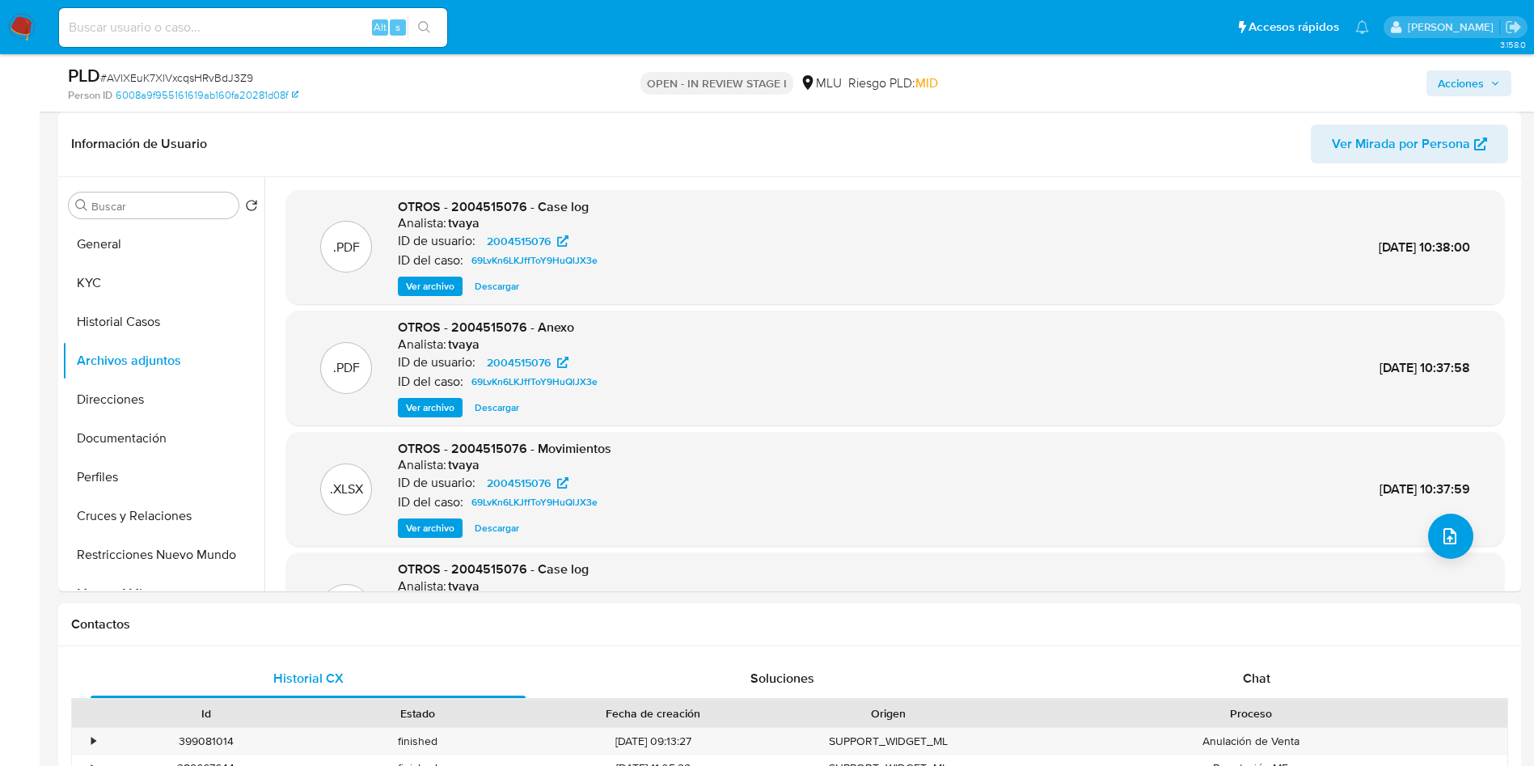
click at [1449, 84] on span "Acciones" at bounding box center [1461, 83] width 46 height 26
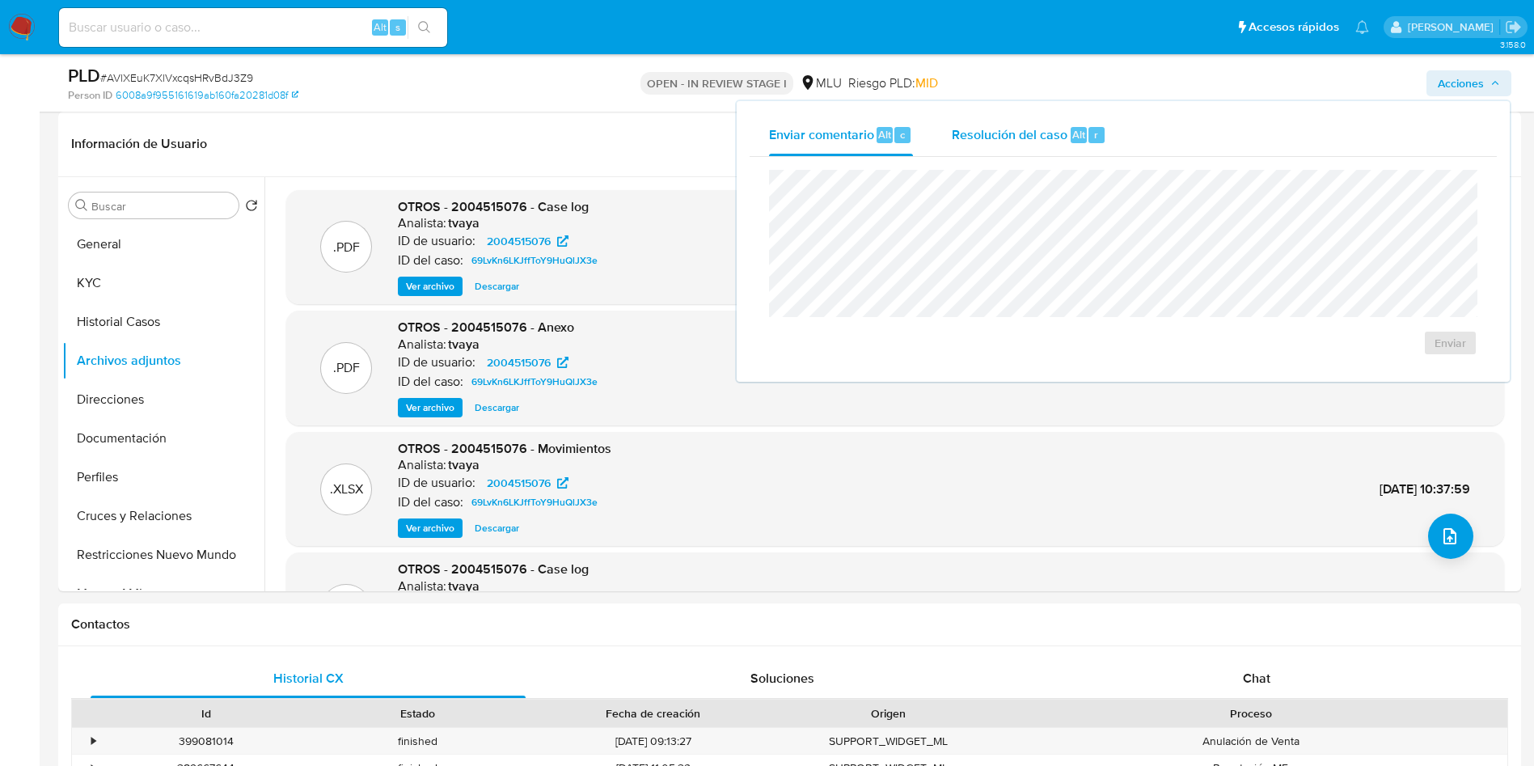
click at [981, 137] on span "Resolución del caso" at bounding box center [1010, 134] width 116 height 19
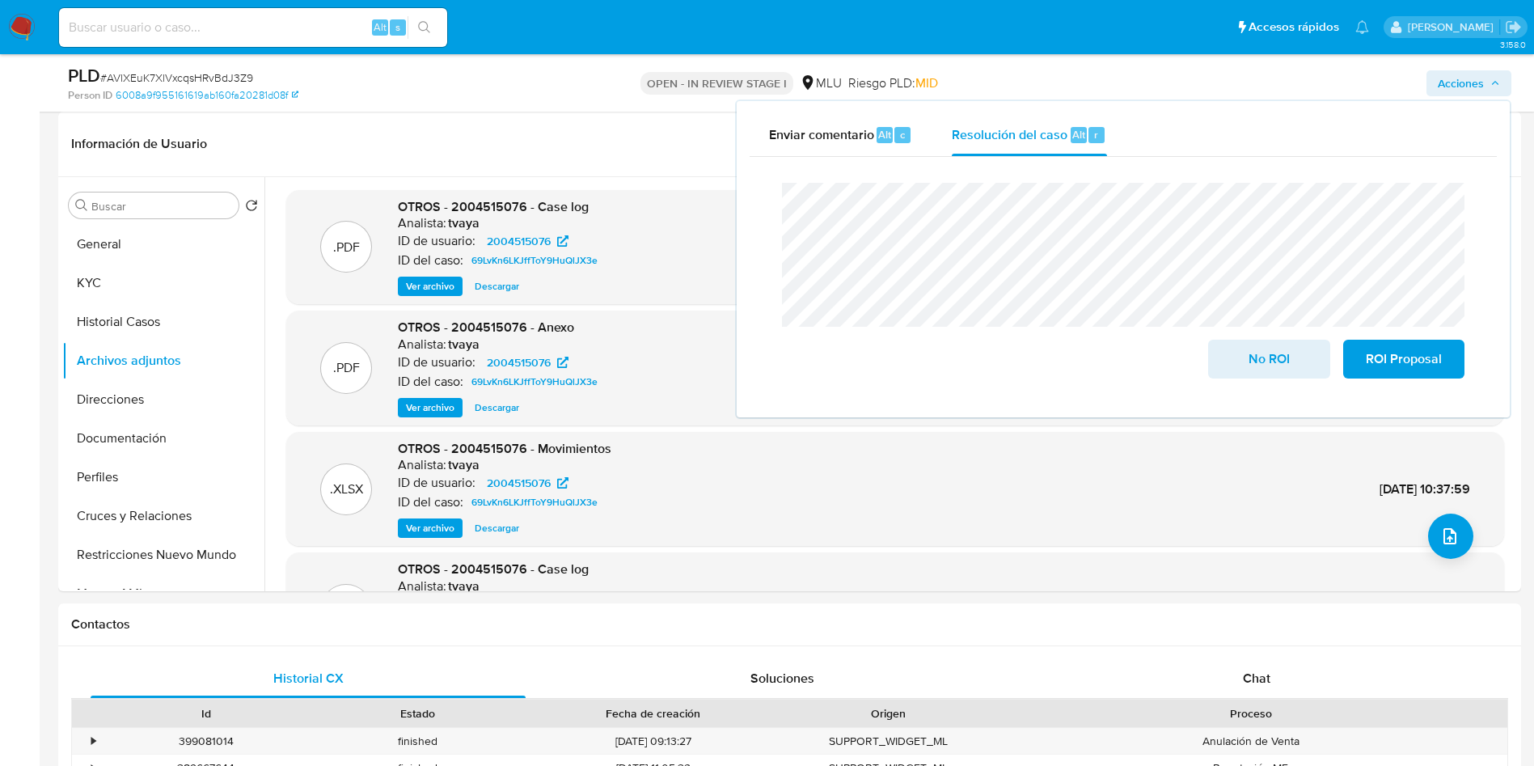
click at [764, 205] on div "Cierre de caso No ROI ROI Proposal" at bounding box center [1123, 280] width 747 height 247
click at [1257, 366] on span "No ROI" at bounding box center [1268, 359] width 79 height 36
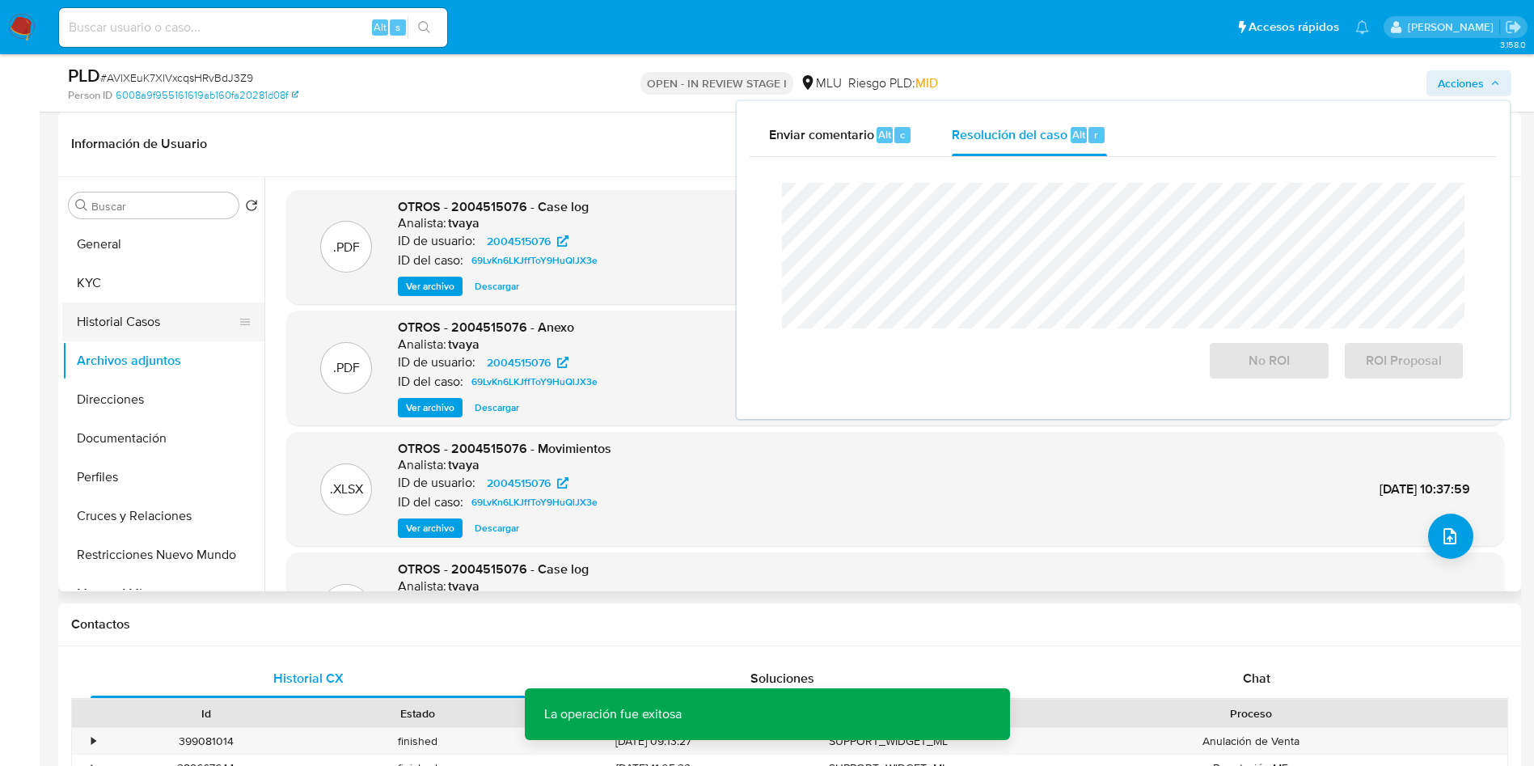
click at [136, 323] on button "Historial Casos" at bounding box center [156, 321] width 189 height 39
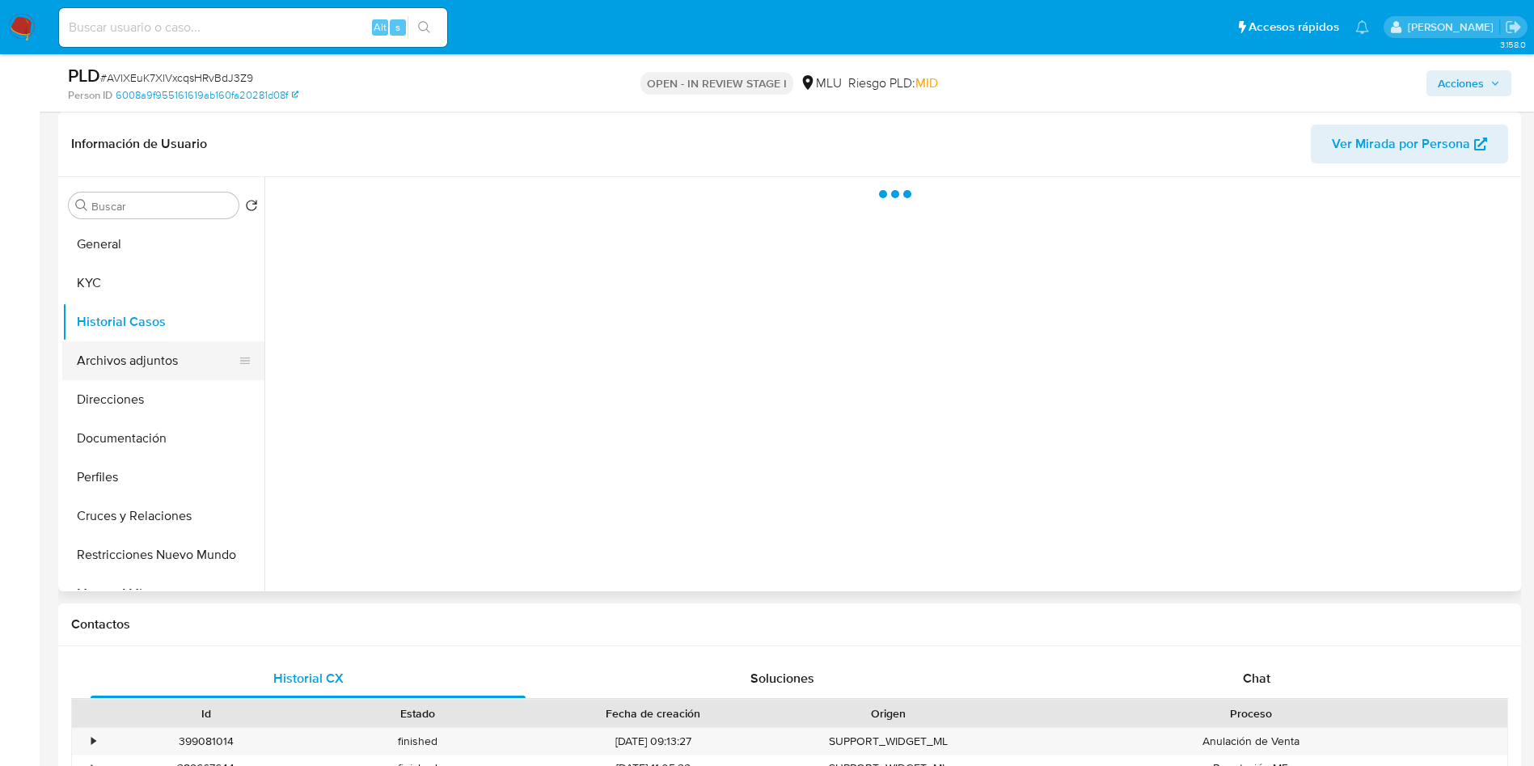
click at [132, 364] on button "Archivos adjuntos" at bounding box center [156, 360] width 189 height 39
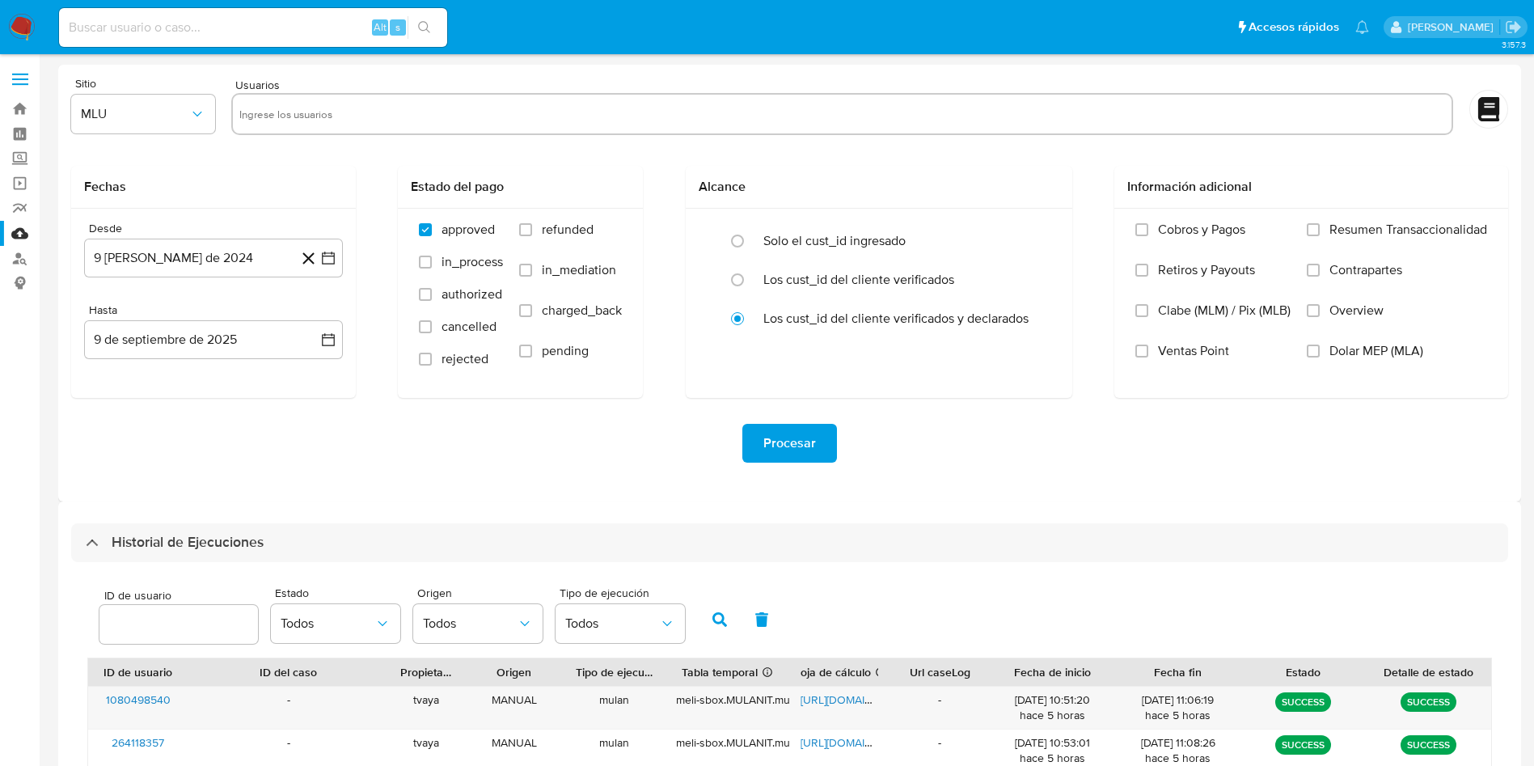
select select "10"
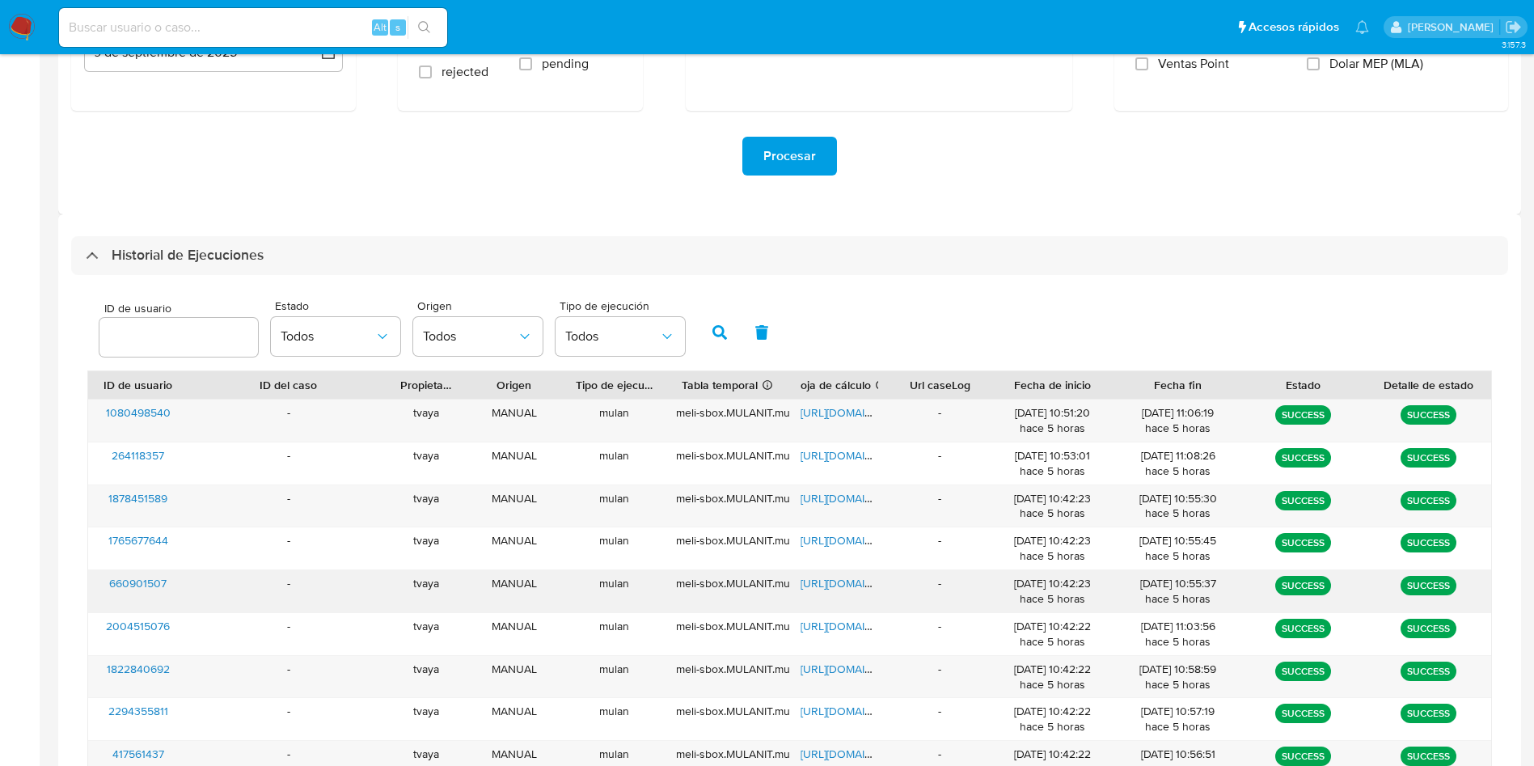
click at [826, 579] on span "[URL][DOMAIN_NAME]" at bounding box center [856, 583] width 112 height 16
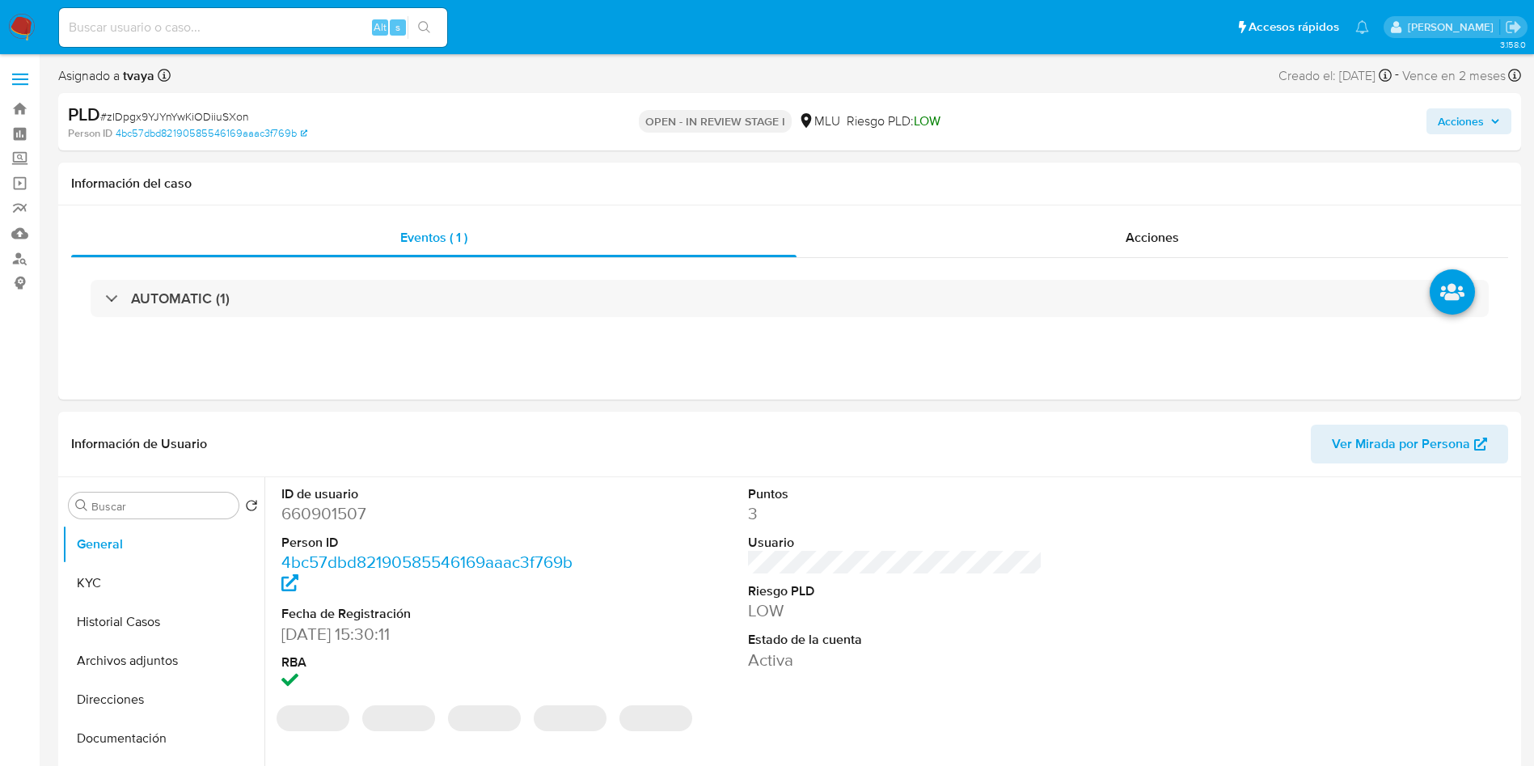
select select "10"
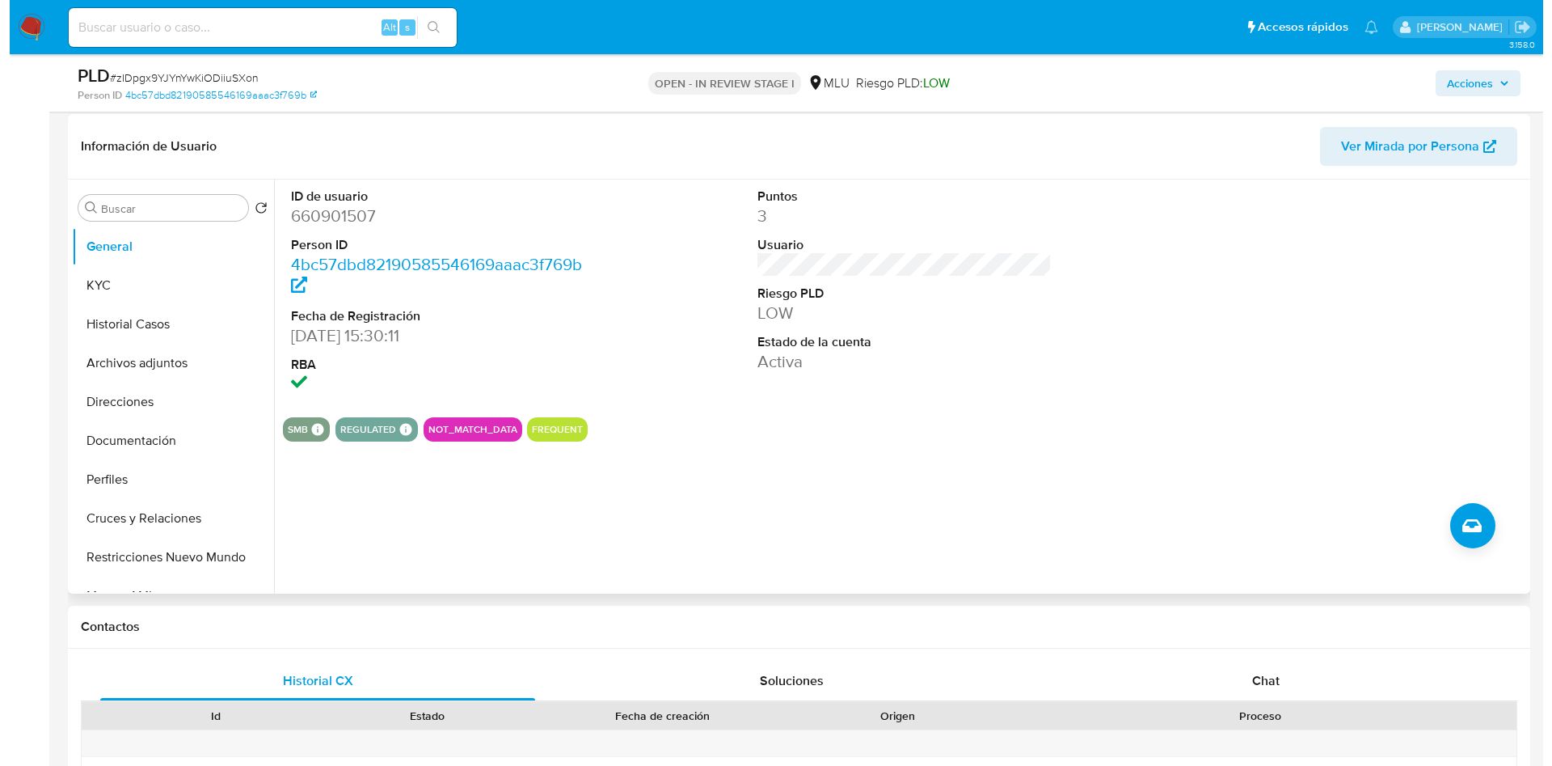
scroll to position [243, 0]
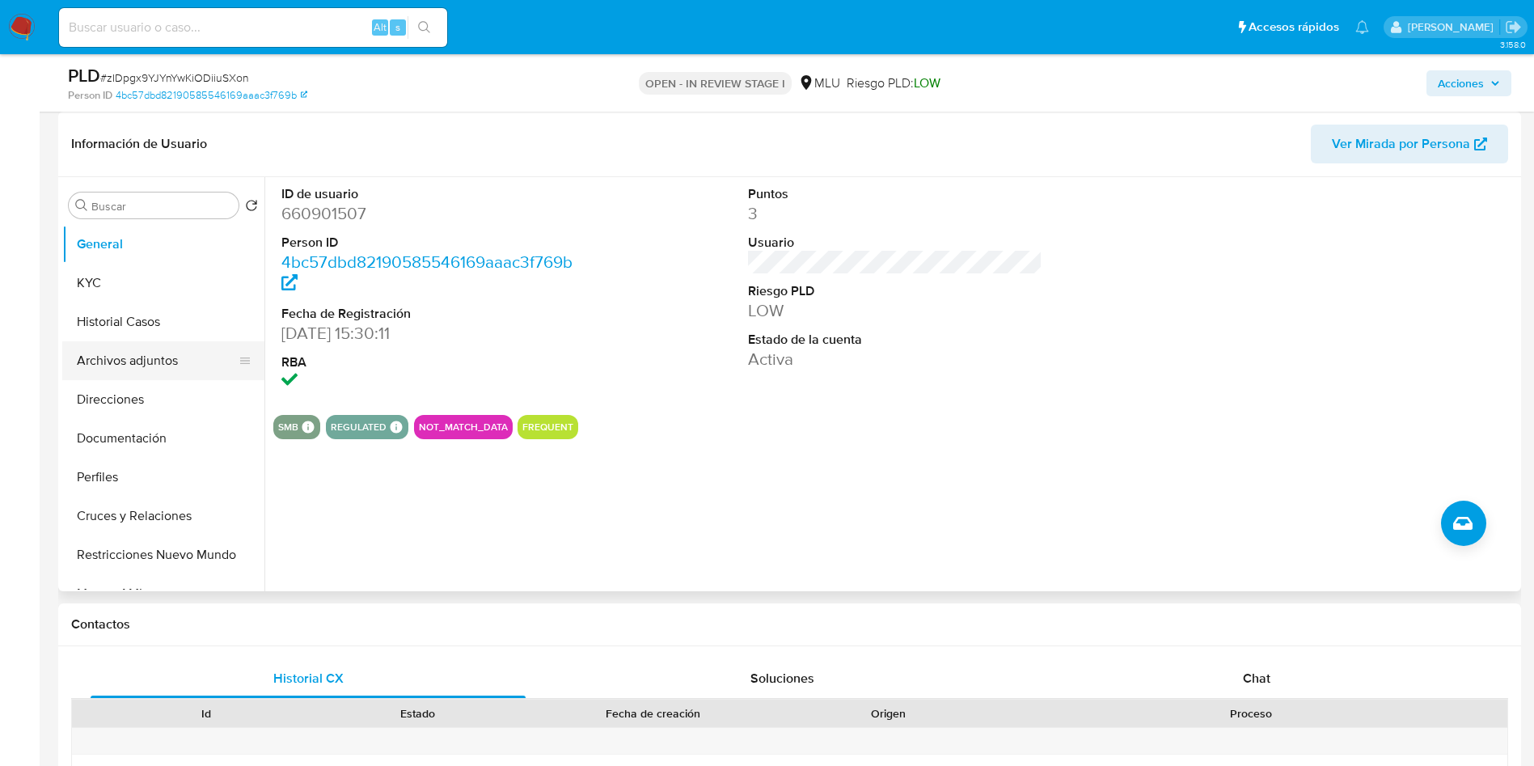
click at [129, 362] on button "Archivos adjuntos" at bounding box center [156, 360] width 189 height 39
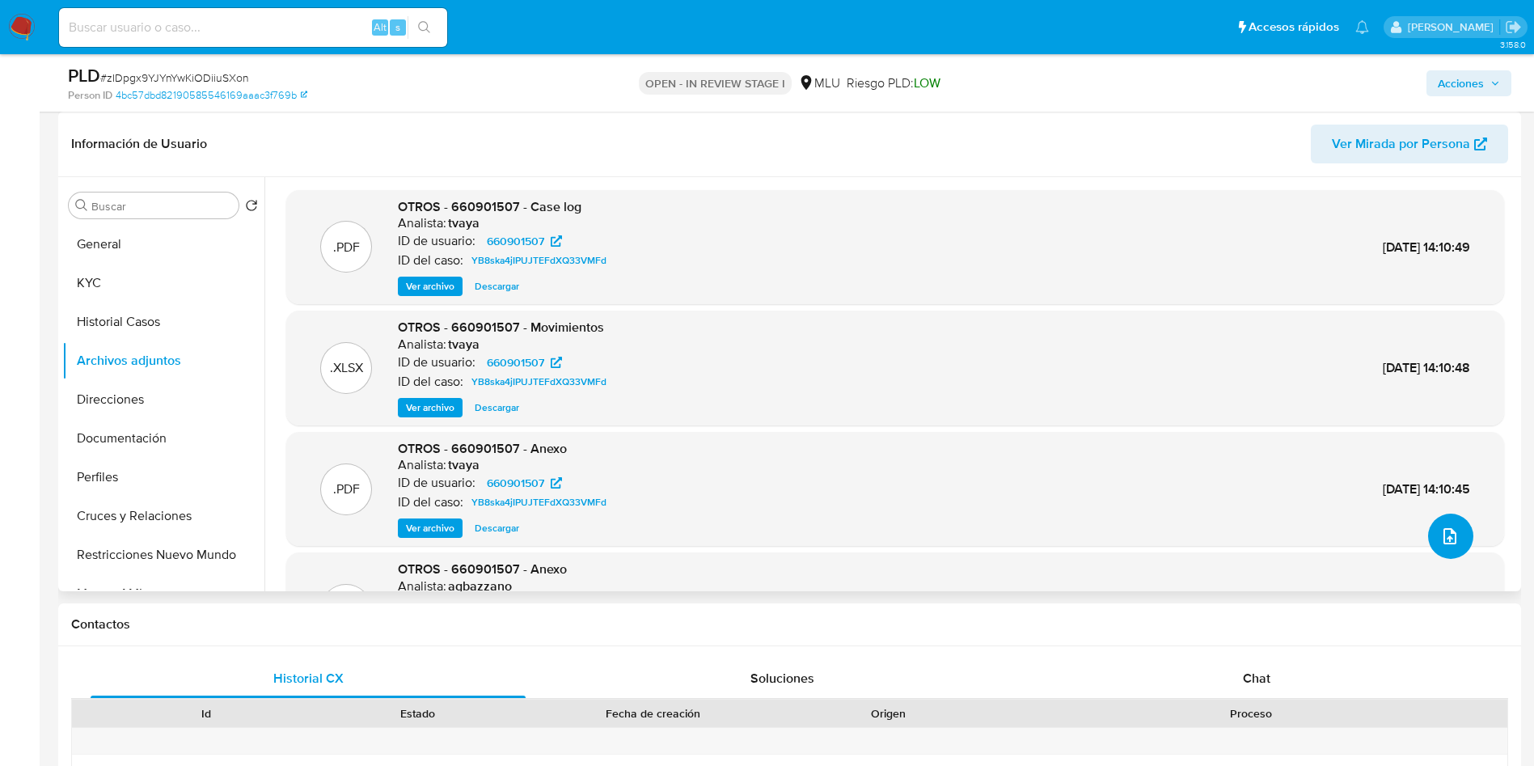
click at [1449, 529] on icon "upload-file" at bounding box center [1449, 535] width 19 height 19
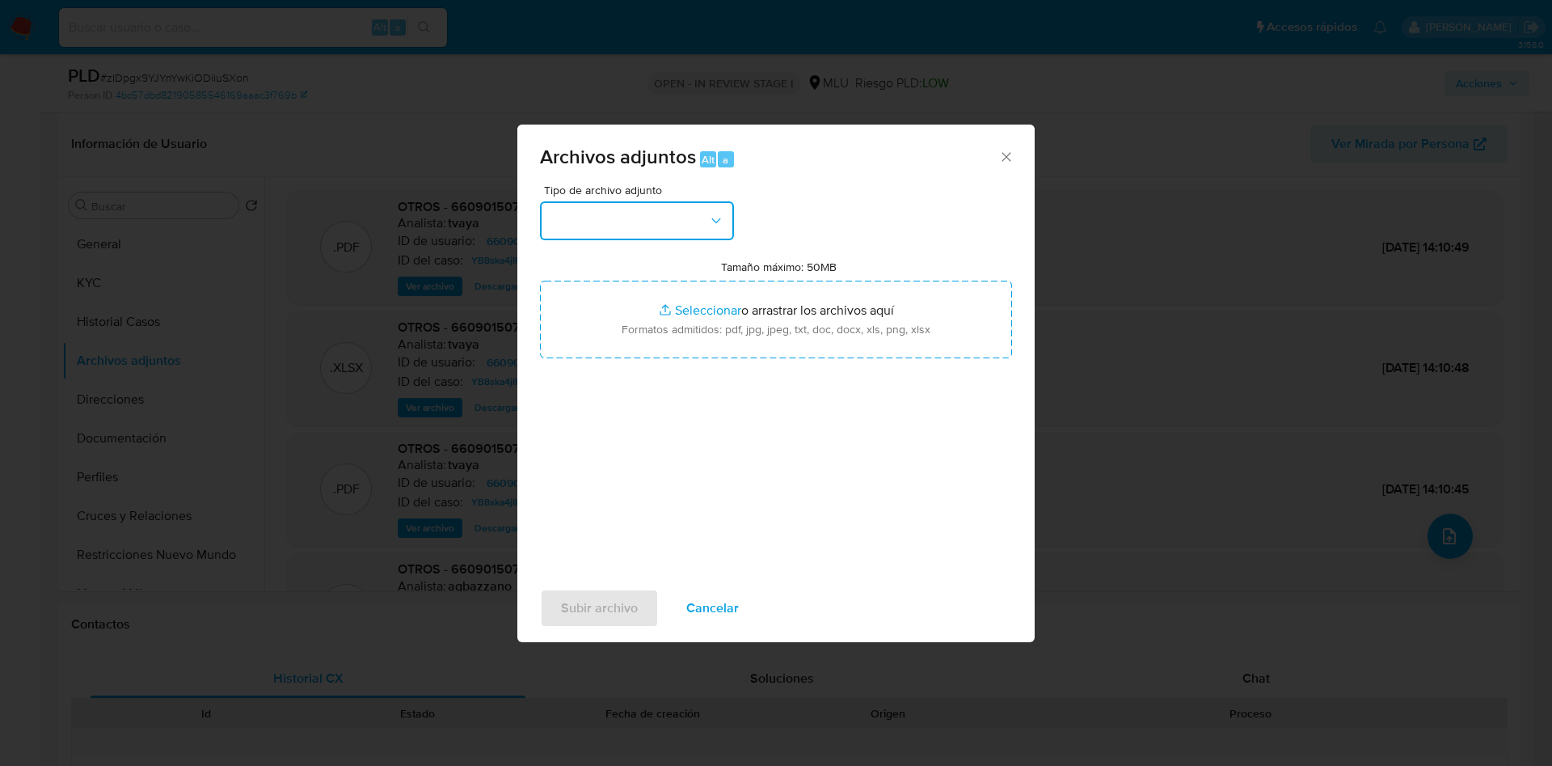
click at [695, 229] on button "button" at bounding box center [637, 220] width 194 height 39
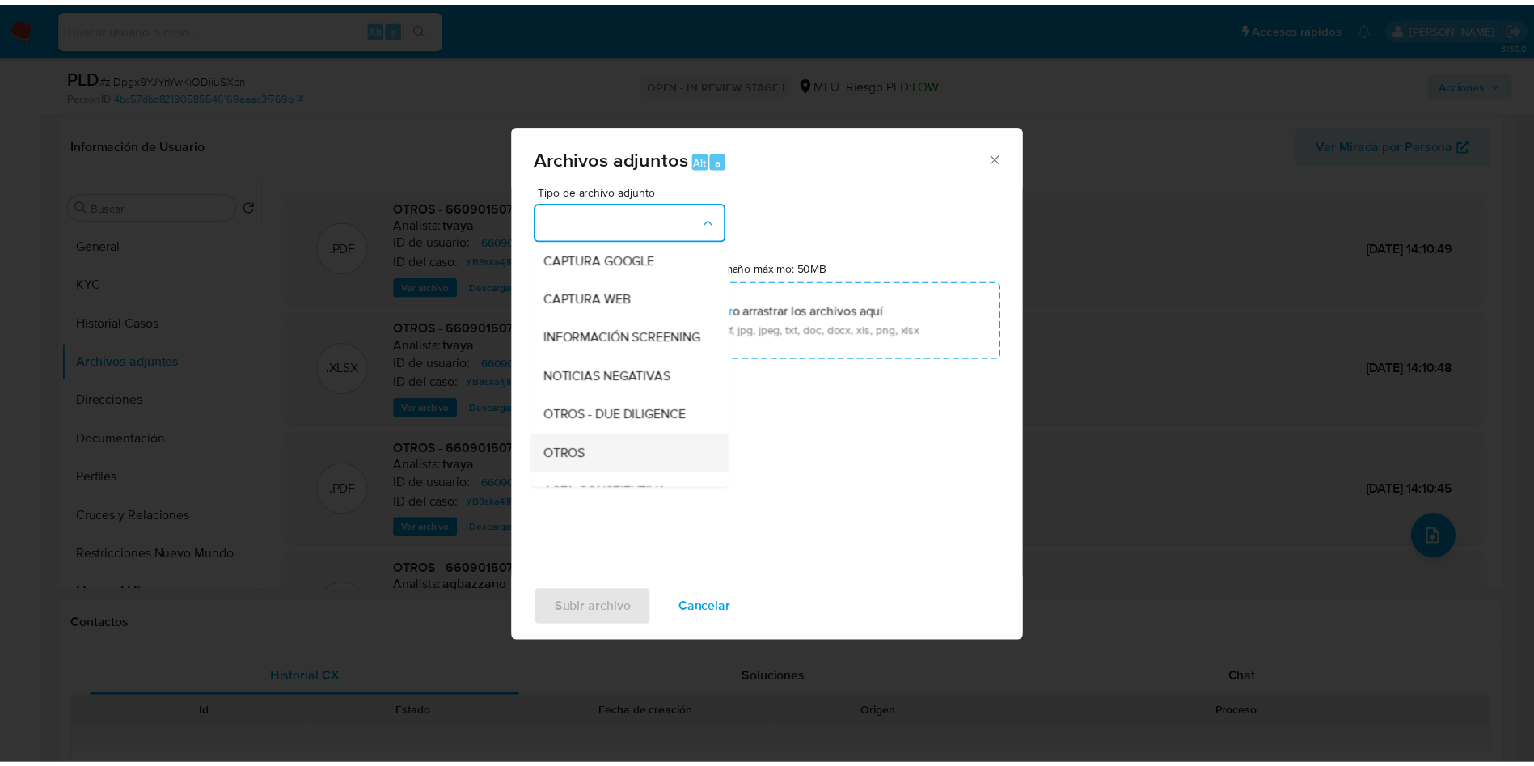
scroll to position [121, 0]
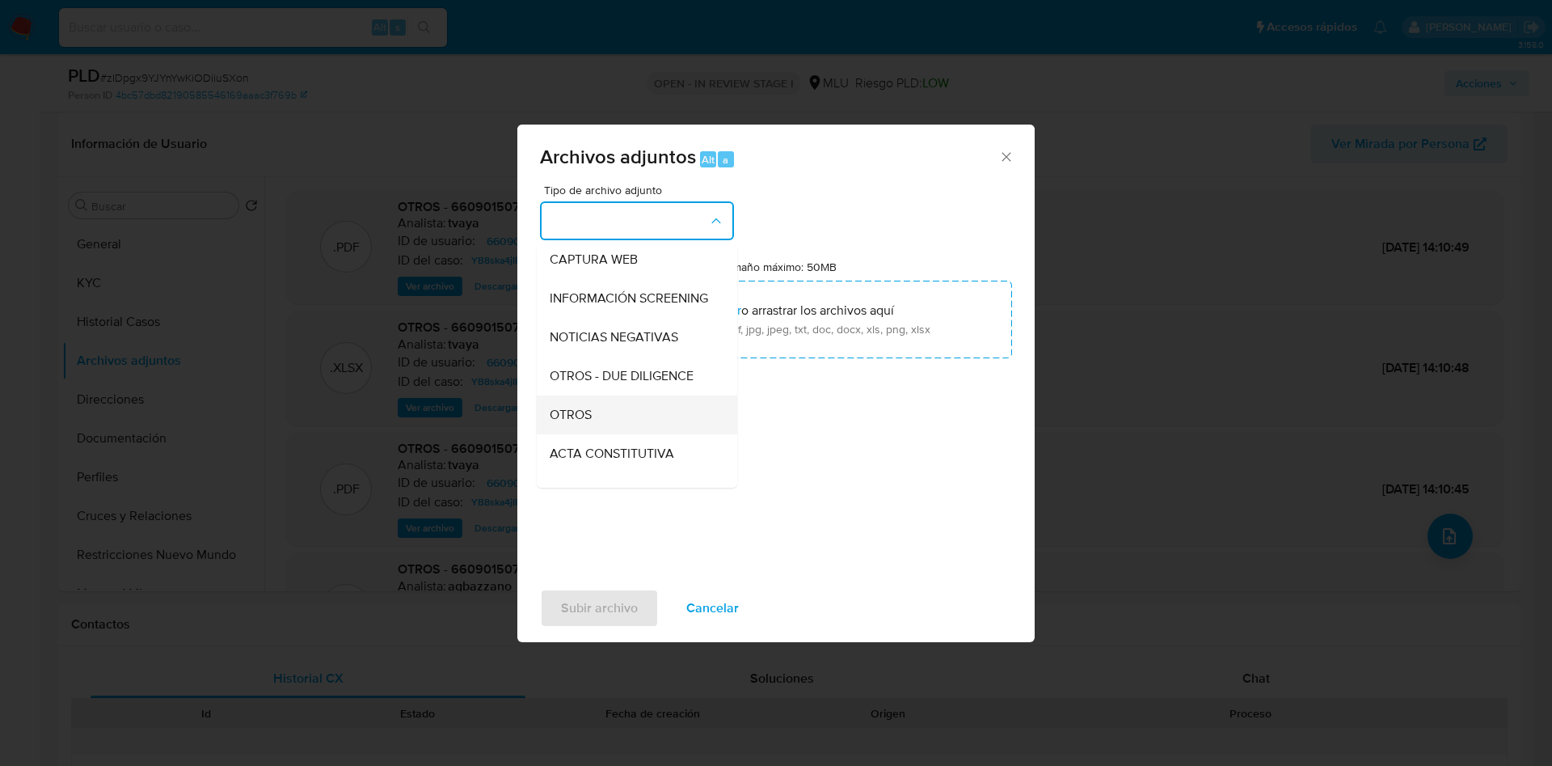
click at [615, 427] on div "OTROS" at bounding box center [632, 414] width 165 height 39
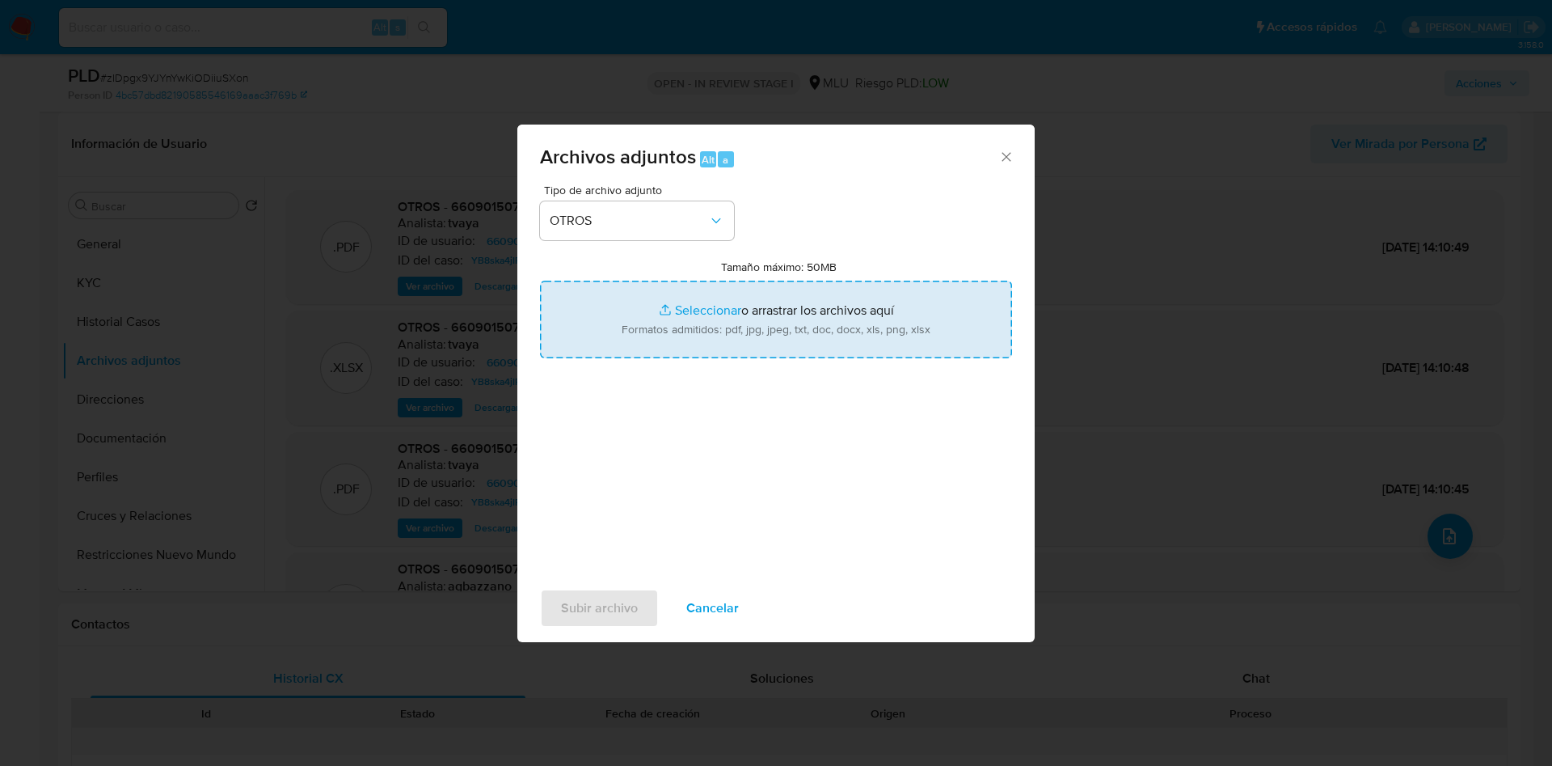
click at [739, 305] on input "Tamaño máximo: 50MB Seleccionar archivos" at bounding box center [776, 320] width 472 height 78
type input "C:\fakepath\660901507 - Anexo.pdf"
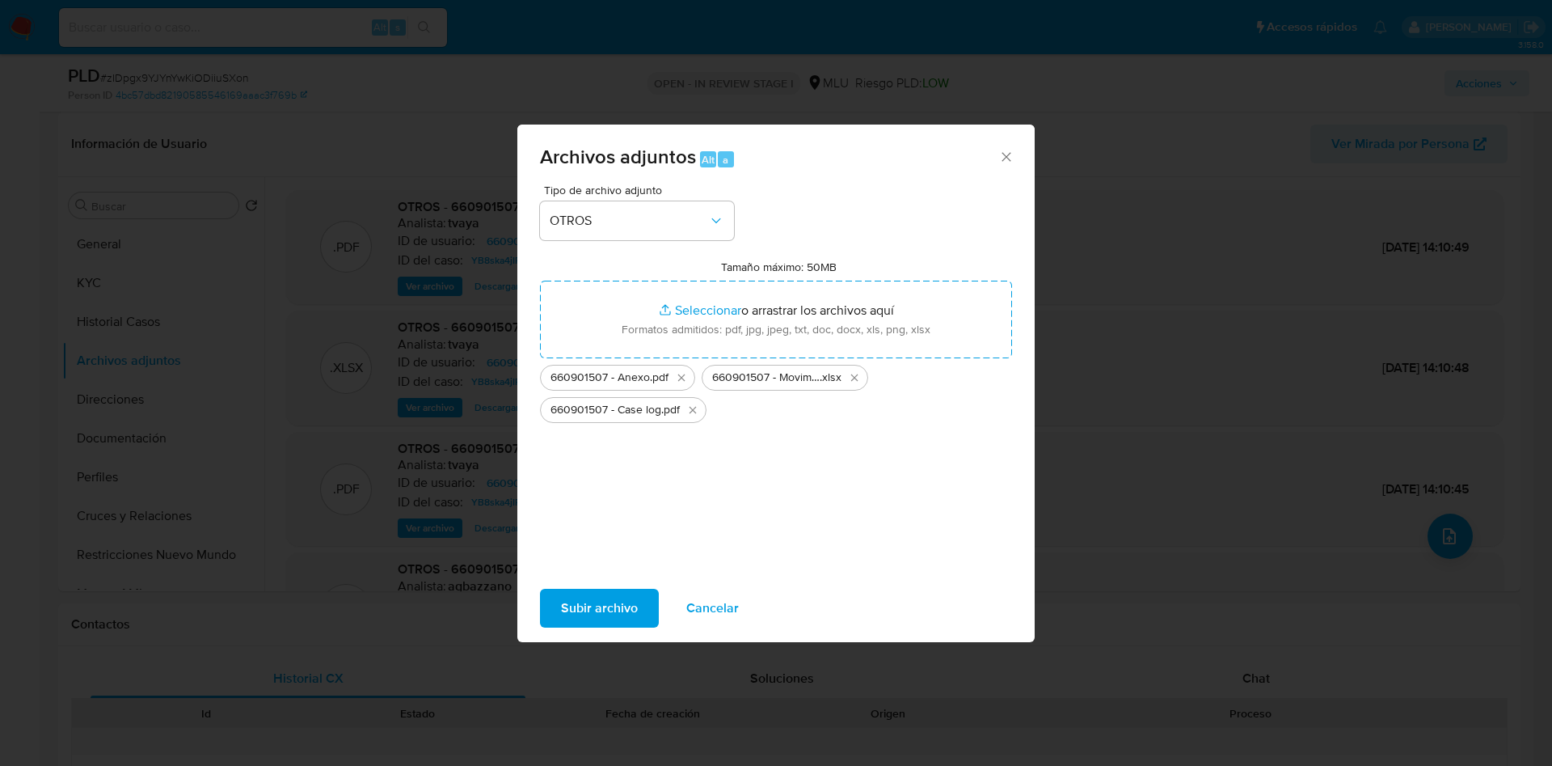
click at [632, 598] on span "Subir archivo" at bounding box center [599, 608] width 77 height 36
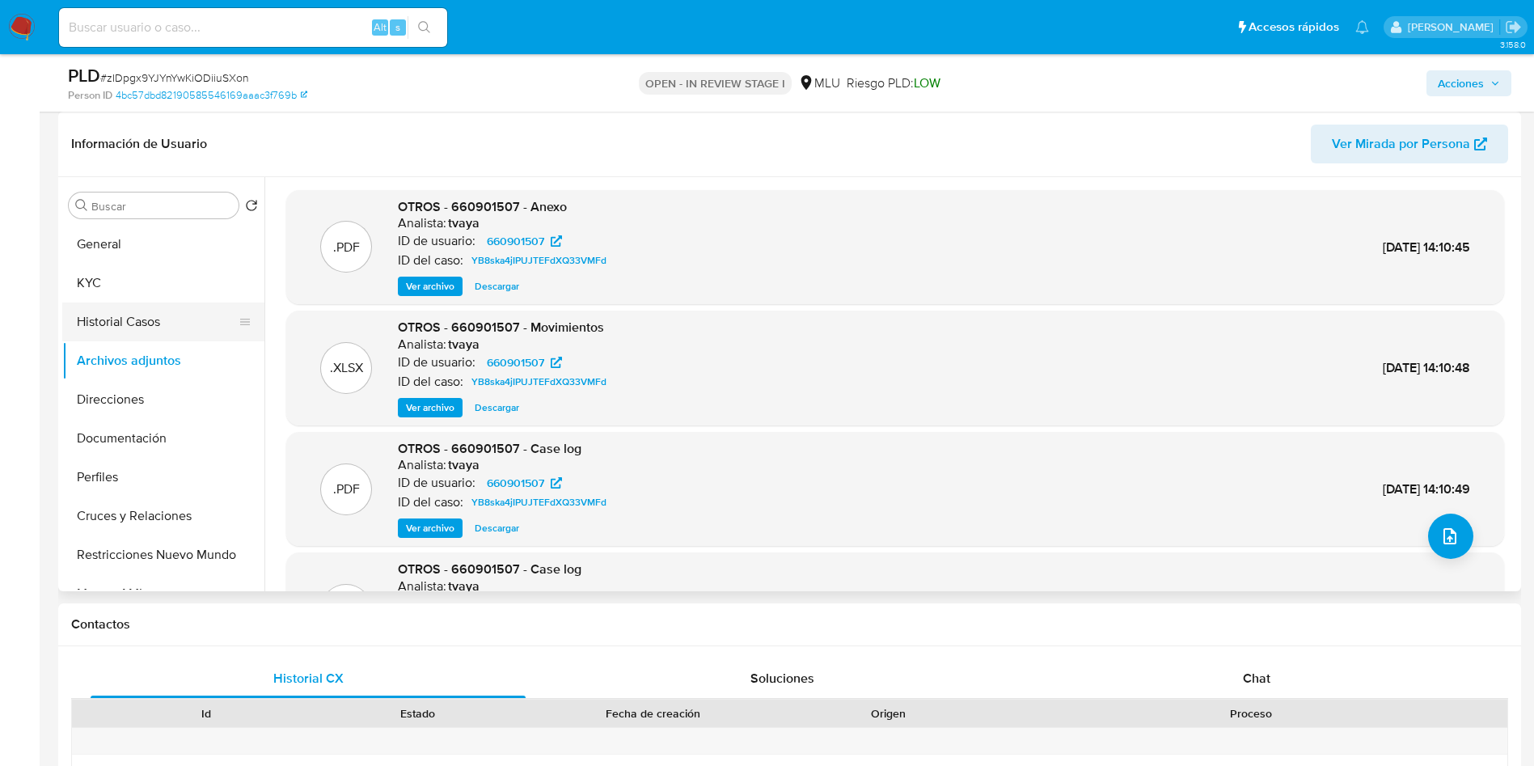
click at [146, 326] on button "Historial Casos" at bounding box center [156, 321] width 189 height 39
